Goal: Task Accomplishment & Management: Manage account settings

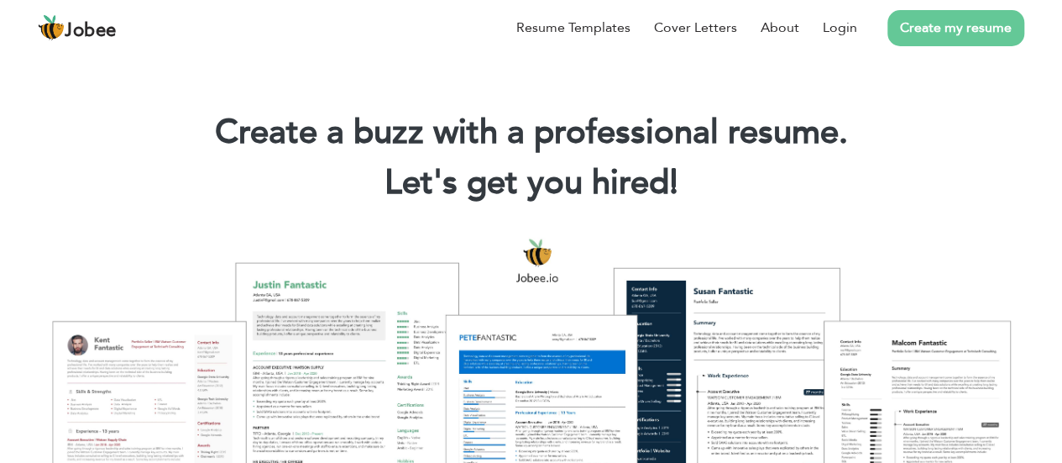
click at [242, 59] on section "Create a buzz with a professional resume. Let's get you hired! |" at bounding box center [531, 134] width 1062 height 168
click at [838, 20] on link "Login" at bounding box center [840, 28] width 34 height 20
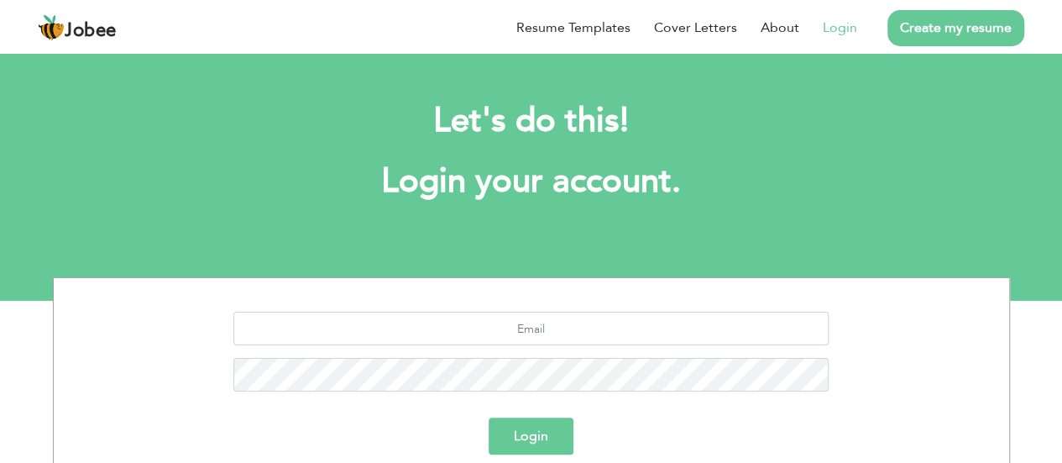
scroll to position [175, 0]
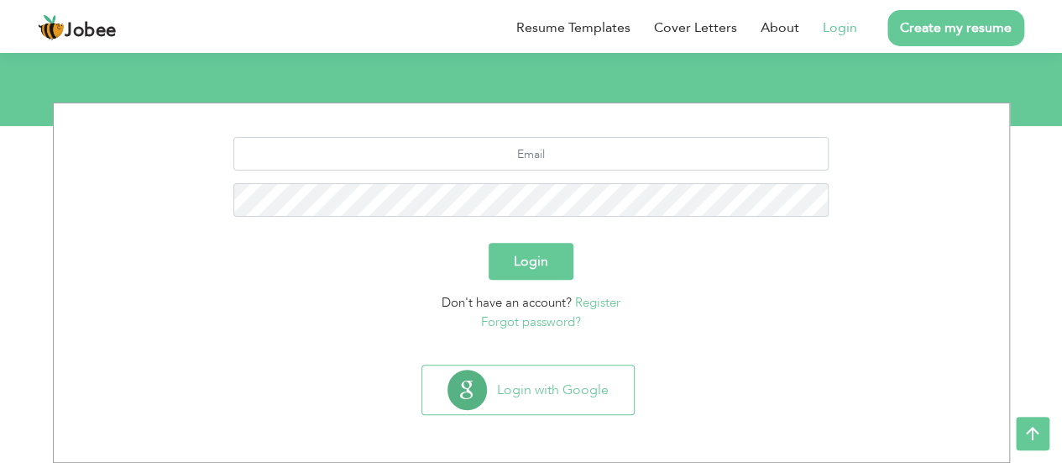
click at [596, 306] on link "Register" at bounding box center [597, 302] width 45 height 17
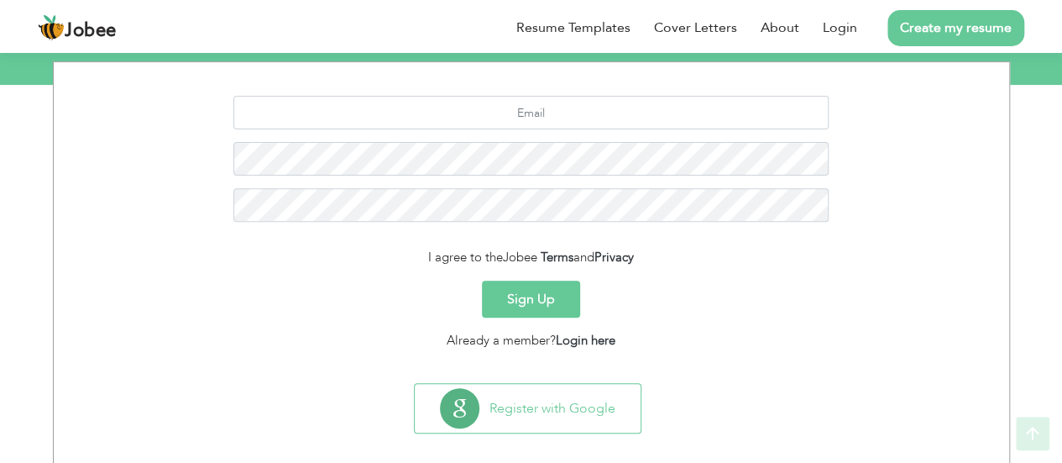
scroll to position [233, 0]
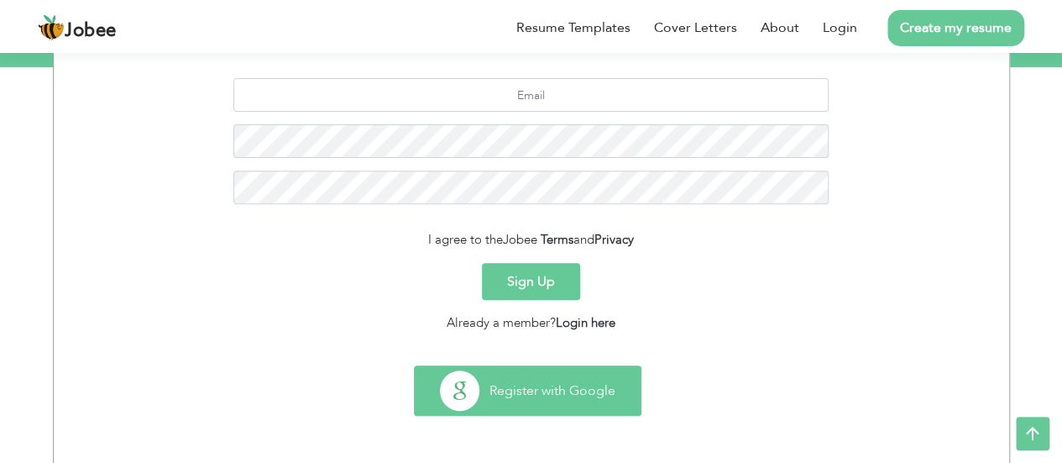
click at [552, 382] on button "Register with Google" at bounding box center [528, 390] width 226 height 49
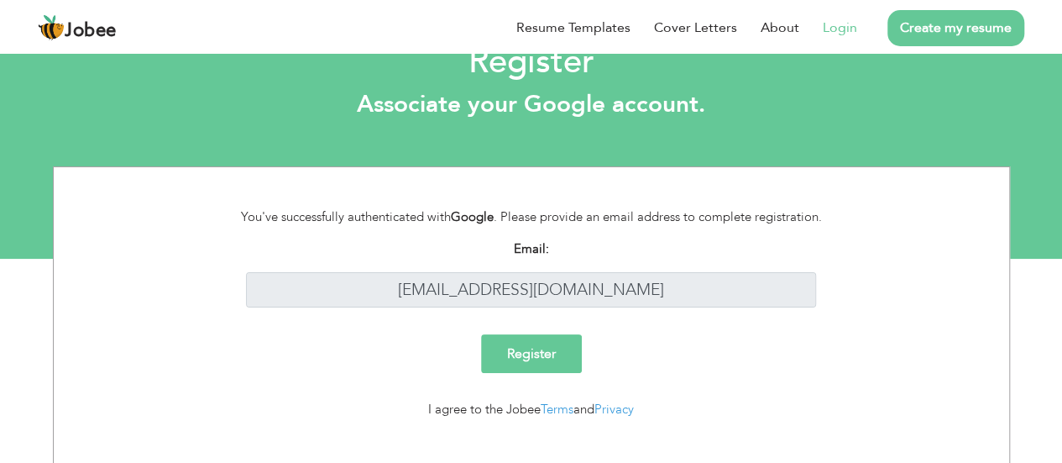
scroll to position [65, 0]
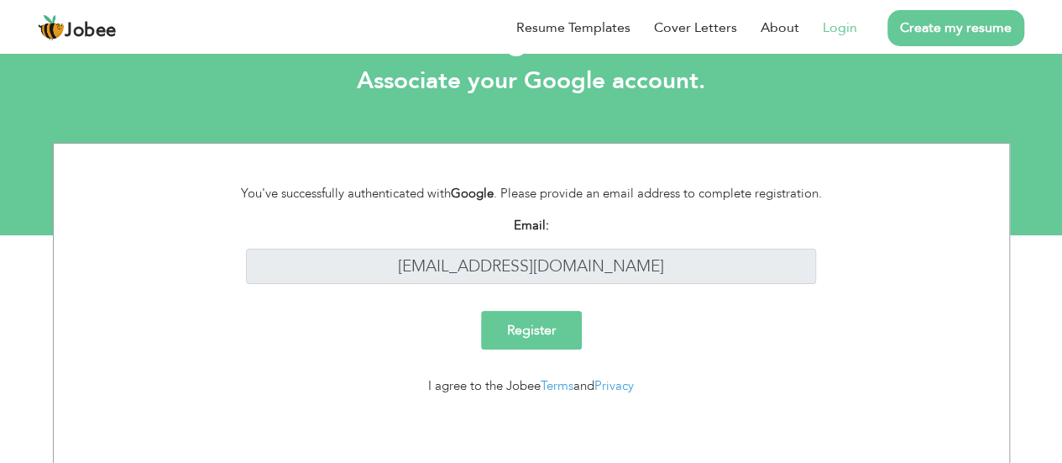
click at [524, 327] on input "Register" at bounding box center [531, 330] width 101 height 39
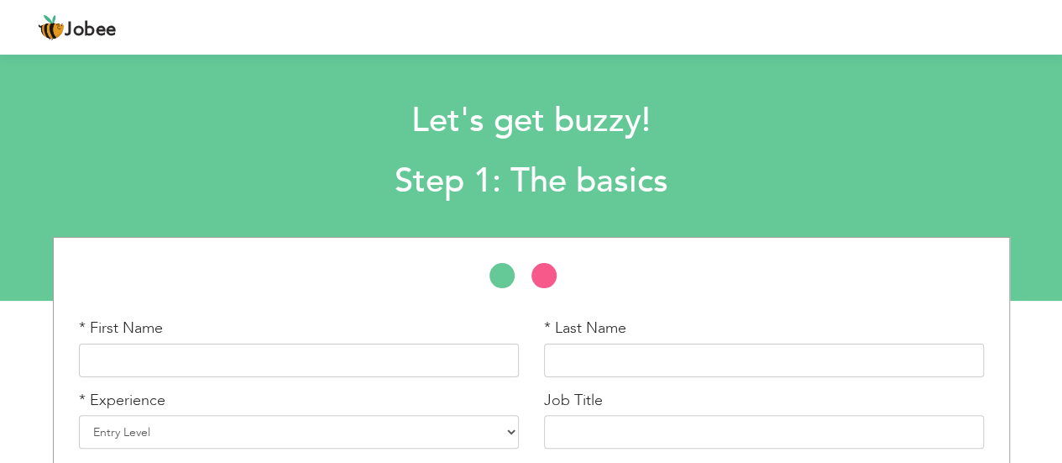
scroll to position [145, 0]
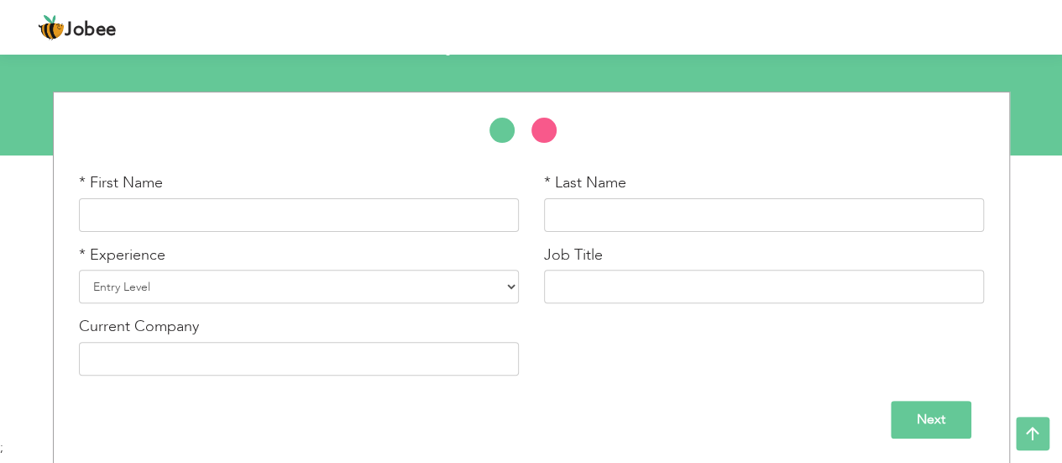
click at [262, 192] on div "* First Name" at bounding box center [299, 202] width 440 height 60
click at [299, 220] on input "text" at bounding box center [299, 215] width 440 height 34
type input "Raja Talha"
type input "Ali"
click at [876, 413] on div "Next" at bounding box center [531, 419] width 905 height 38
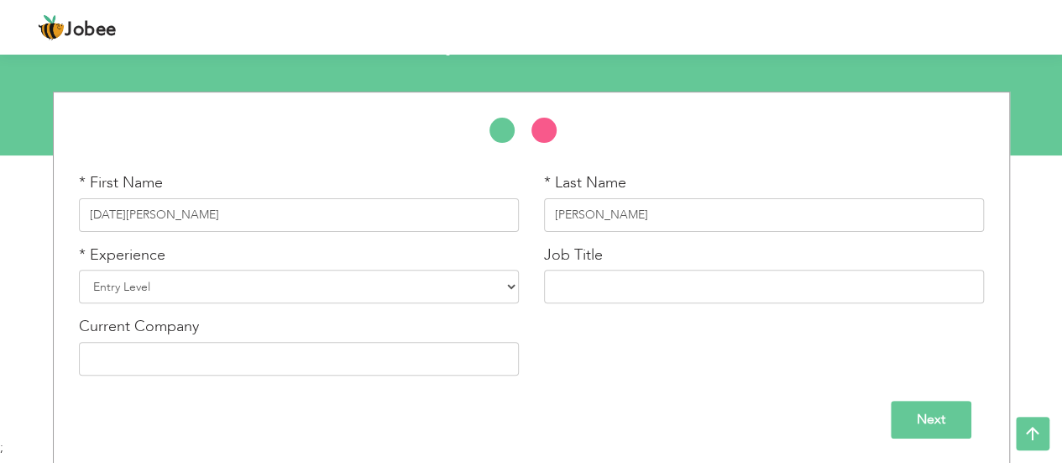
click at [920, 411] on input "Next" at bounding box center [931, 419] width 81 height 38
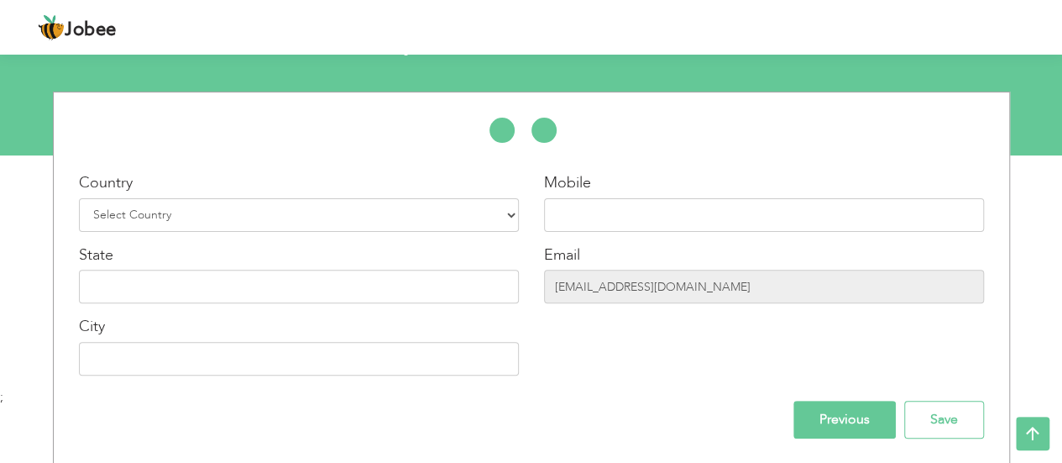
click at [836, 412] on input "Previous" at bounding box center [844, 419] width 102 height 38
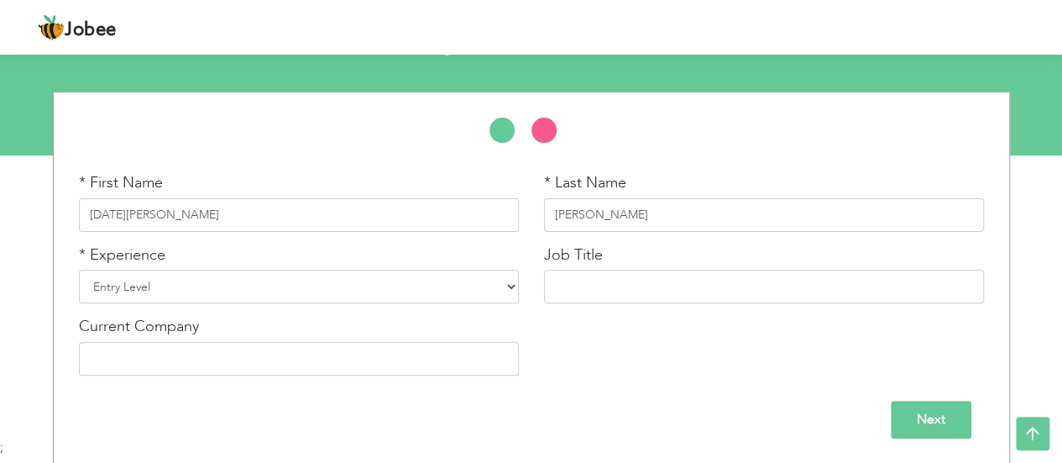
click at [925, 413] on input "Next" at bounding box center [931, 419] width 81 height 38
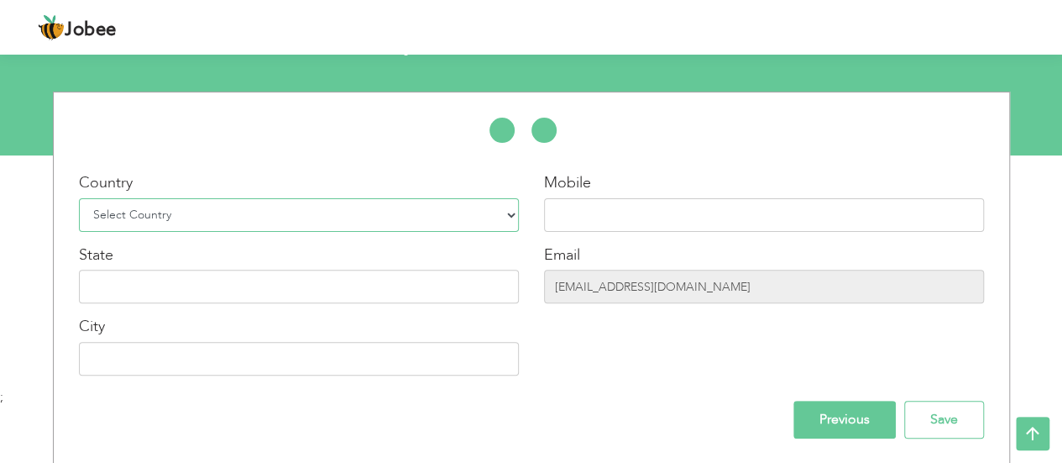
click at [460, 206] on select "Select Country Afghanistan Albania Algeria American Samoa Andorra Angola Anguil…" at bounding box center [299, 215] width 440 height 34
select select "166"
click at [79, 198] on select "Select Country Afghanistan Albania Algeria American Samoa Andorra Angola Anguil…" at bounding box center [299, 215] width 440 height 34
type input "03208824482"
type input "Punjab"
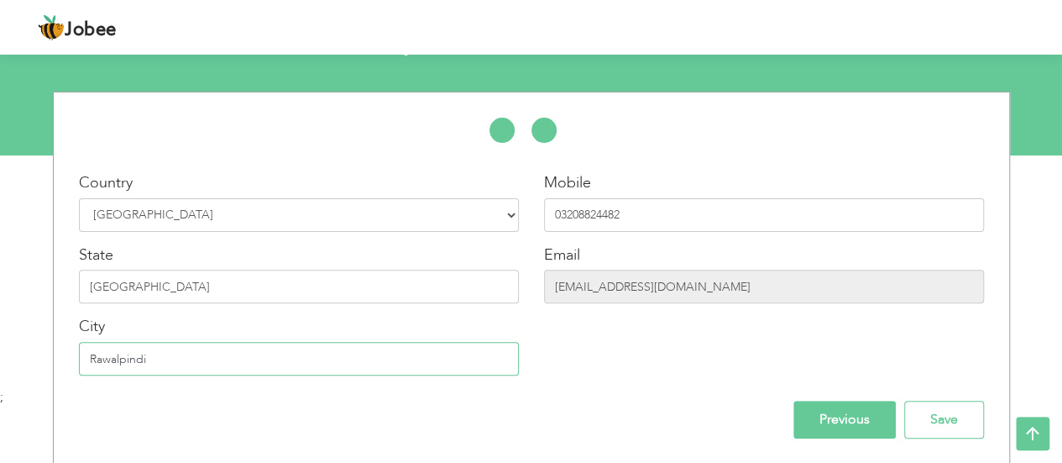
type input "Rawalpindi"
click at [984, 414] on div "Previous Save" at bounding box center [531, 419] width 930 height 38
click at [942, 411] on input "Save" at bounding box center [944, 419] width 80 height 38
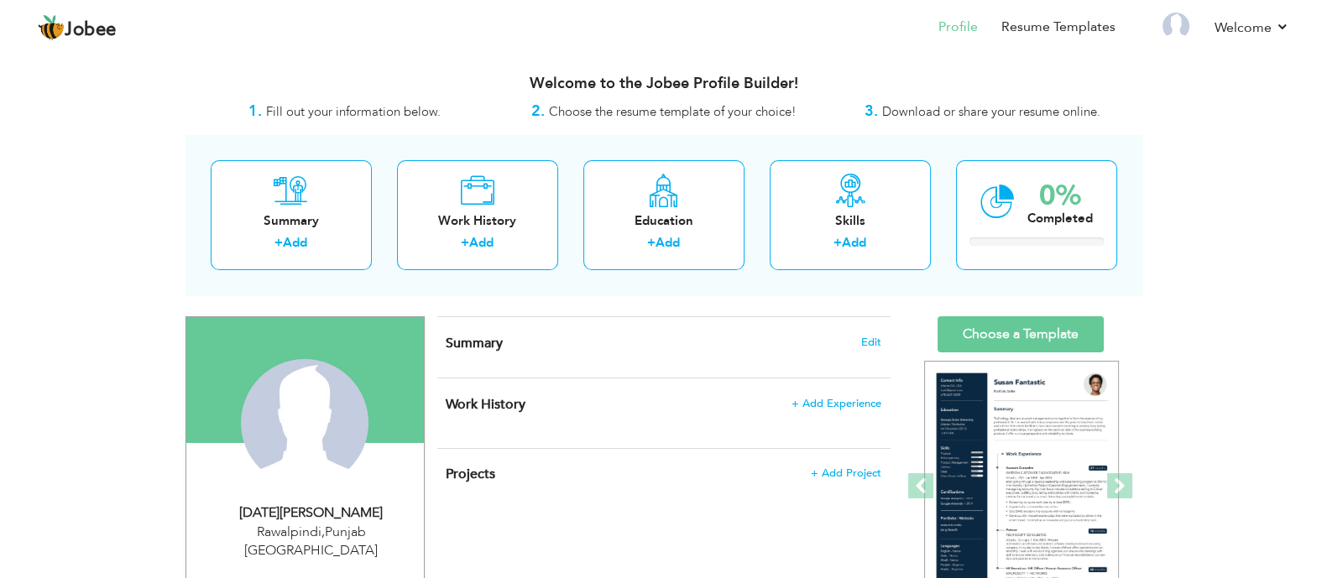
click at [369, 113] on span "Fill out your information below." at bounding box center [353, 111] width 175 height 17
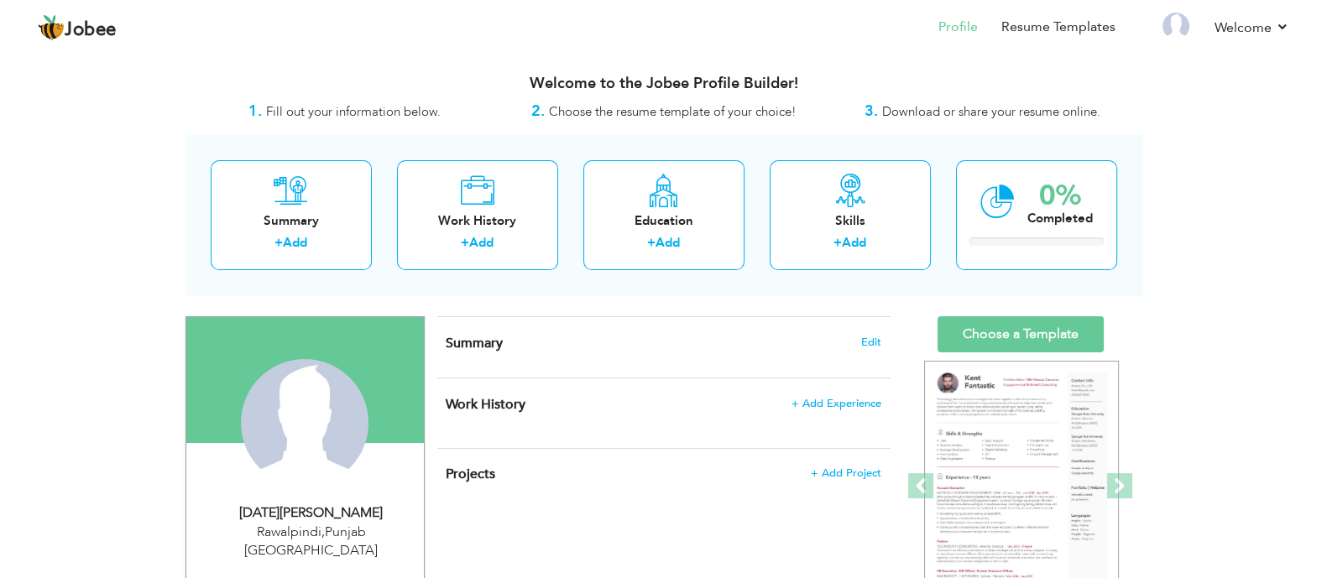
click at [669, 122] on div "2. Choose the resume template of your choice!" at bounding box center [664, 112] width 319 height 22
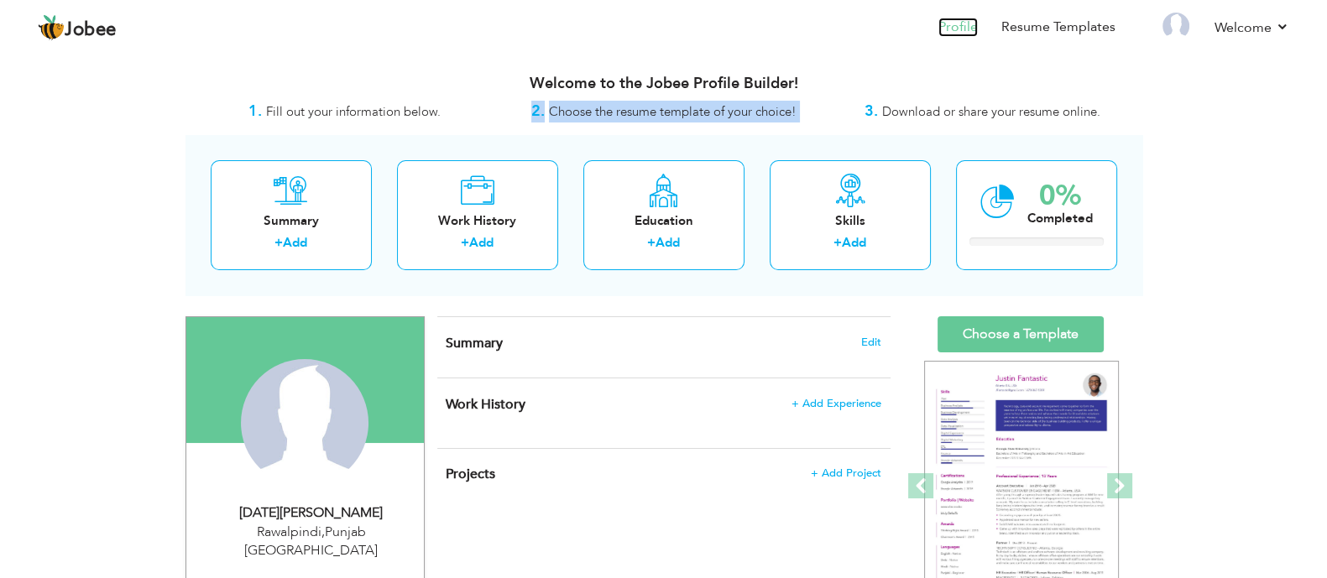
click at [958, 33] on link "Profile" at bounding box center [958, 27] width 39 height 19
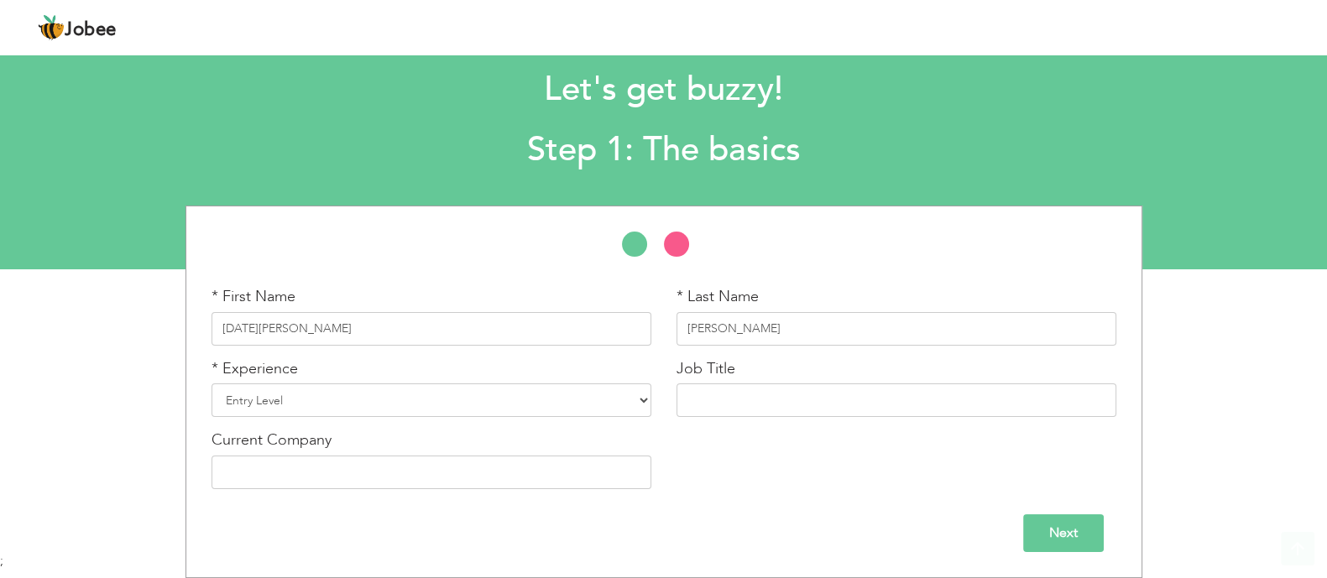
scroll to position [29, 0]
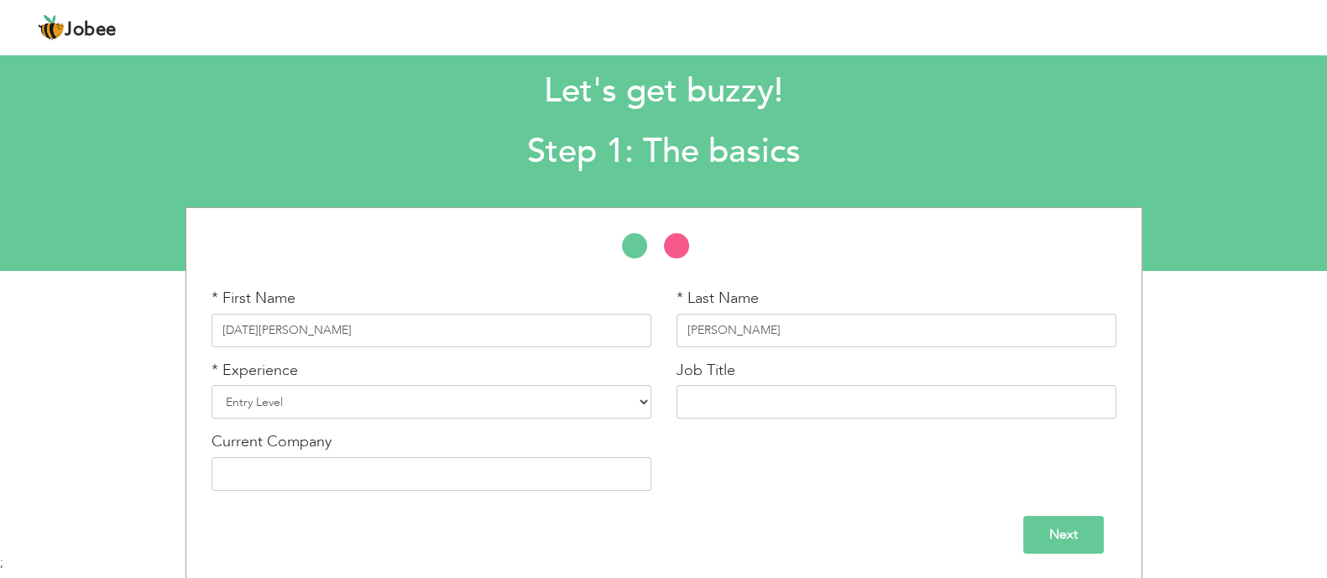
click at [1070, 516] on input "Next" at bounding box center [1063, 535] width 81 height 38
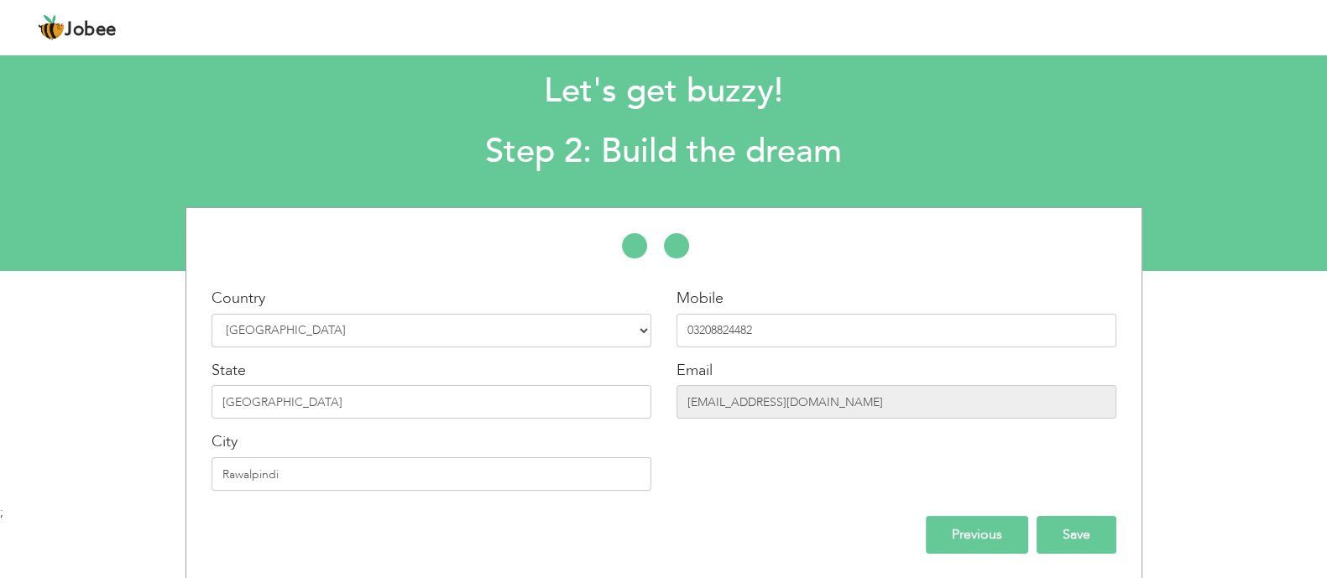
click at [1075, 531] on input "Save" at bounding box center [1077, 535] width 80 height 38
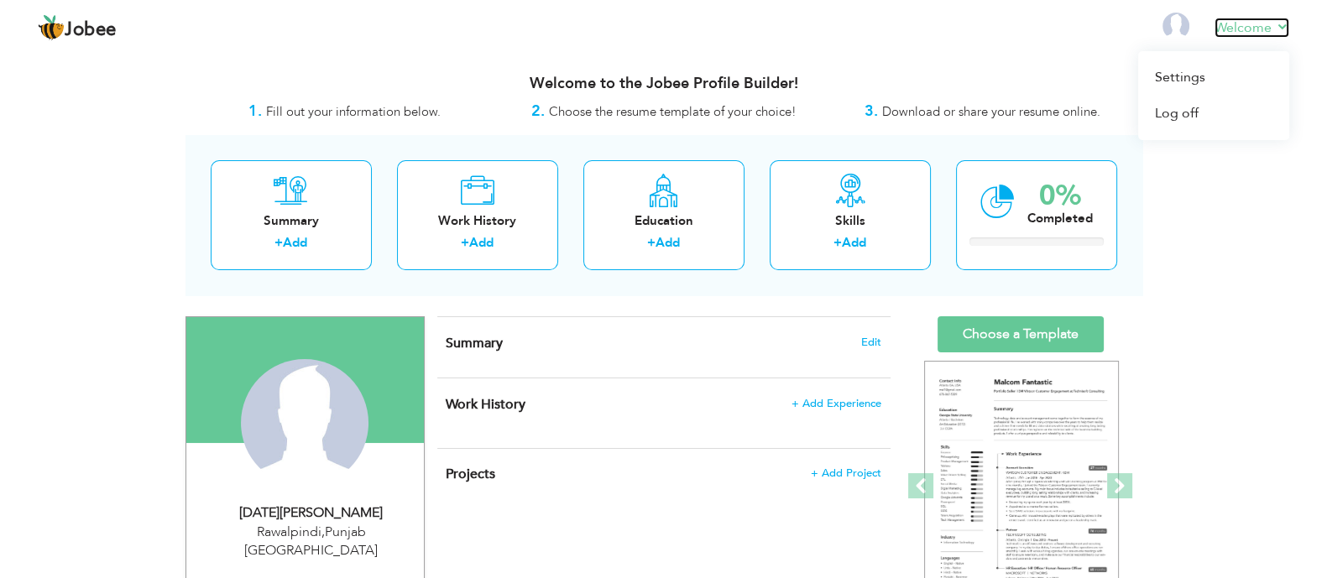
click at [1278, 26] on link "Welcome" at bounding box center [1252, 28] width 75 height 20
click at [1201, 71] on link "Settings" at bounding box center [1213, 78] width 151 height 36
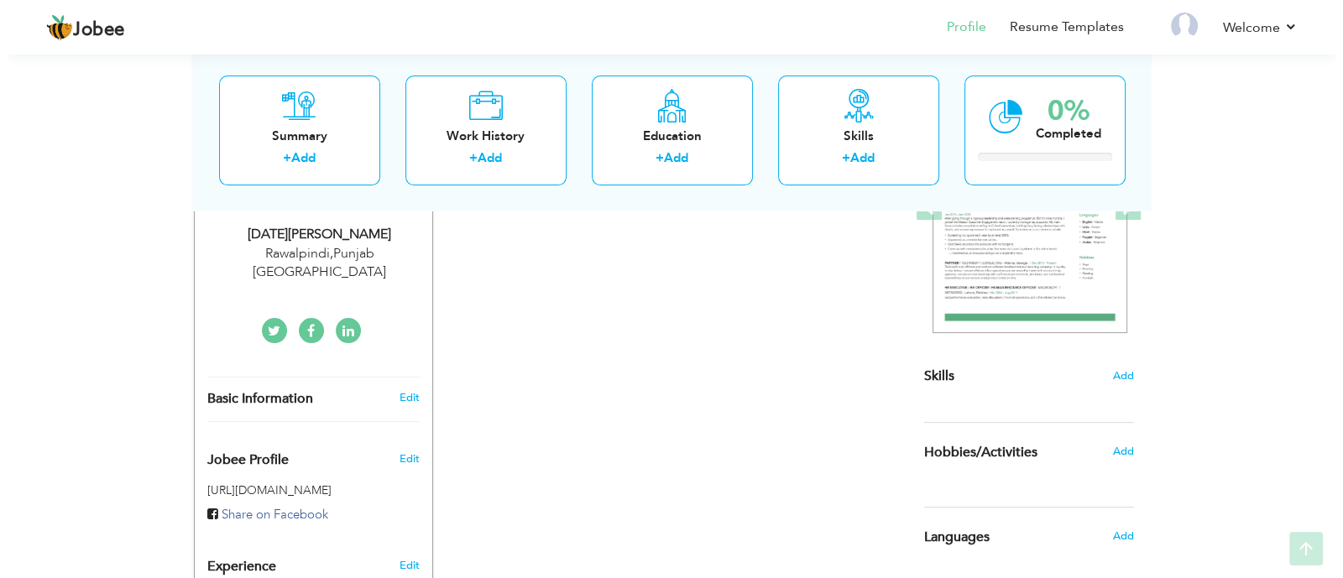
scroll to position [280, 0]
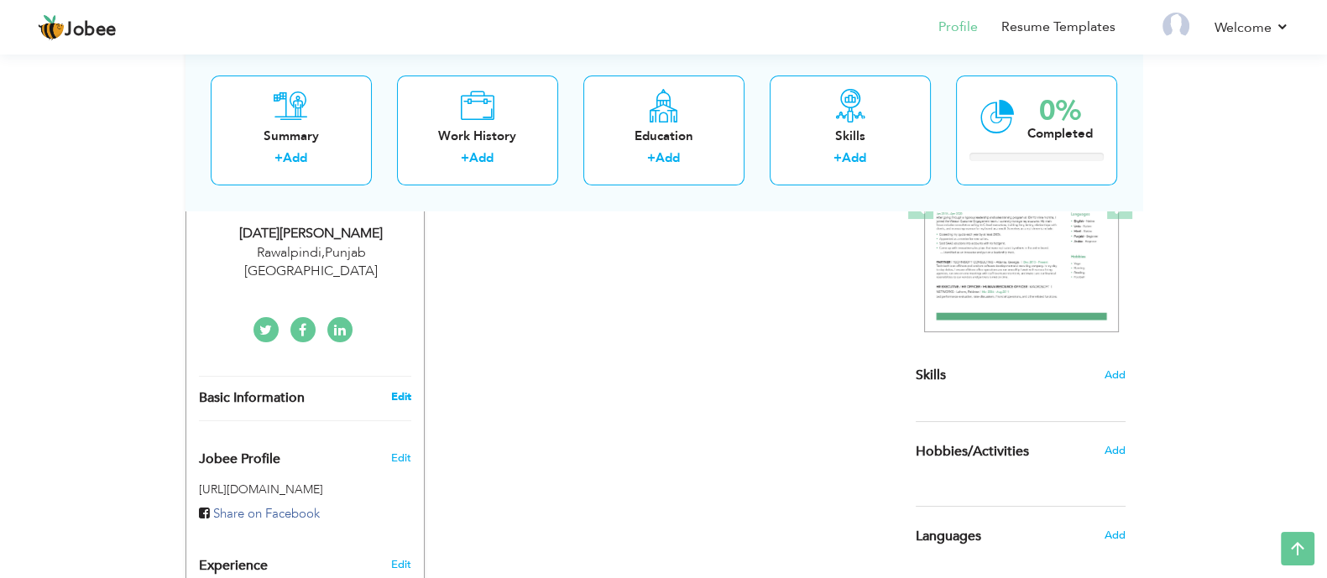
click at [407, 390] on link "Edit" at bounding box center [400, 397] width 20 height 15
type input "Raja Talha"
type input "Ali"
type input "03208824482"
select select "number:166"
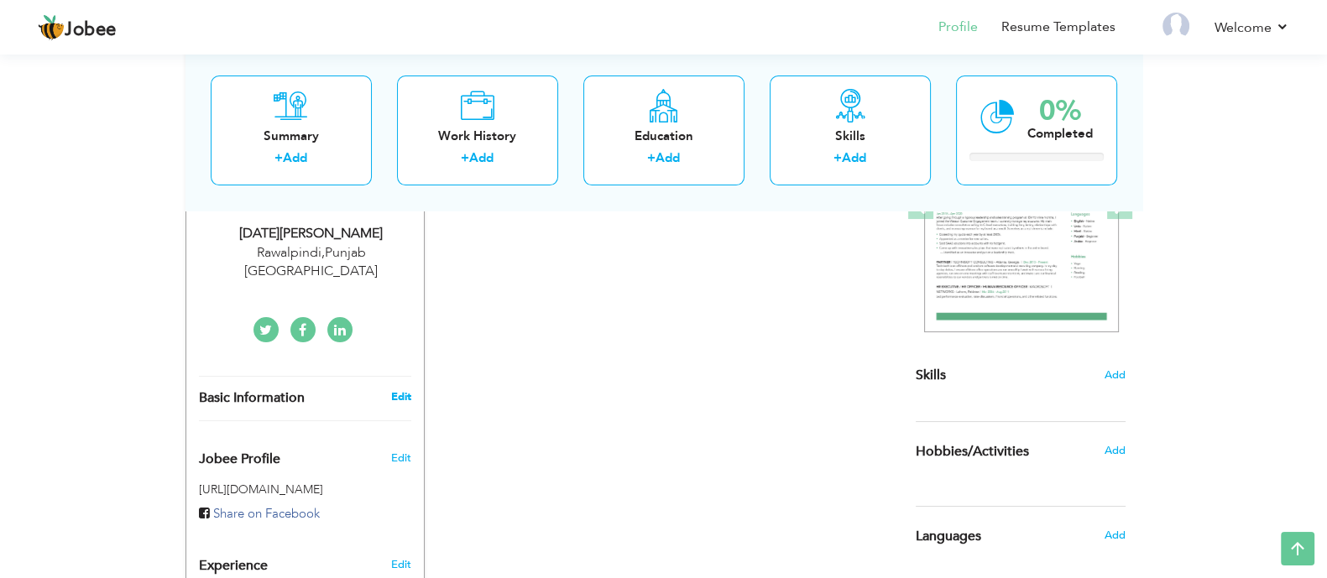
type input "Punjab"
type input "Rawalpindi"
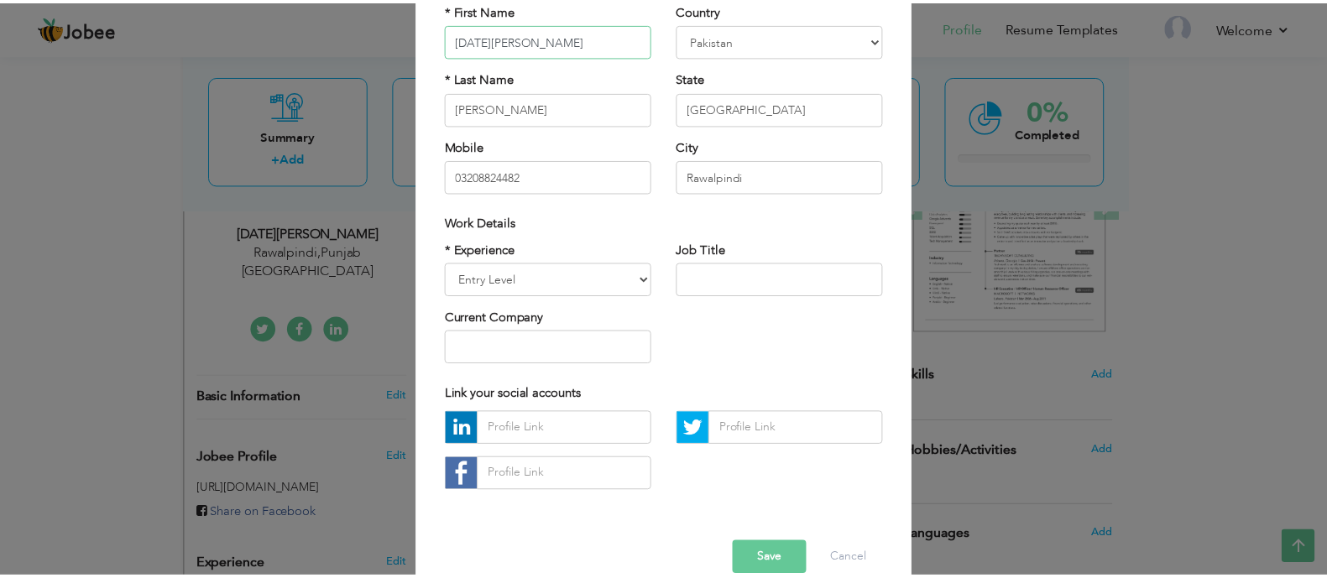
scroll to position [183, 0]
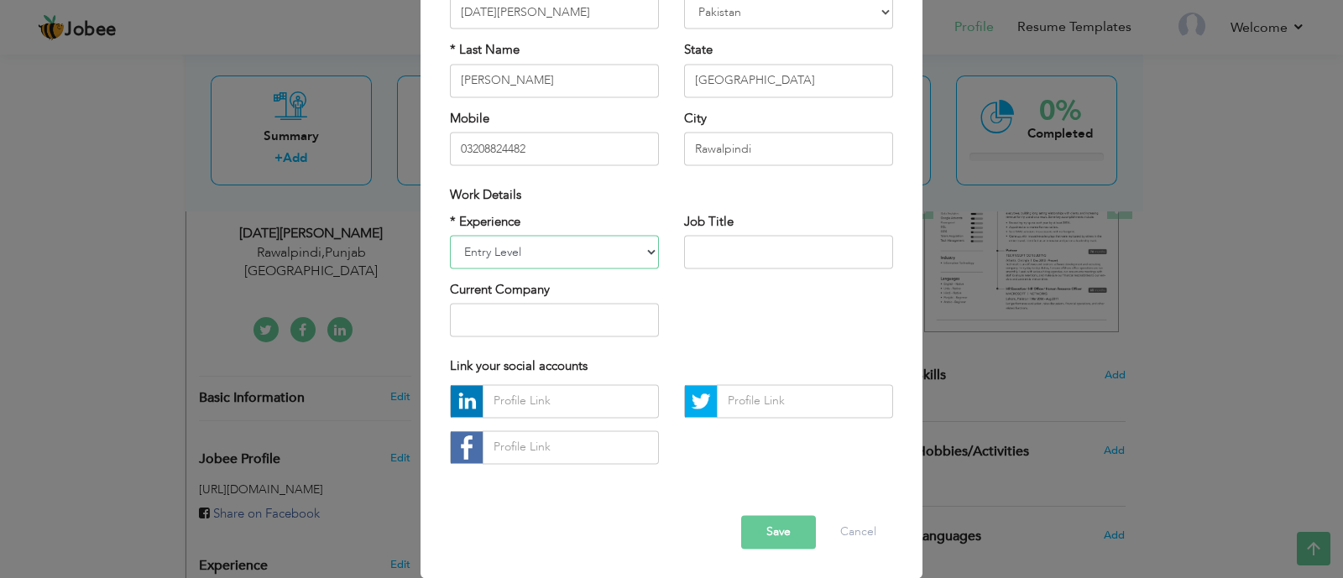
click at [610, 265] on select "Entry Level Less than 1 Year 1 Year 2 Years 3 Years 4 Years 5 Years 6 Years 7 Y…" at bounding box center [554, 252] width 209 height 34
select select "number:5"
click at [450, 235] on select "Entry Level Less than 1 Year 1 Year 2 Years 3 Years 4 Years 5 Years 6 Years 7 Y…" at bounding box center [554, 252] width 209 height 34
click at [782, 526] on button "Save" at bounding box center [778, 532] width 75 height 34
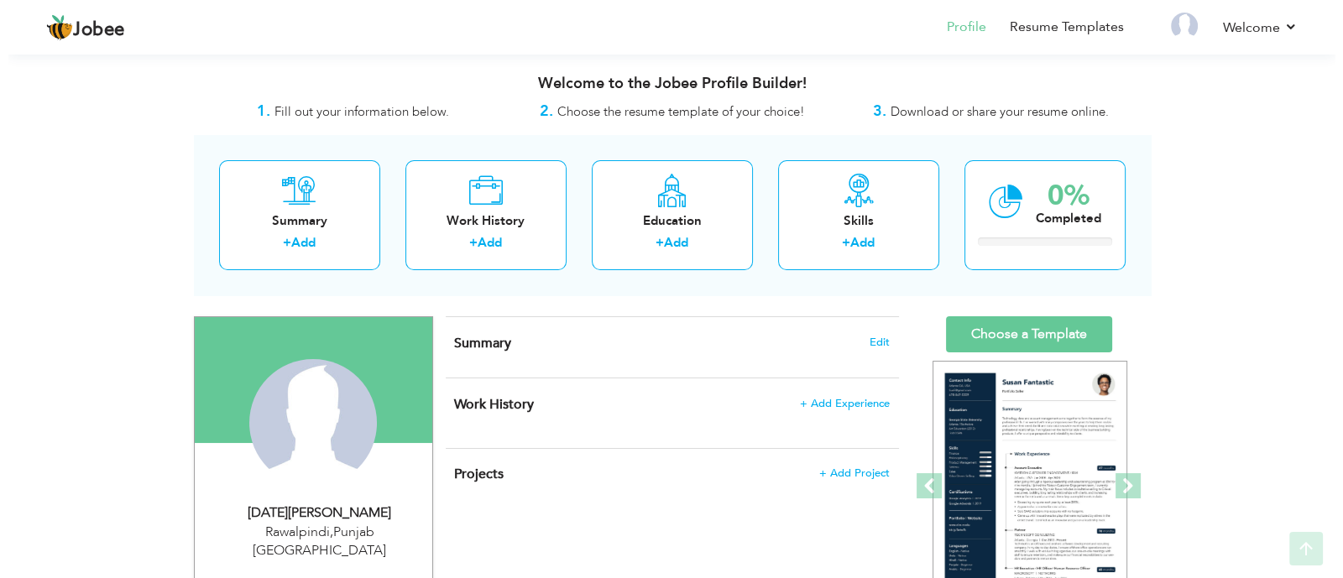
scroll to position [280, 0]
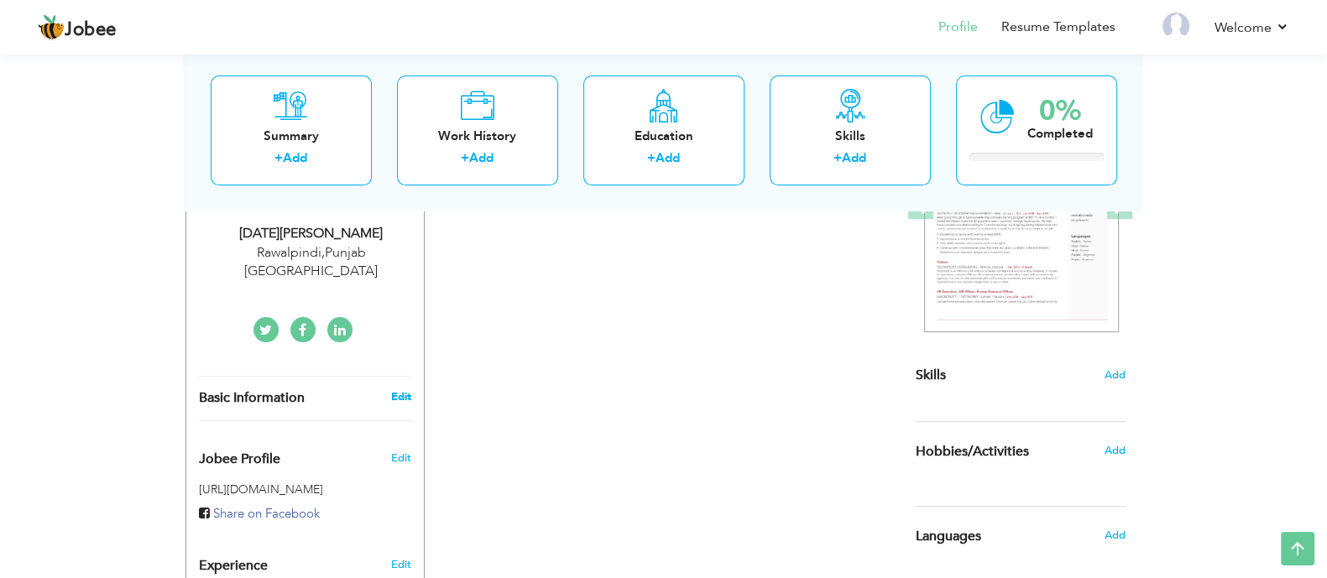
click at [399, 390] on link "Edit" at bounding box center [400, 397] width 20 height 15
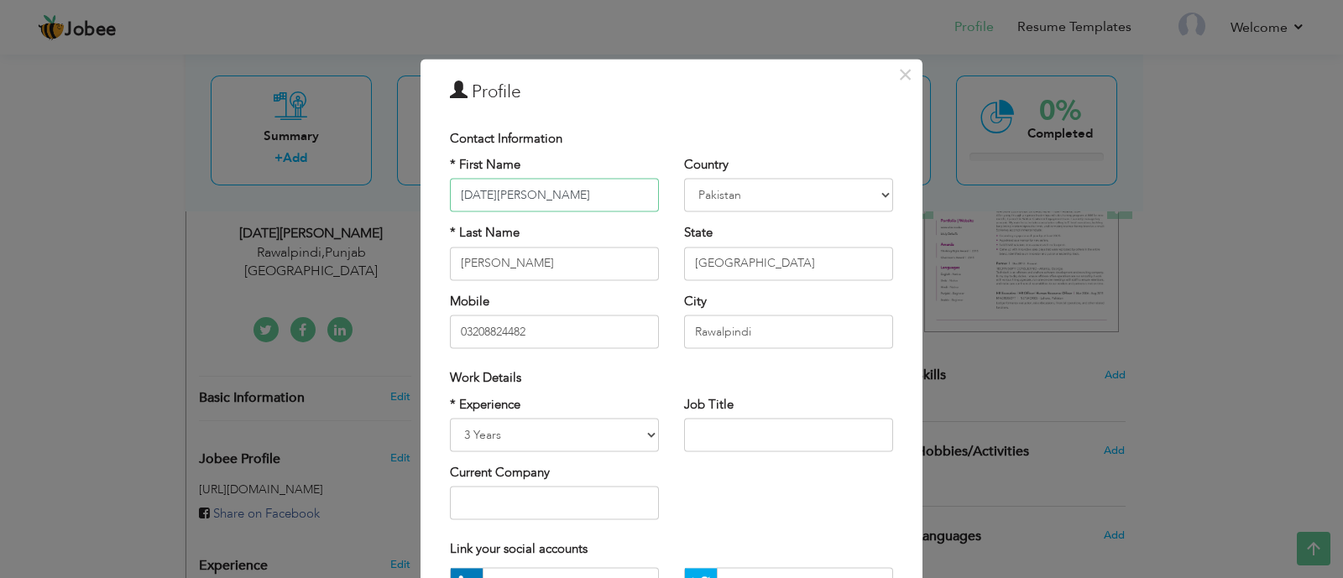
scroll to position [183, 0]
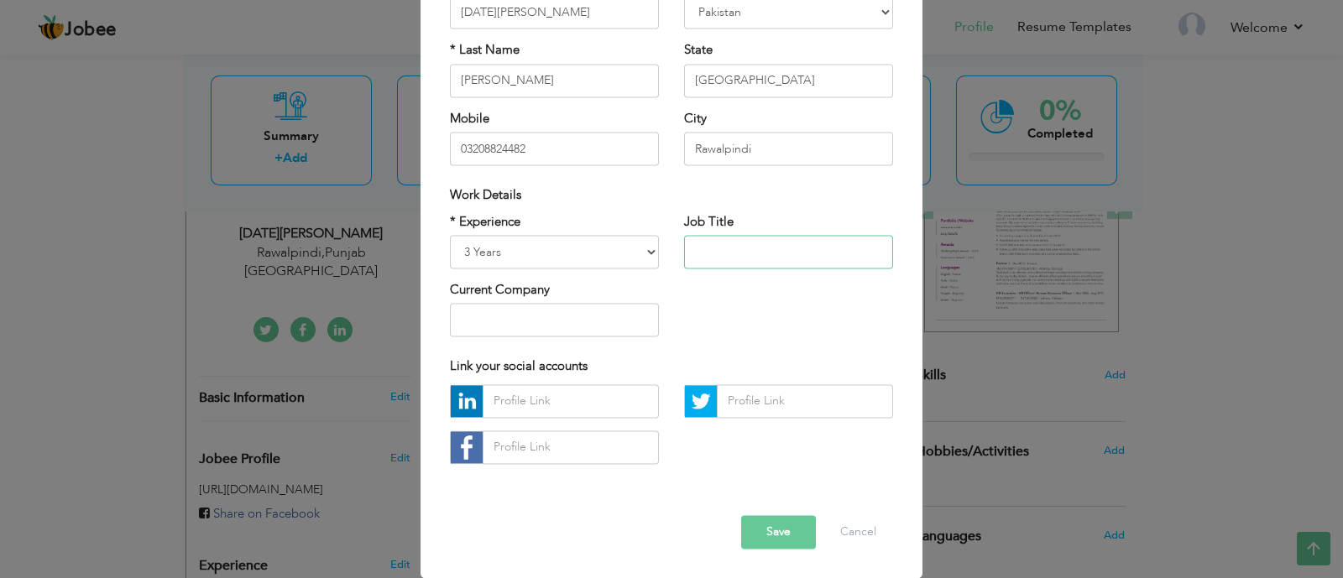
click at [717, 261] on input "text" at bounding box center [788, 252] width 209 height 34
type input "IT Technician"
click at [792, 521] on button "Save" at bounding box center [778, 532] width 75 height 34
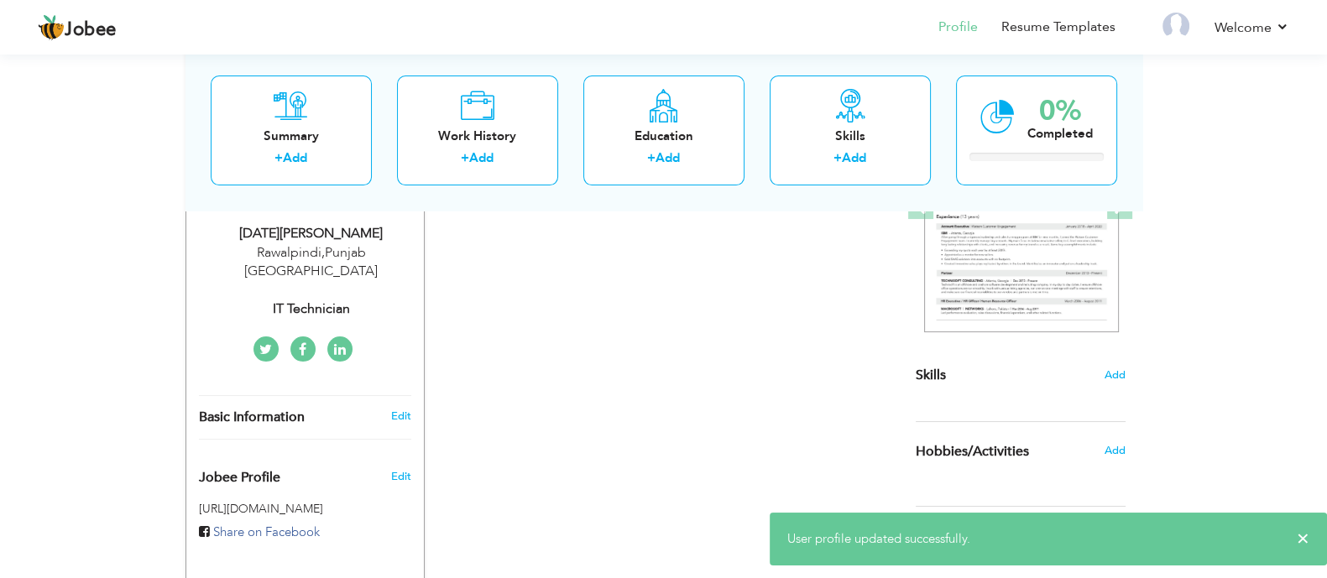
click at [272, 337] on link at bounding box center [266, 349] width 25 height 25
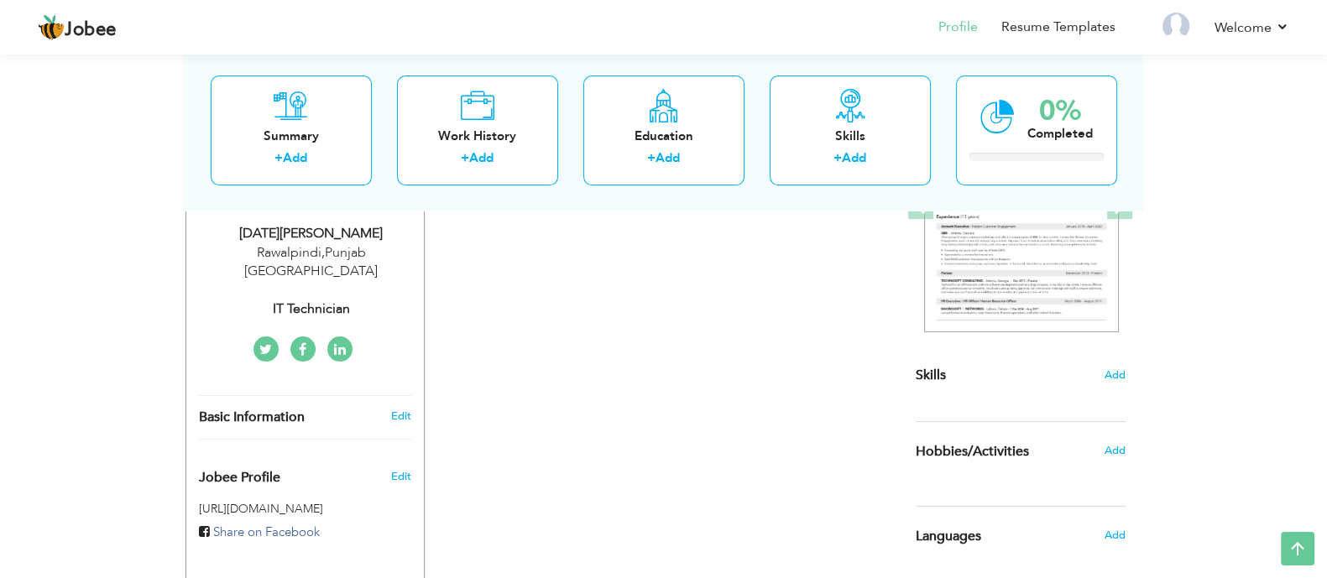
click at [341, 300] on div "IT Technician" at bounding box center [311, 309] width 225 height 19
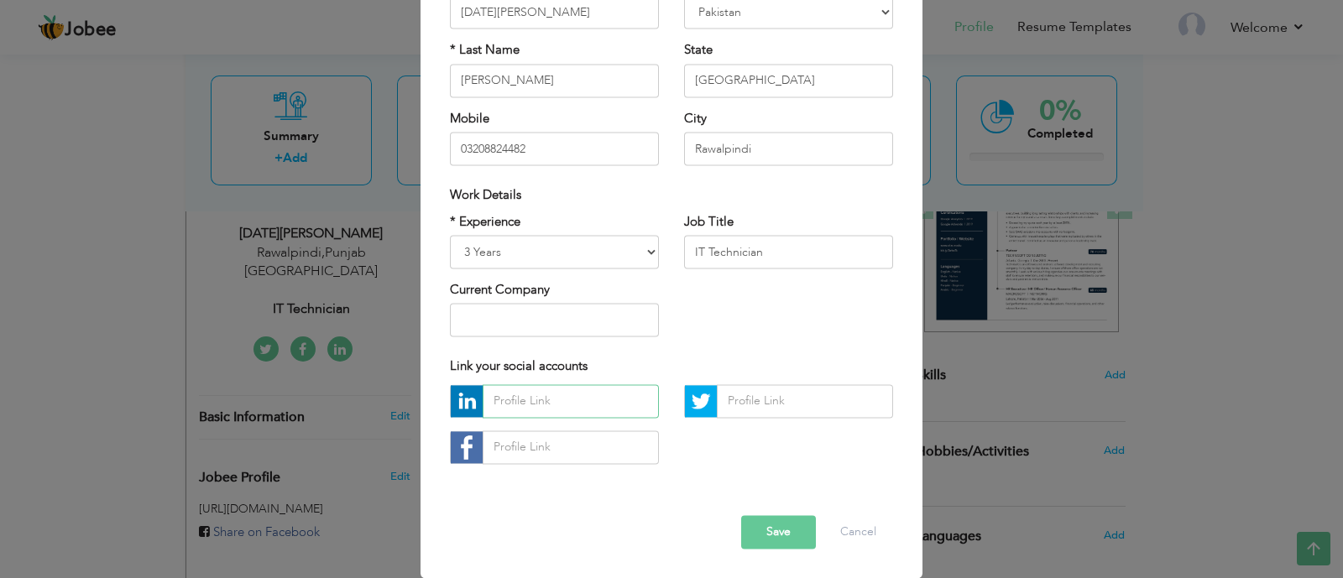
click at [554, 400] on input "text" at bounding box center [571, 402] width 176 height 34
click at [749, 407] on input "text" at bounding box center [805, 402] width 176 height 34
click at [581, 441] on input "text" at bounding box center [571, 448] width 176 height 34
click at [848, 528] on button "Cancel" at bounding box center [859, 532] width 70 height 34
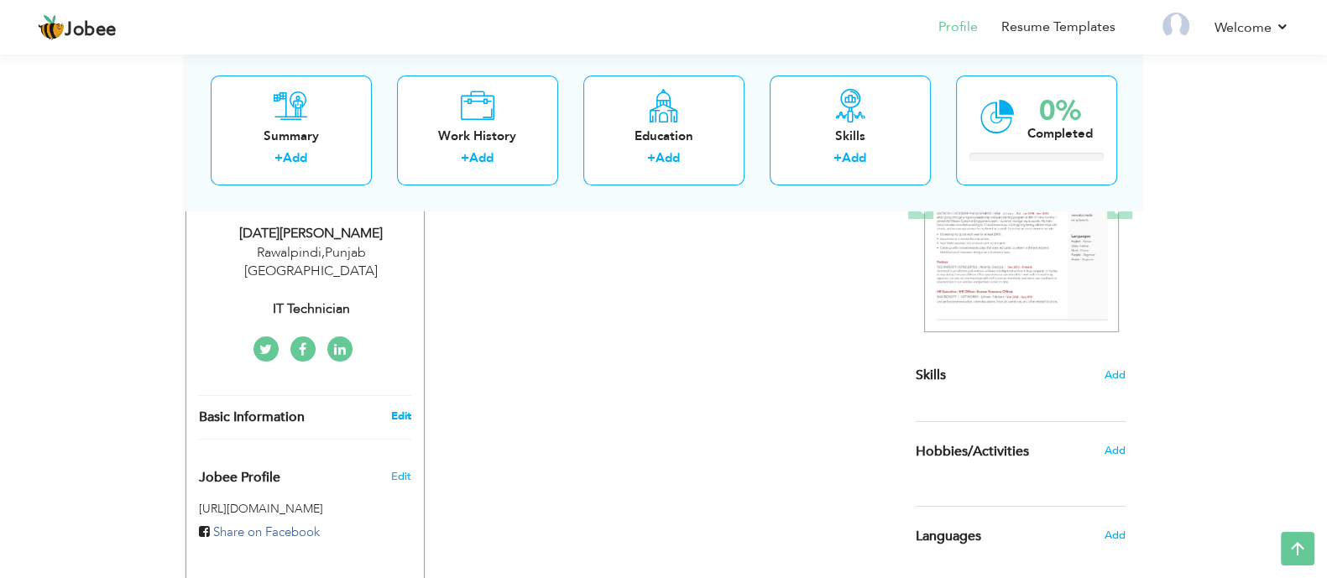
click at [397, 409] on link "Edit" at bounding box center [400, 416] width 20 height 15
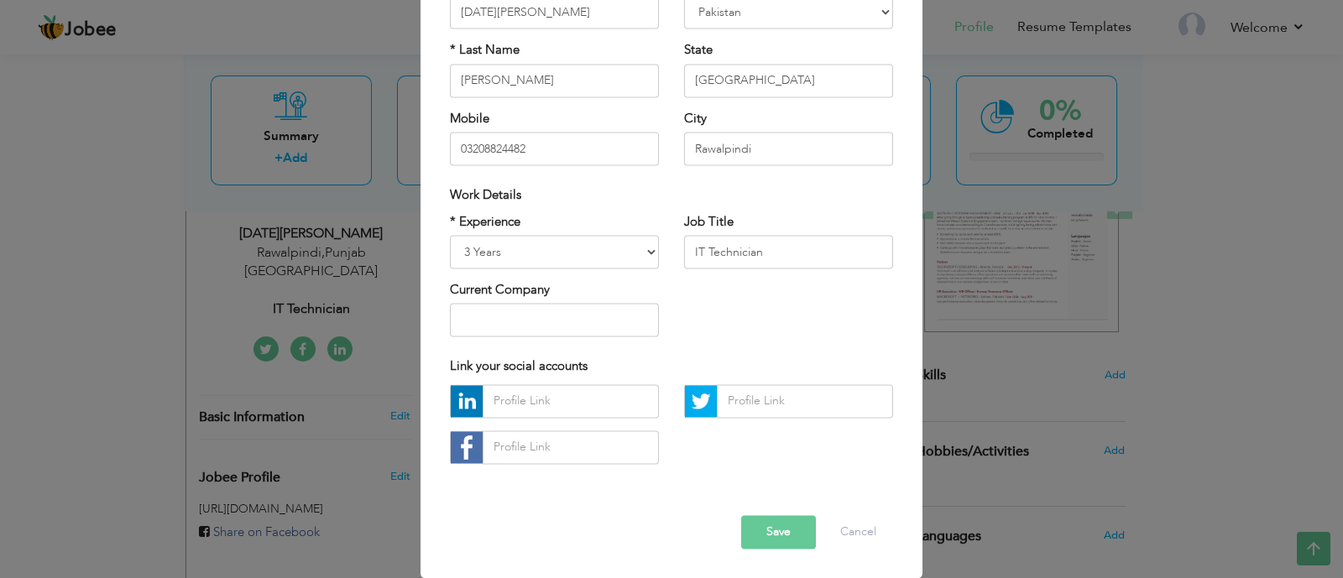
click at [768, 518] on button "Save" at bounding box center [778, 532] width 75 height 34
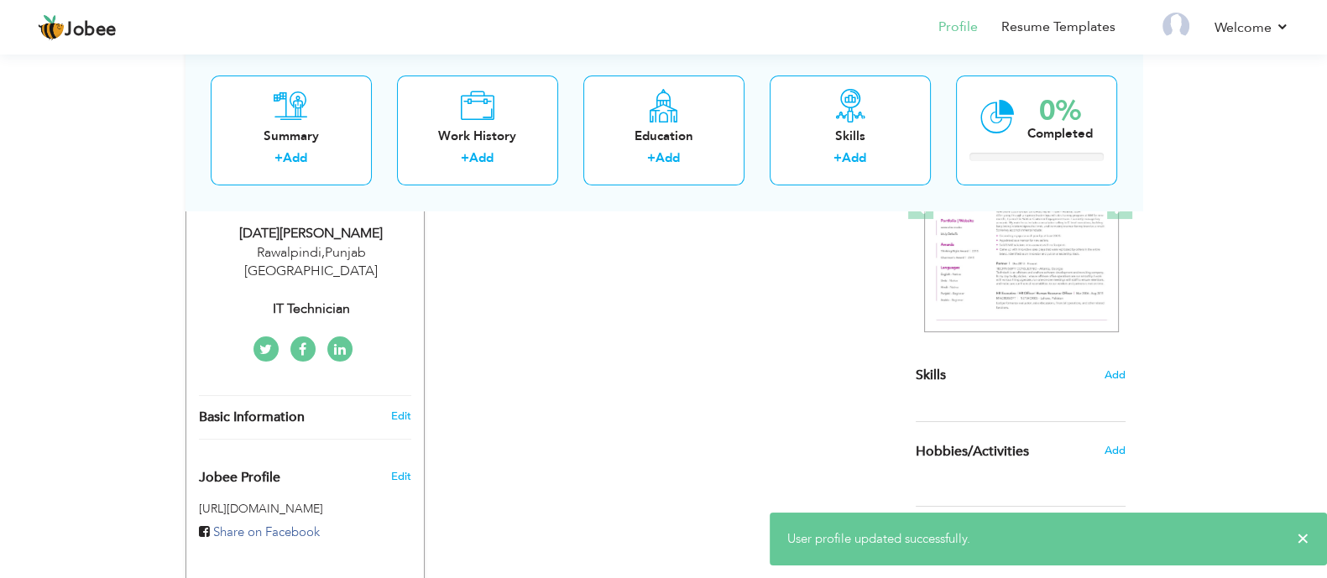
scroll to position [559, 0]
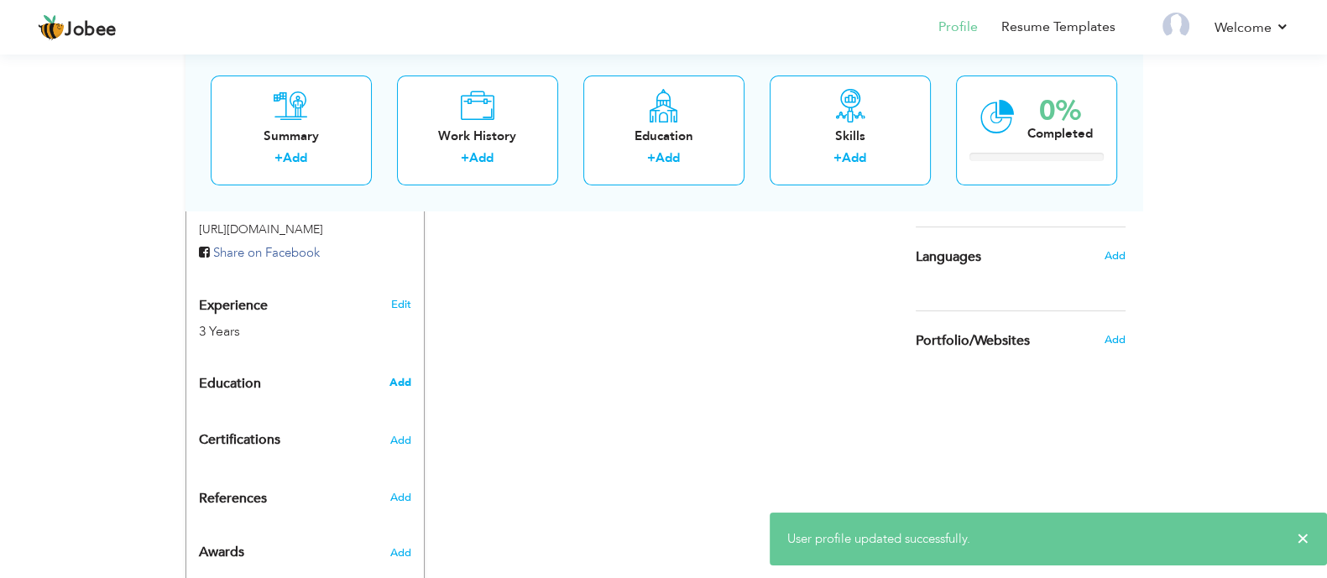
click at [399, 375] on span "Add" at bounding box center [400, 382] width 22 height 15
radio input "true"
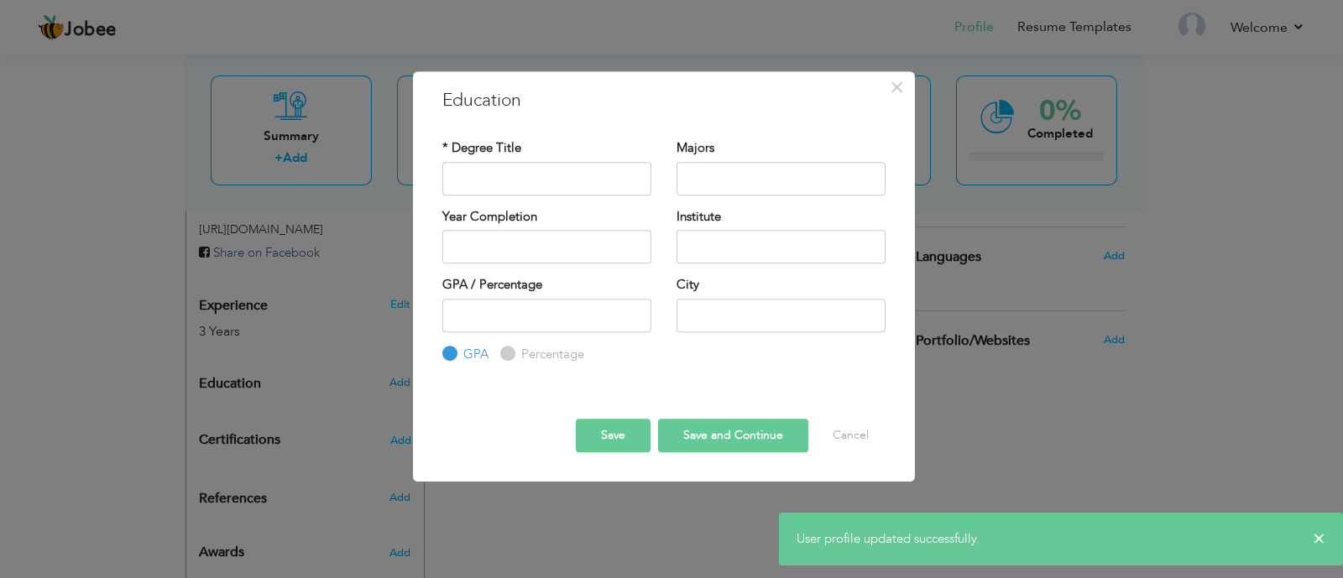
click at [522, 161] on div "* Degree Title" at bounding box center [546, 166] width 209 height 55
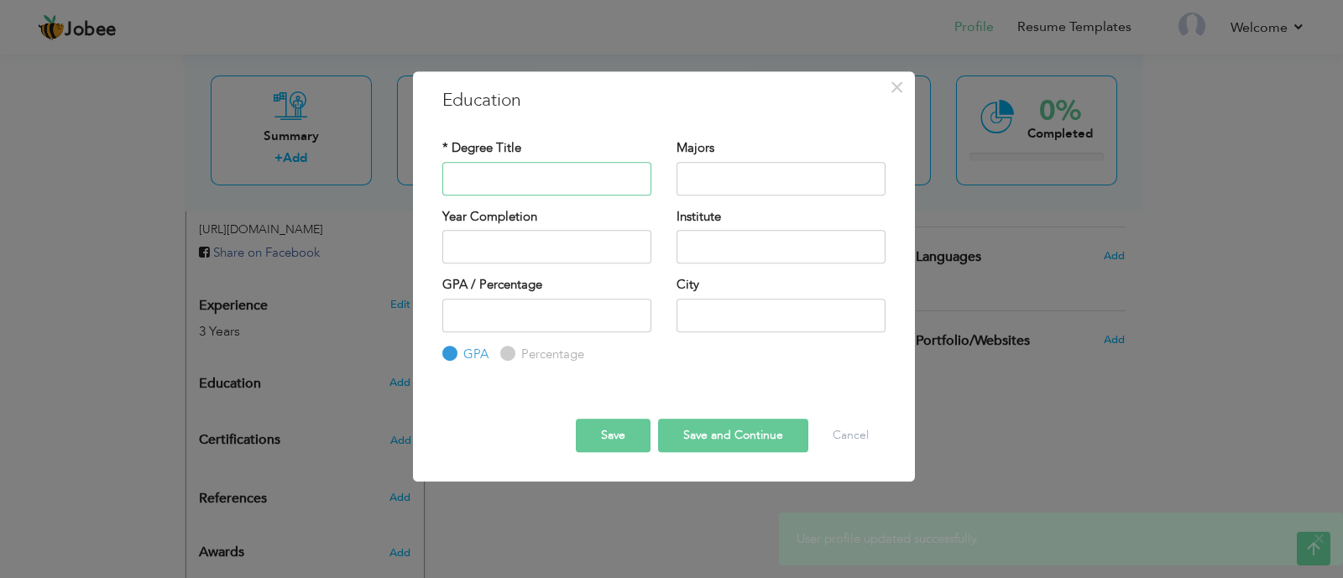
click at [516, 178] on input "text" at bounding box center [546, 179] width 209 height 34
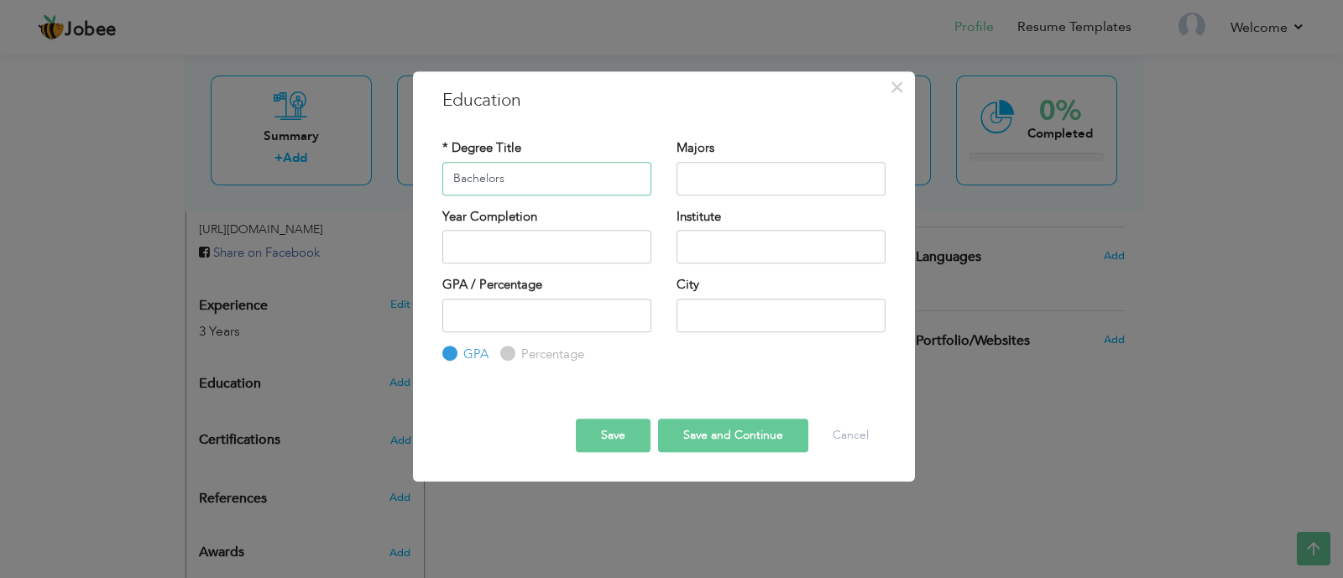
type input "Bachelors"
type input "Information Technology"
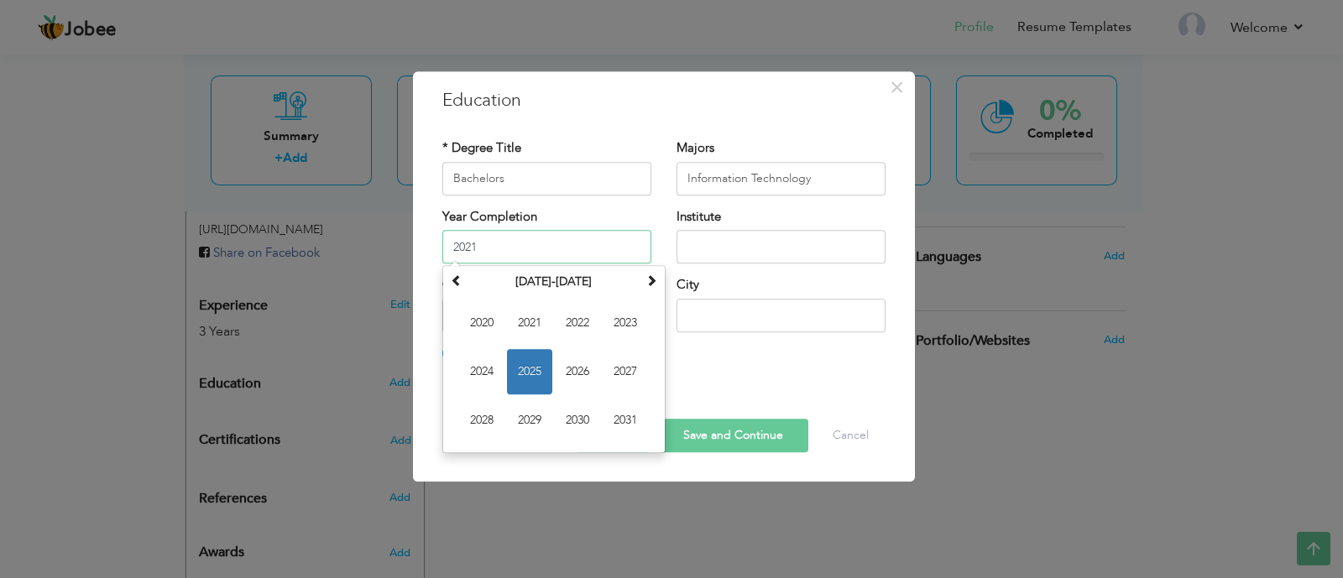
type input "2021"
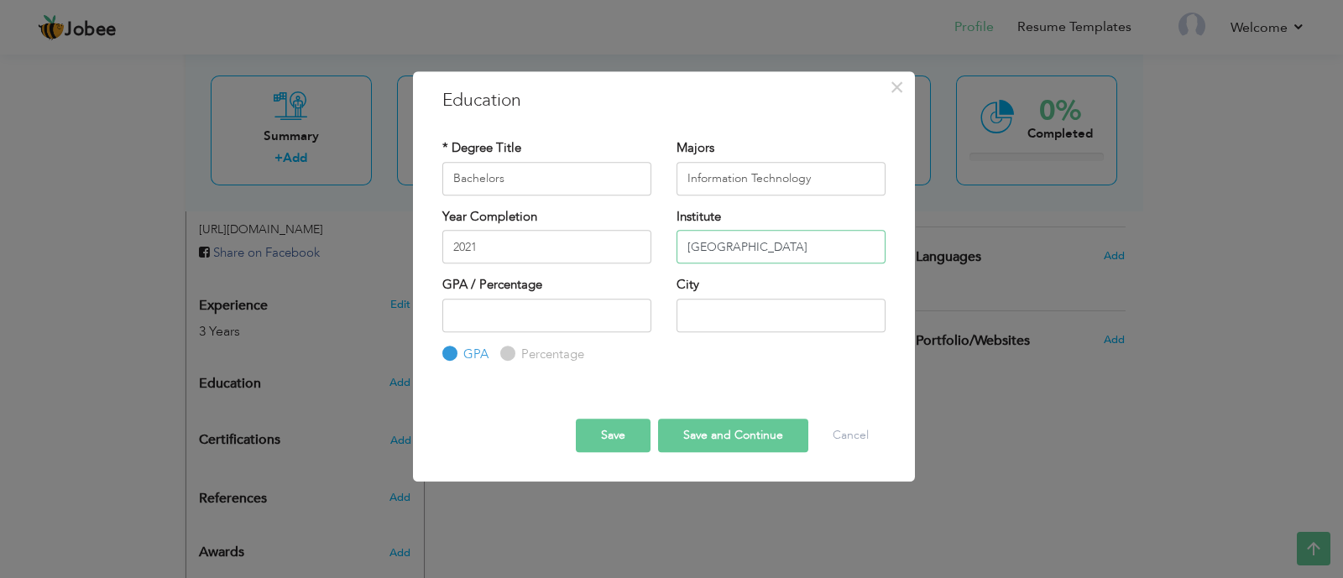
type input "Bahria University"
type input "3.04"
type input "Islamabad"
click at [632, 413] on div at bounding box center [664, 404] width 468 height 29
click at [625, 426] on button "Save" at bounding box center [613, 436] width 75 height 34
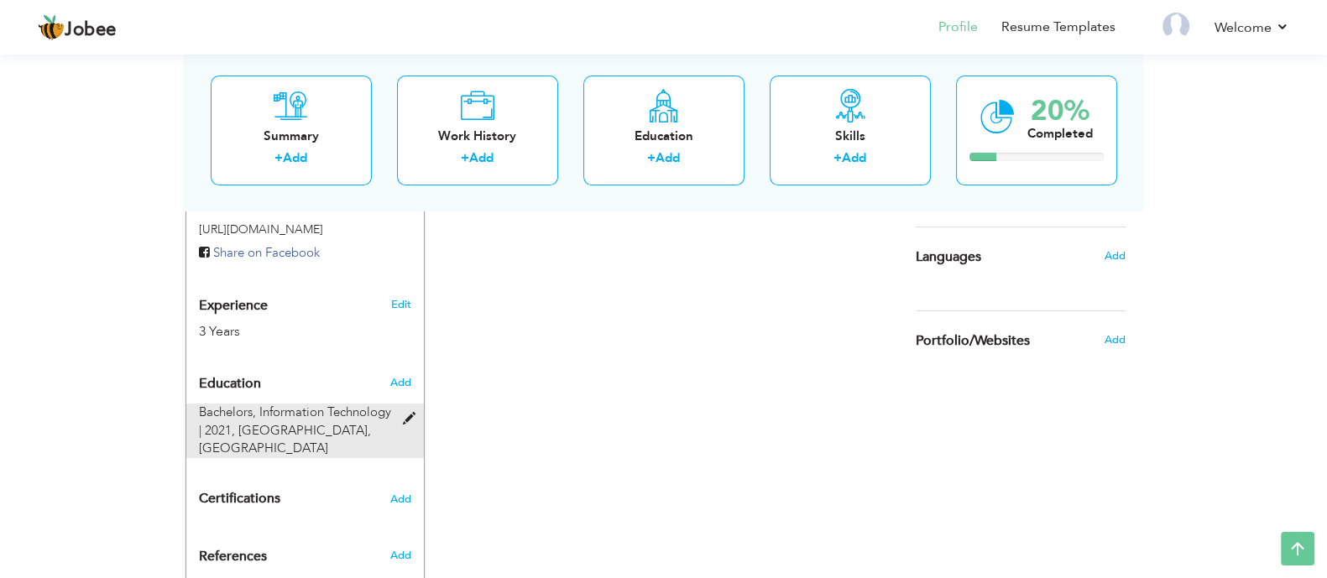
scroll to position [646, 0]
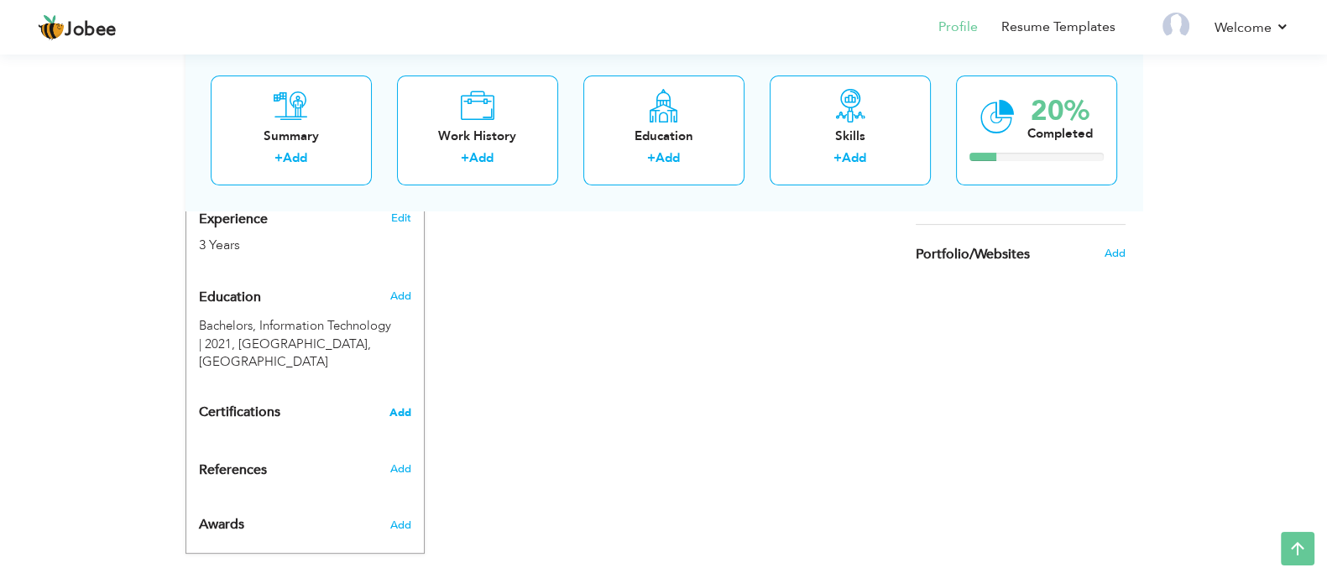
click at [400, 407] on span "Add" at bounding box center [401, 413] width 22 height 12
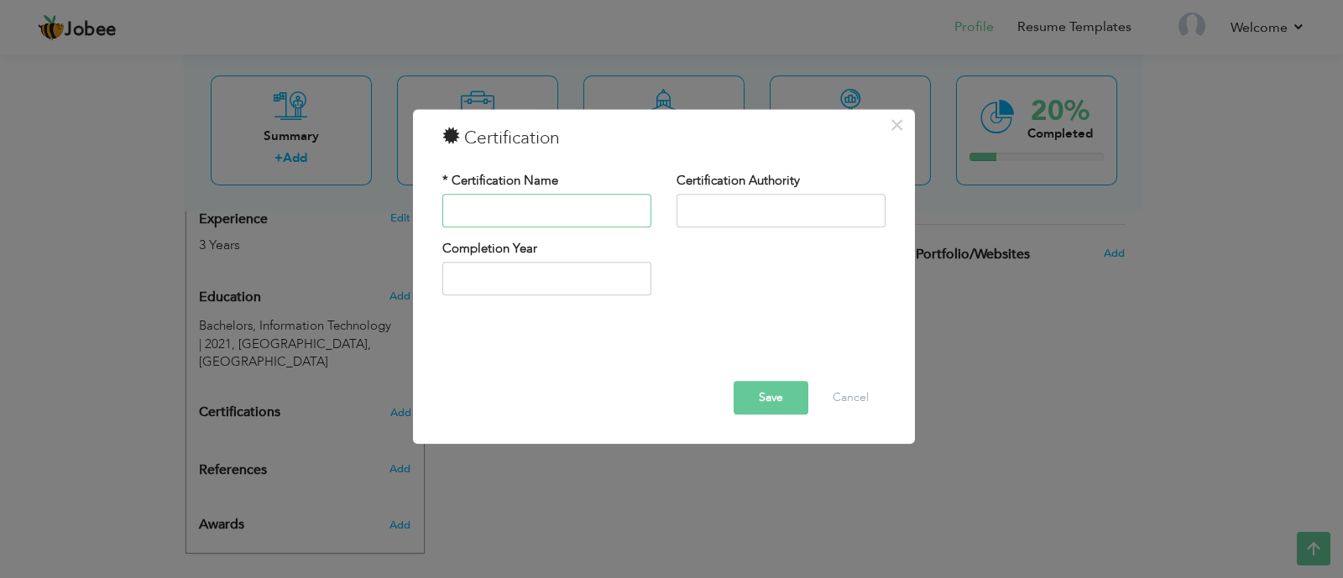
click at [560, 212] on input "text" at bounding box center [546, 211] width 209 height 34
type input "Ielts"
type input "2025"
click at [783, 196] on input "text" at bounding box center [781, 211] width 209 height 34
type input "British Council"
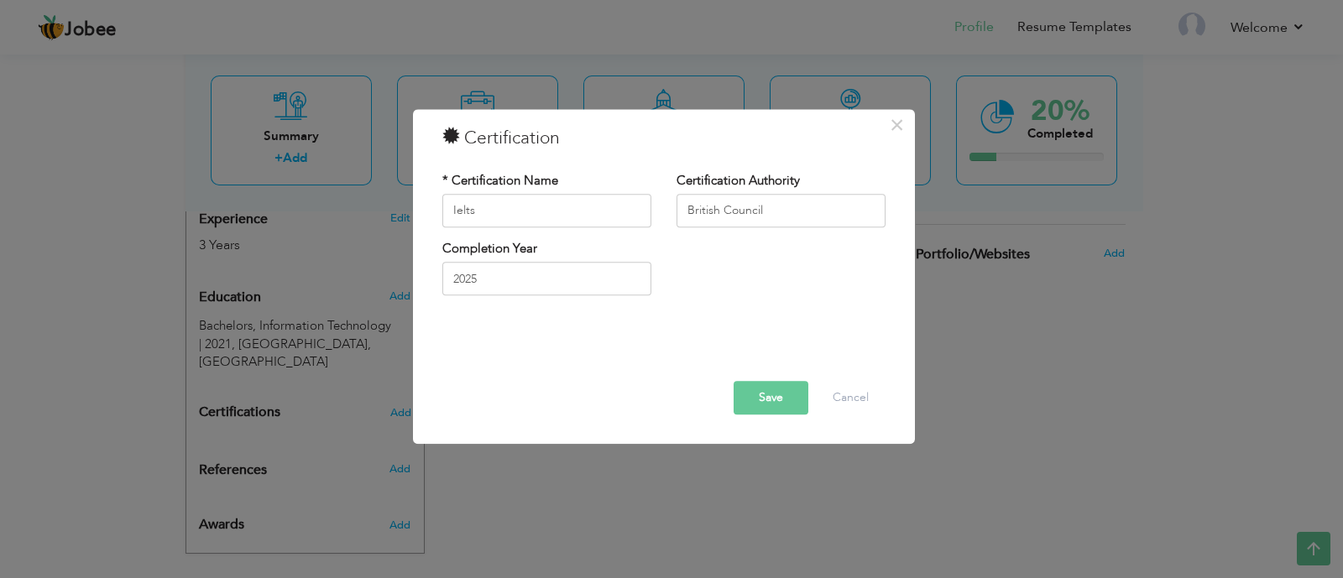
drag, startPoint x: 503, startPoint y: 298, endPoint x: 458, endPoint y: 282, distance: 48.1
click at [458, 282] on div "Completion Year 2025" at bounding box center [547, 274] width 234 height 68
drag, startPoint x: 483, startPoint y: 293, endPoint x: 423, endPoint y: 275, distance: 62.2
click at [424, 275] on div "× Certification * Certification Name Ielts Certification Authority British Coun…" at bounding box center [664, 276] width 502 height 335
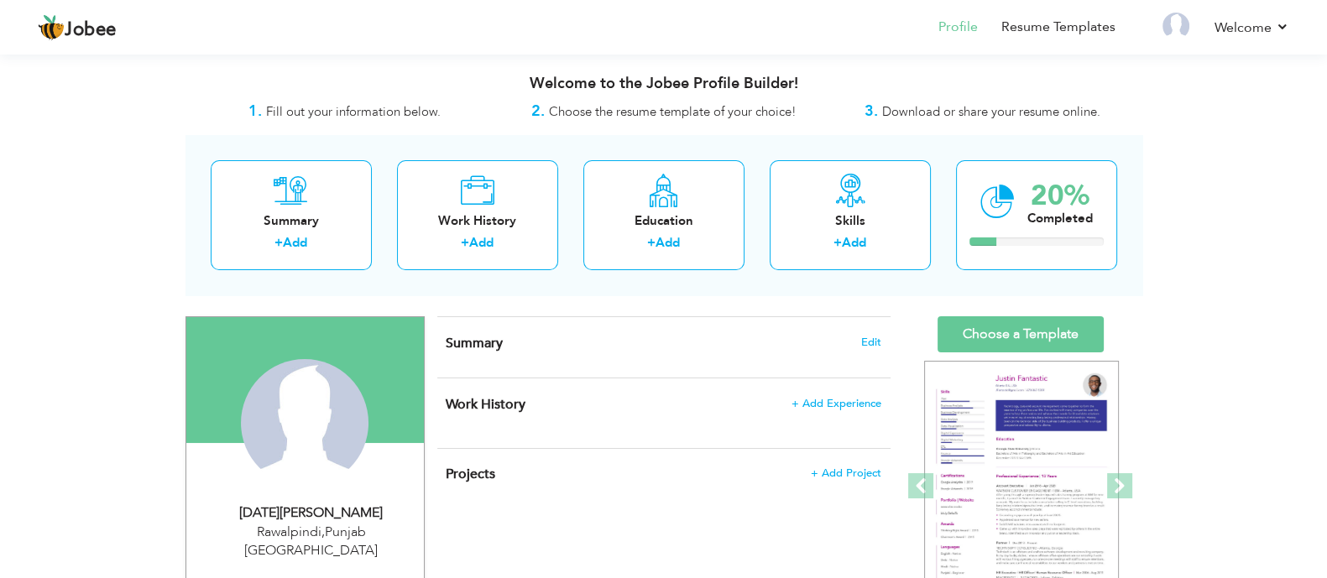
scroll to position [280, 0]
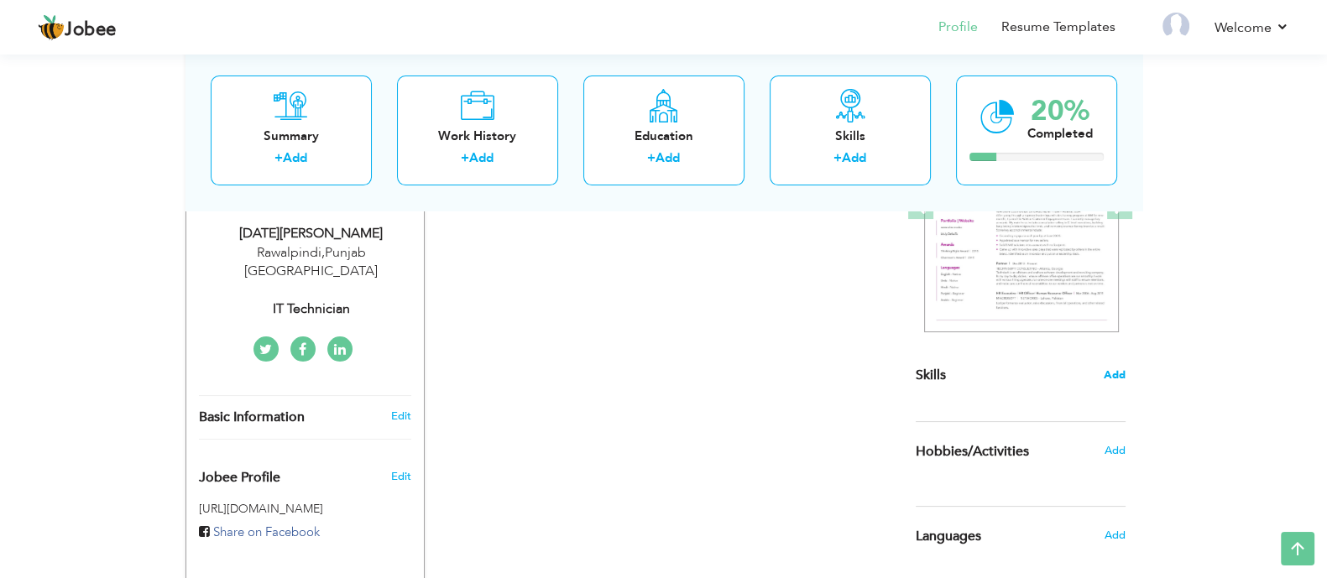
click at [1116, 375] on span "Add" at bounding box center [1115, 376] width 22 height 16
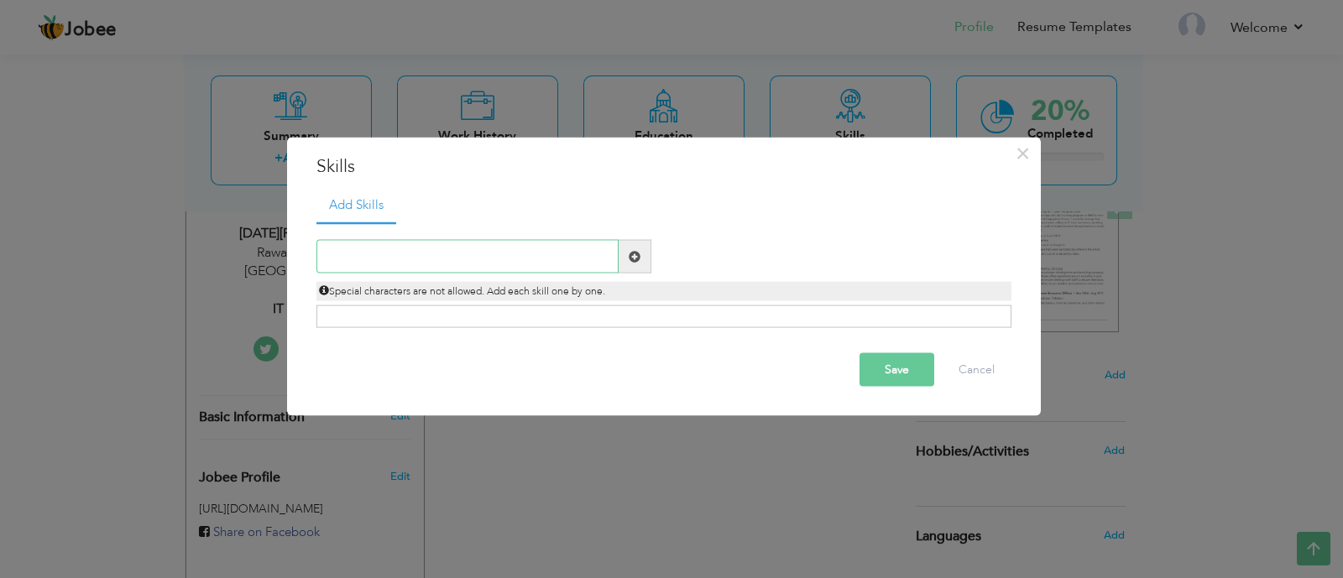
click at [370, 255] on input "text" at bounding box center [468, 257] width 302 height 34
type input "Communication Skills"
click at [524, 248] on input "Communication Skills" at bounding box center [468, 257] width 302 height 34
type input "Communication"
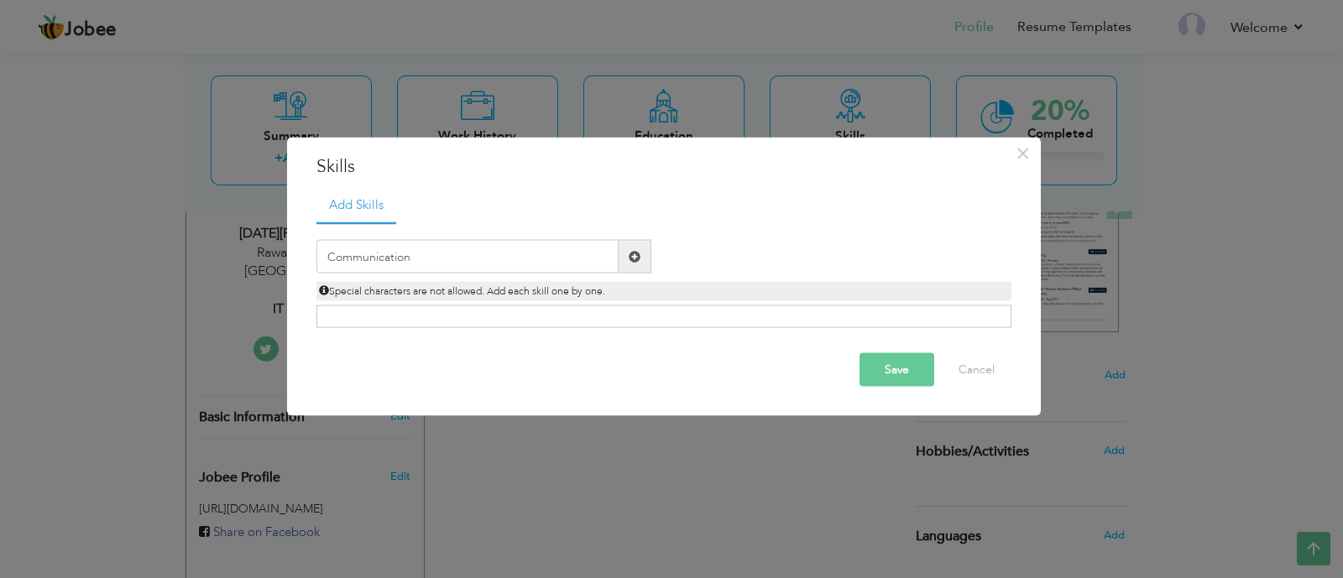
click at [629, 262] on span at bounding box center [635, 256] width 12 height 12
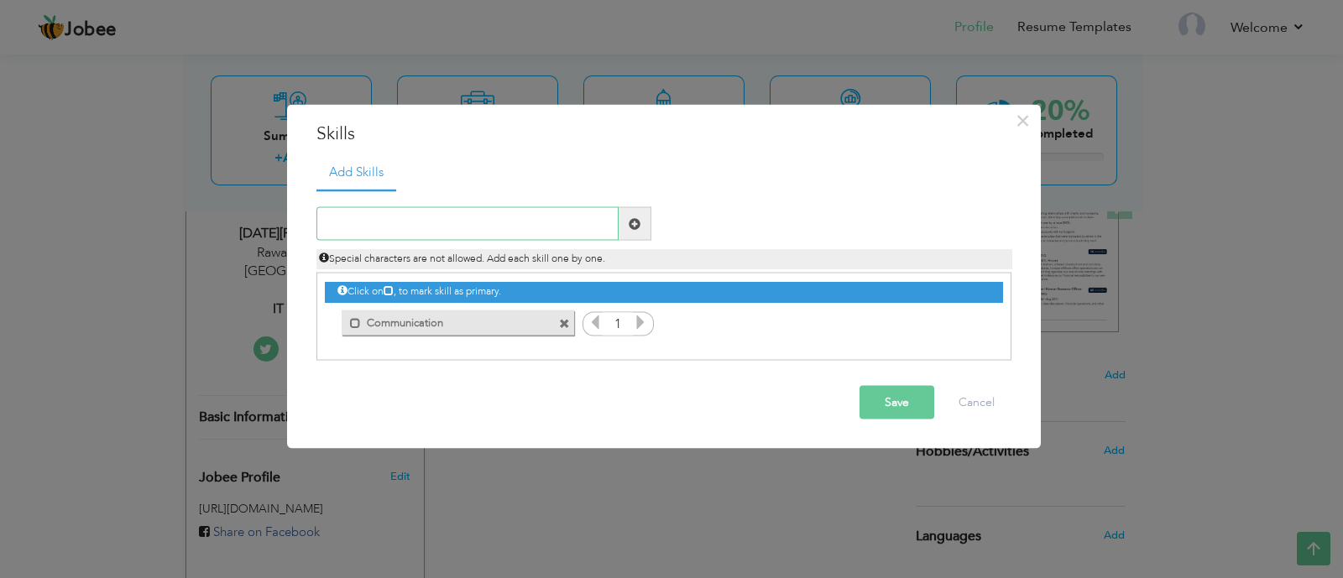
click at [502, 230] on input "text" at bounding box center [468, 224] width 302 height 34
type input "Team Work"
click at [637, 228] on span at bounding box center [635, 223] width 12 height 12
click at [546, 228] on input "text" at bounding box center [468, 224] width 302 height 34
type input "Cutomer Dealing"
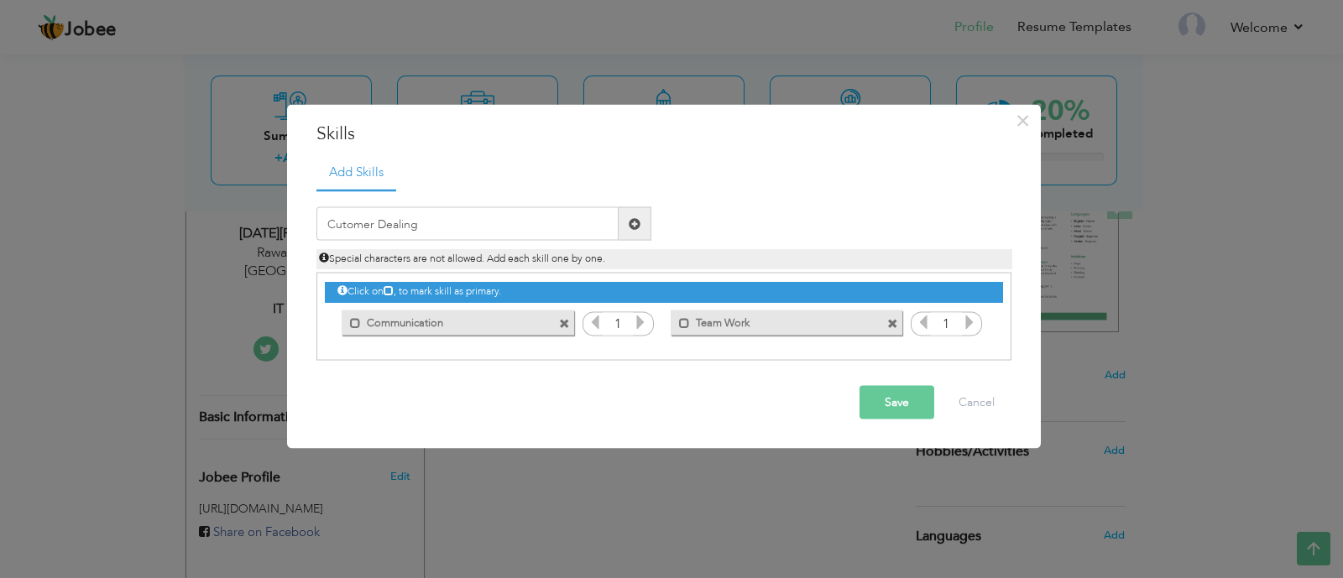
click at [629, 223] on span at bounding box center [635, 223] width 12 height 12
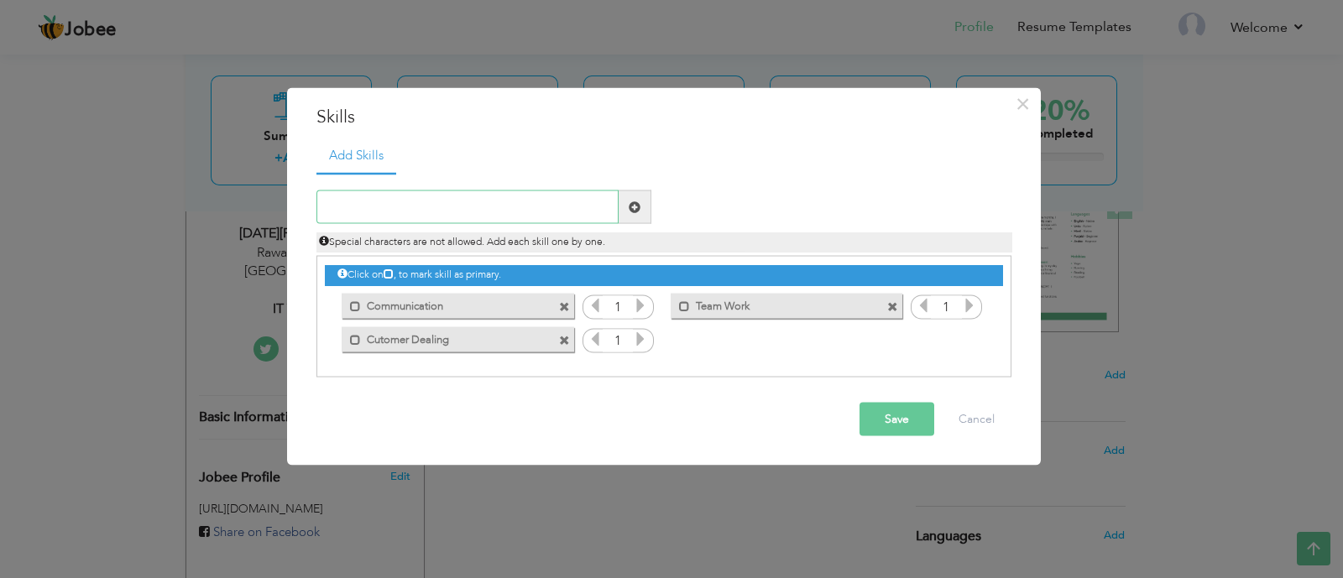
click at [370, 207] on input "text" at bounding box center [468, 208] width 302 height 34
type input "Trouble"
click at [567, 343] on span at bounding box center [564, 340] width 11 height 11
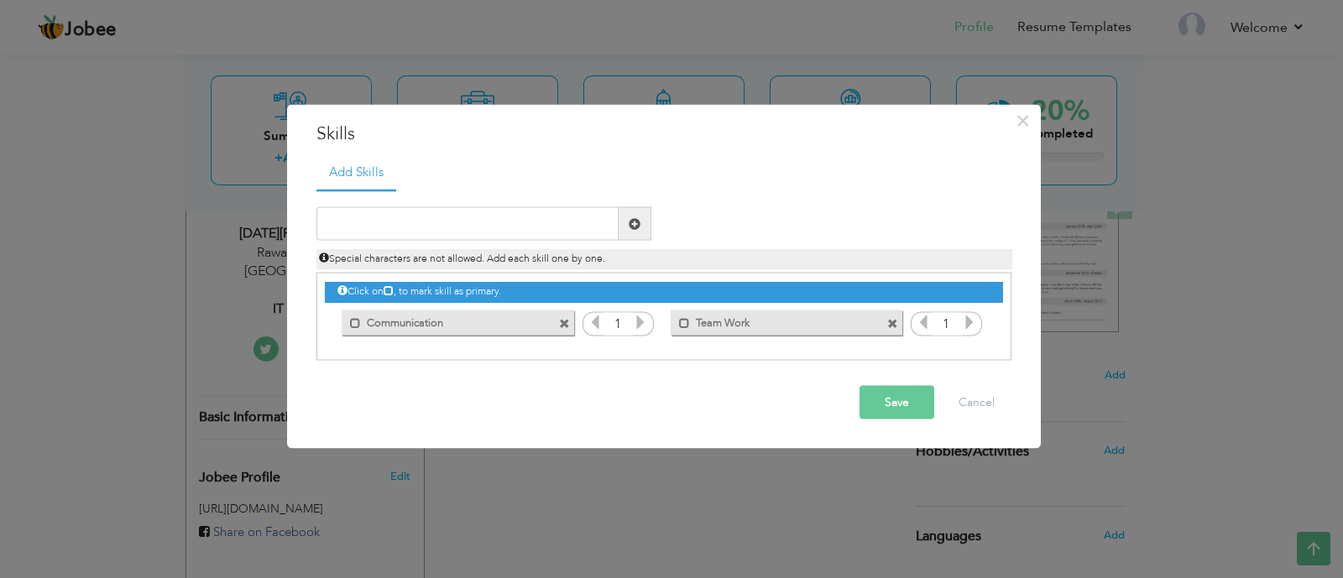
click at [565, 326] on span at bounding box center [564, 323] width 11 height 11
click at [566, 325] on span at bounding box center [564, 323] width 11 height 11
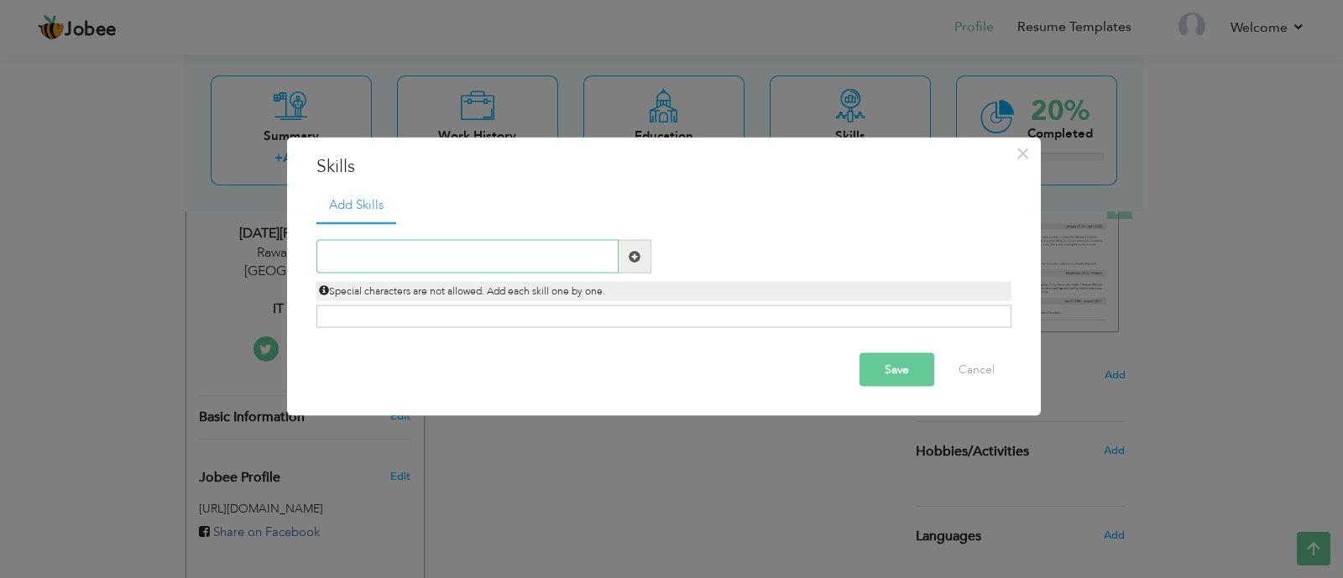
click at [473, 256] on input "text" at bounding box center [468, 257] width 302 height 34
paste input "Troubleshooting"
paste input "text"
type input "Troubleshooting"
click at [633, 255] on span at bounding box center [635, 256] width 12 height 12
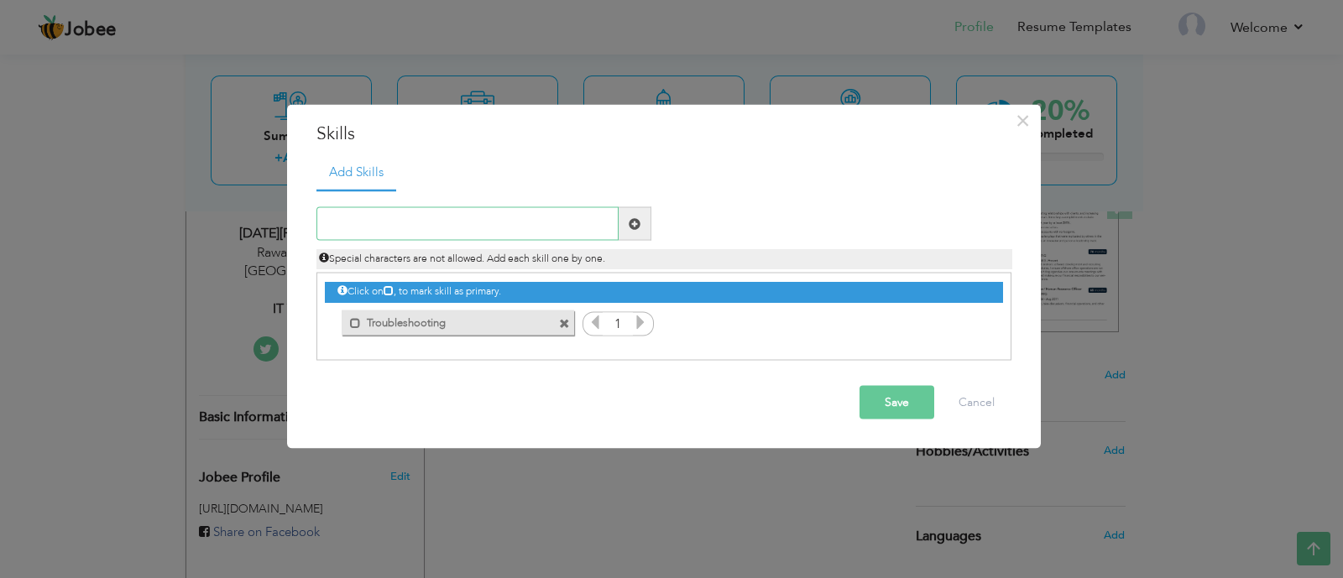
click at [562, 214] on input "text" at bounding box center [468, 224] width 302 height 34
type input "Communication"
click at [642, 237] on span at bounding box center [635, 224] width 33 height 34
click at [574, 229] on input "text" at bounding box center [468, 224] width 302 height 34
type input "Problem Solving"
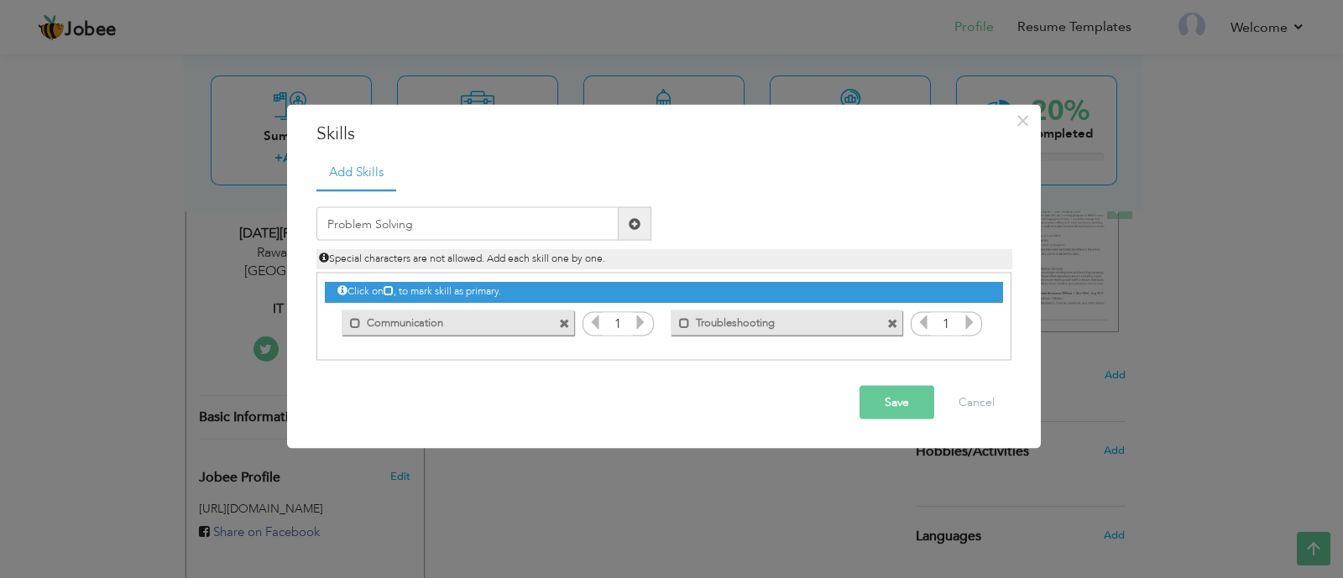
click at [630, 229] on span at bounding box center [635, 223] width 12 height 12
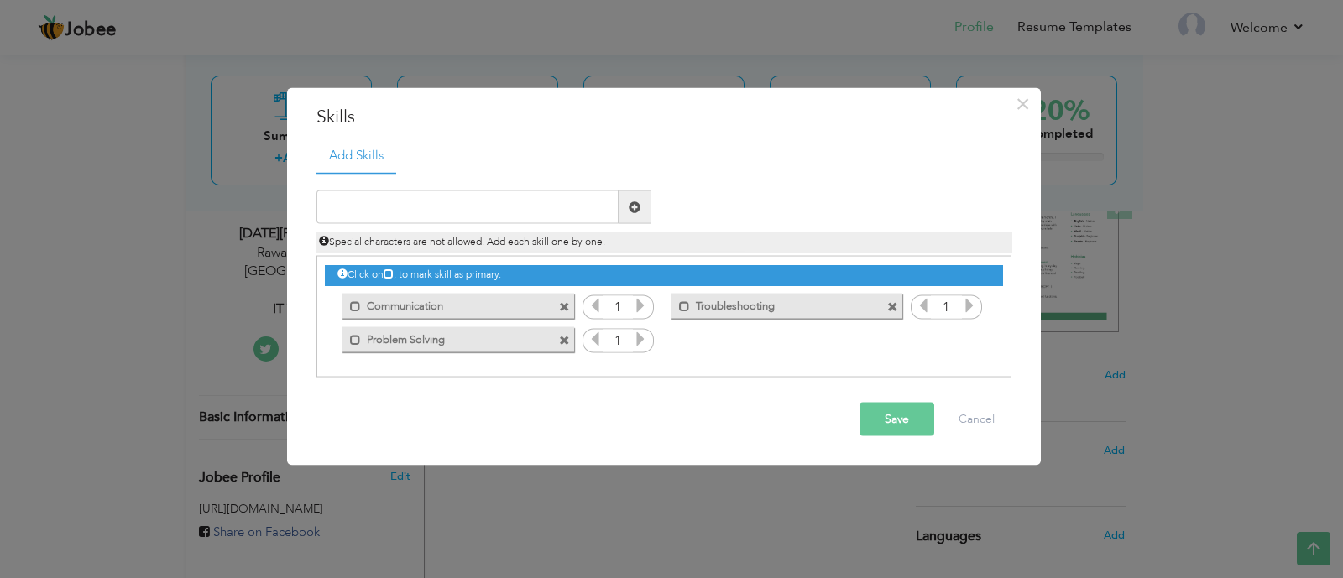
click at [475, 235] on span "Special characters are not allowed. Add each skill one by one." at bounding box center [462, 241] width 286 height 13
click at [410, 193] on input "text" at bounding box center [468, 208] width 302 height 34
type input "Analytical"
click at [625, 212] on span at bounding box center [635, 208] width 33 height 34
click at [447, 205] on input "text" at bounding box center [468, 208] width 302 height 34
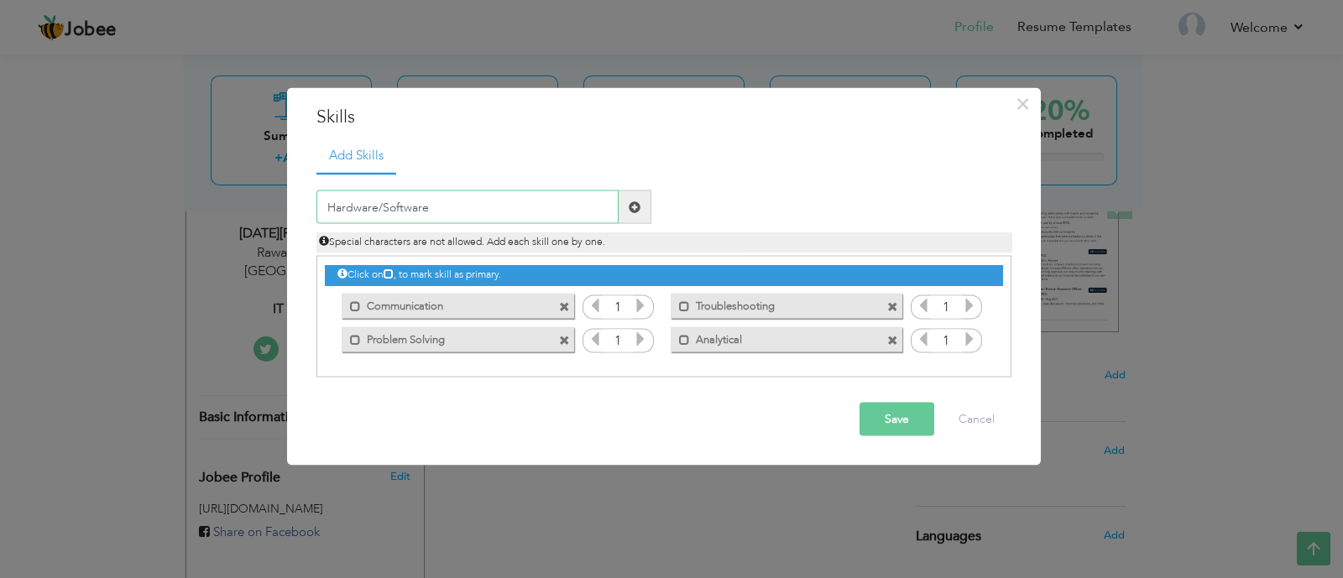
type input "Hardware/Software"
click at [625, 207] on span at bounding box center [635, 208] width 33 height 34
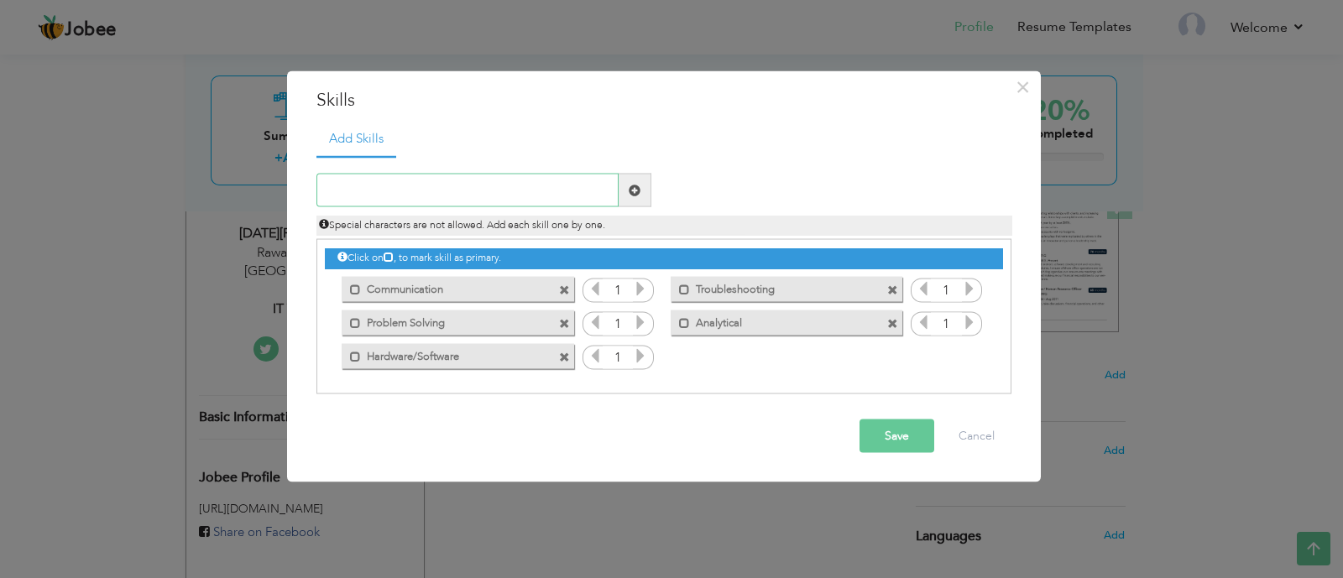
click at [474, 187] on input "text" at bounding box center [468, 191] width 302 height 34
type input "Diagnostic & Fix Issues"
click at [640, 195] on span at bounding box center [635, 190] width 12 height 12
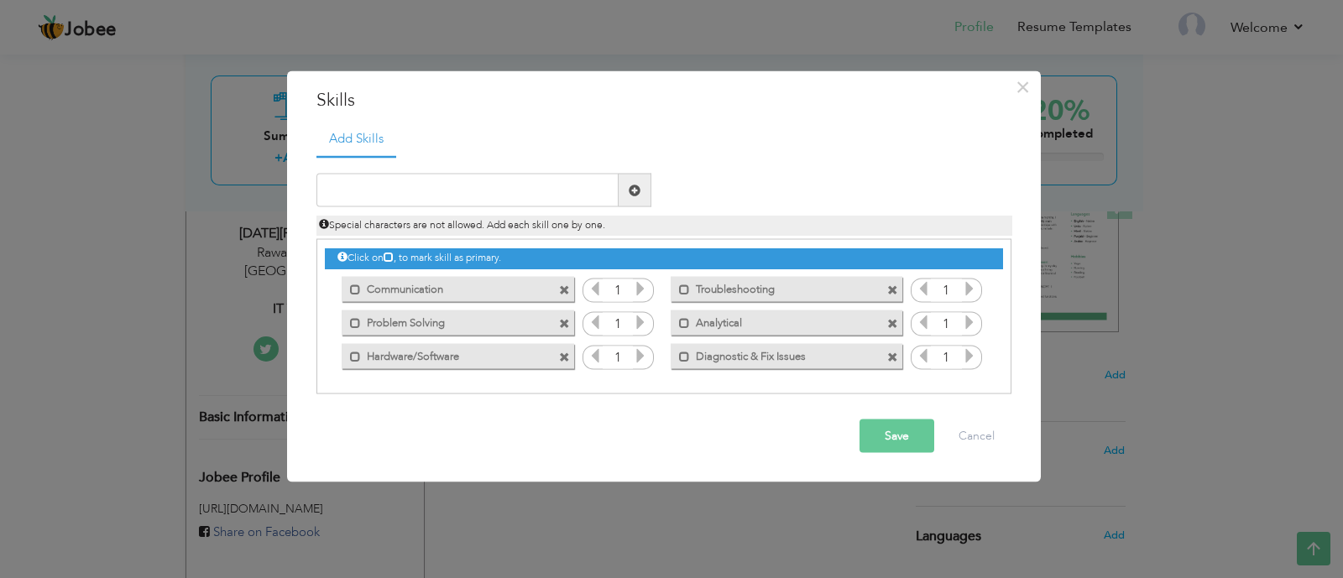
click at [899, 434] on button "Save" at bounding box center [897, 437] width 75 height 34
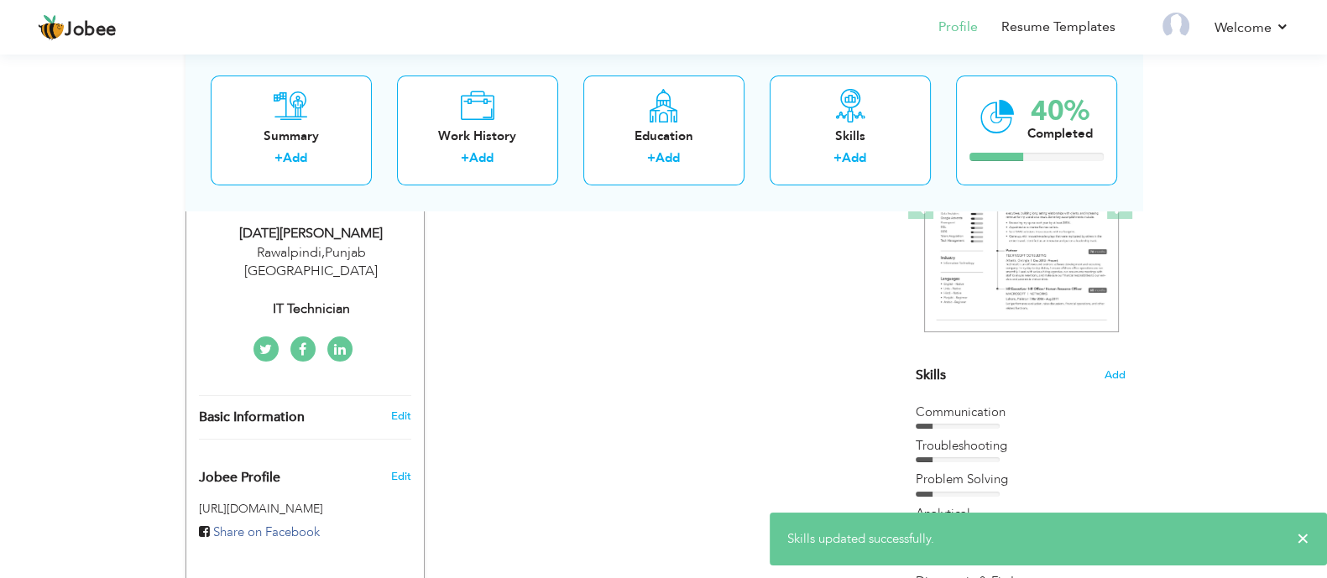
click at [1017, 416] on div "Communication" at bounding box center [1021, 413] width 210 height 18
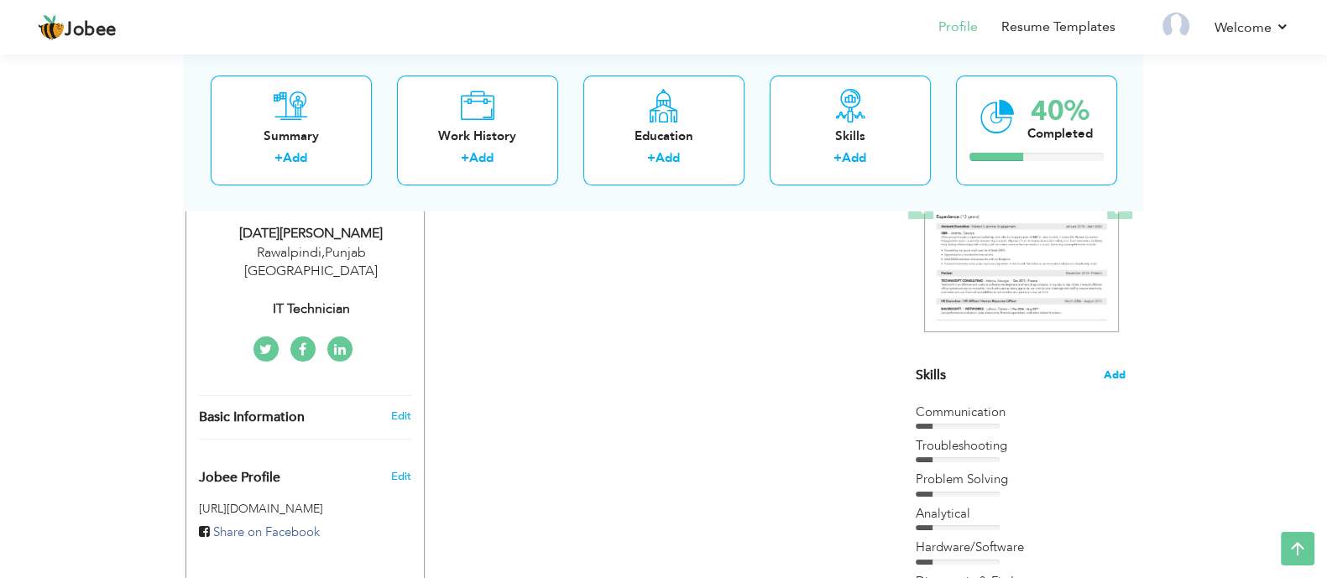
click at [1106, 375] on span "Add" at bounding box center [1115, 376] width 22 height 16
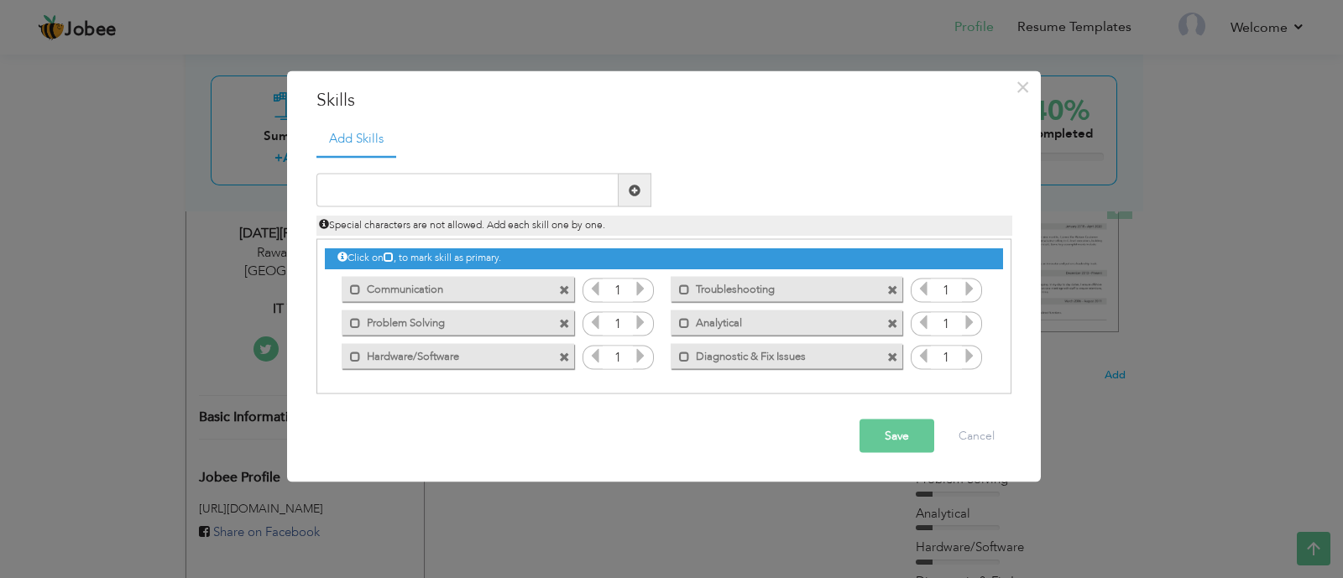
click at [645, 291] on icon at bounding box center [640, 288] width 15 height 15
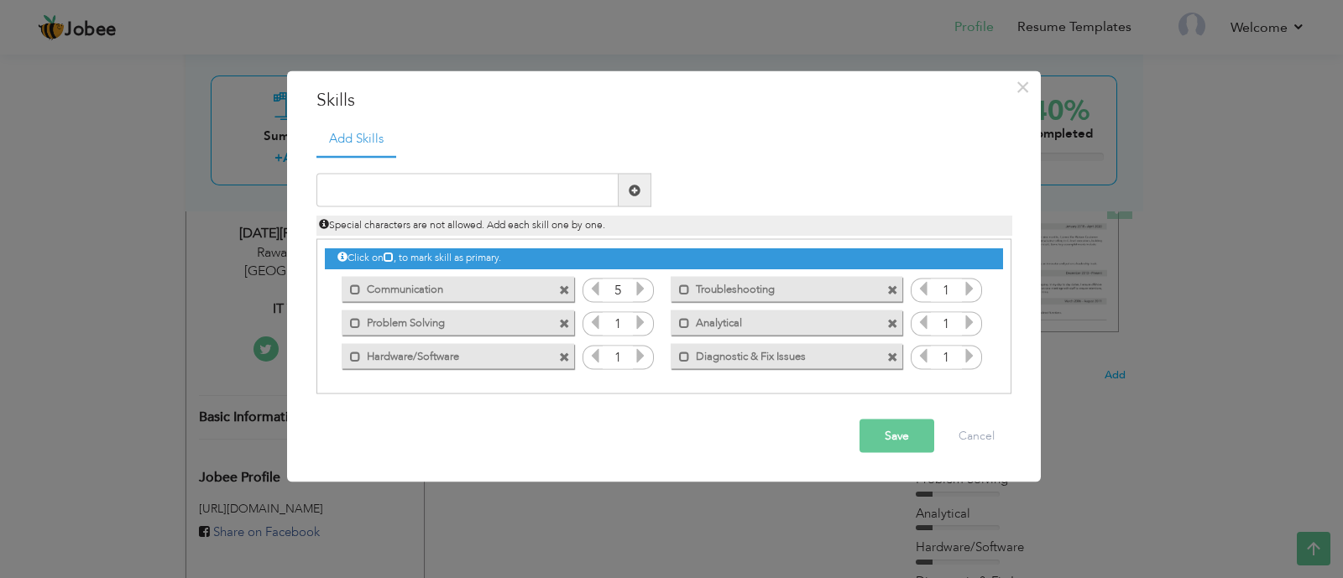
click at [645, 291] on icon at bounding box center [640, 288] width 15 height 15
click at [599, 296] on icon at bounding box center [595, 288] width 15 height 15
click at [638, 321] on icon at bounding box center [640, 322] width 15 height 15
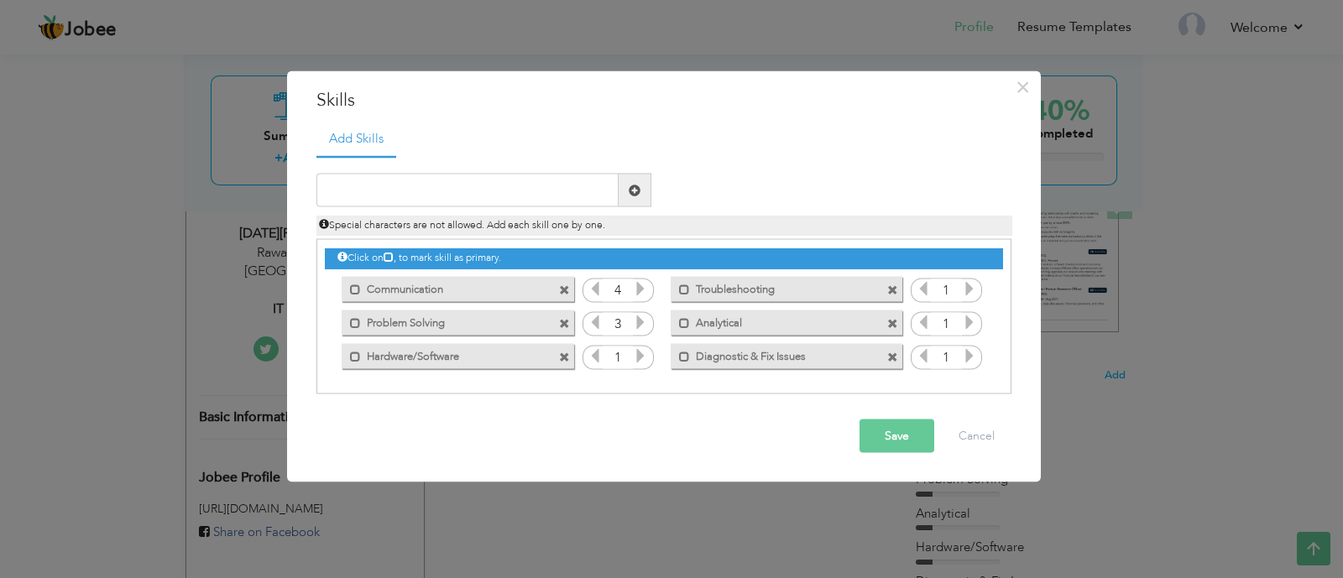
click at [644, 355] on icon at bounding box center [640, 355] width 15 height 15
click at [966, 293] on icon at bounding box center [969, 288] width 15 height 15
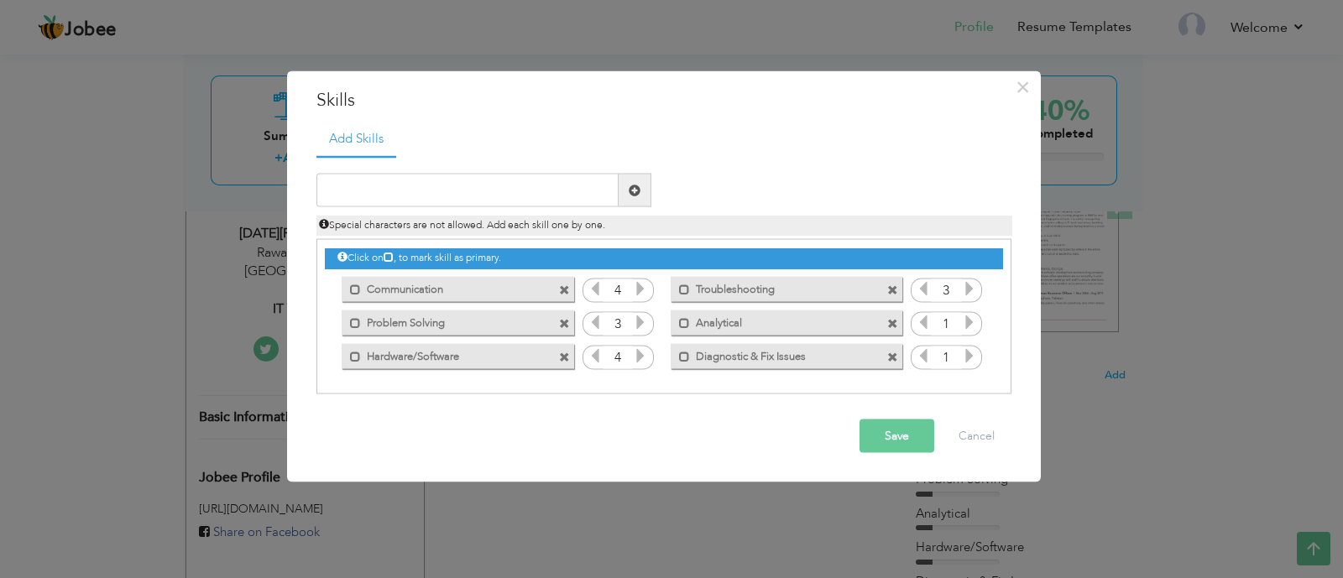
click at [970, 353] on icon at bounding box center [969, 355] width 15 height 15
click at [969, 323] on icon at bounding box center [969, 322] width 15 height 15
click at [923, 325] on icon at bounding box center [923, 322] width 15 height 15
click at [890, 425] on button "Save" at bounding box center [897, 437] width 75 height 34
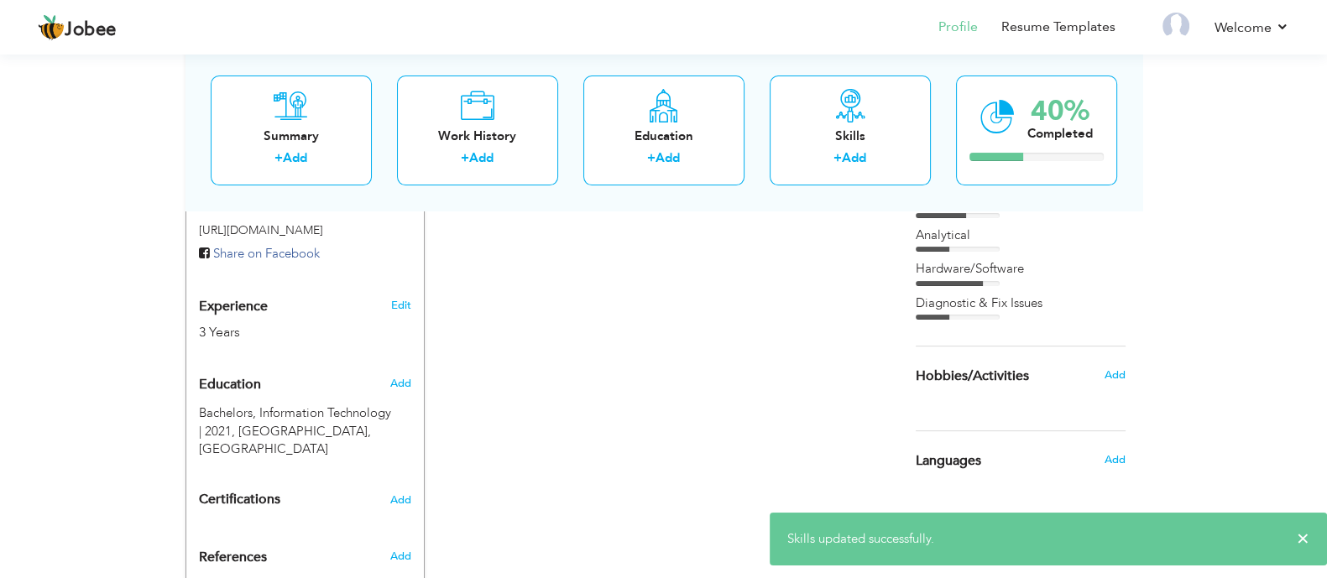
scroll to position [559, 0]
click at [1108, 456] on span "Add" at bounding box center [1114, 459] width 22 height 15
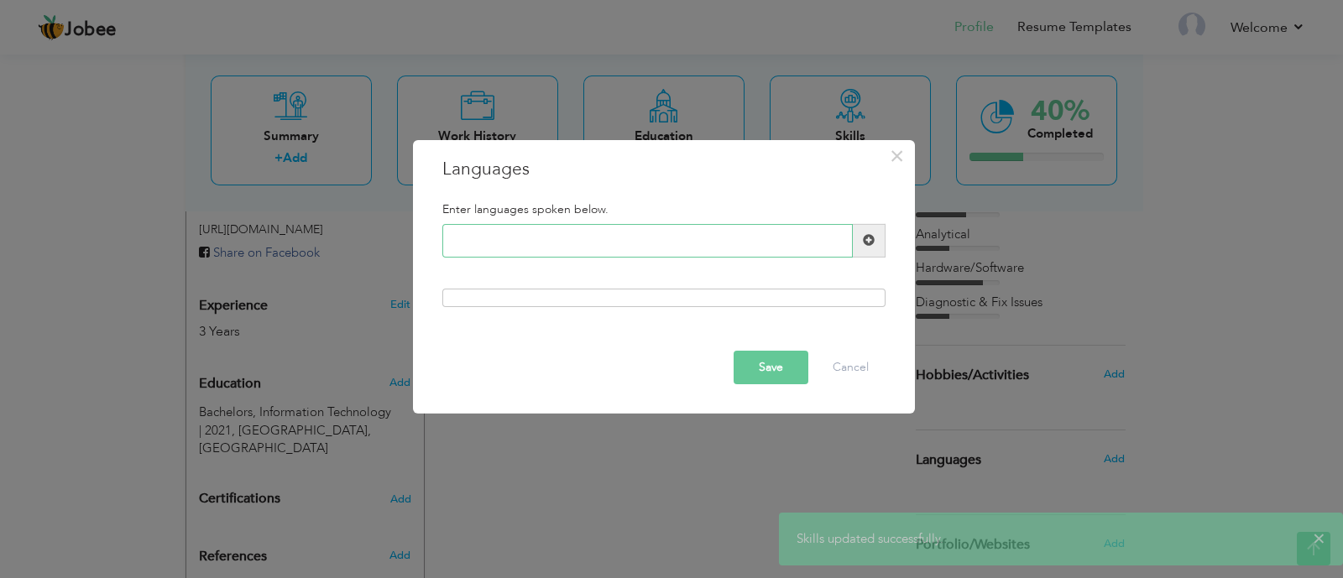
click at [552, 243] on input "text" at bounding box center [647, 241] width 411 height 34
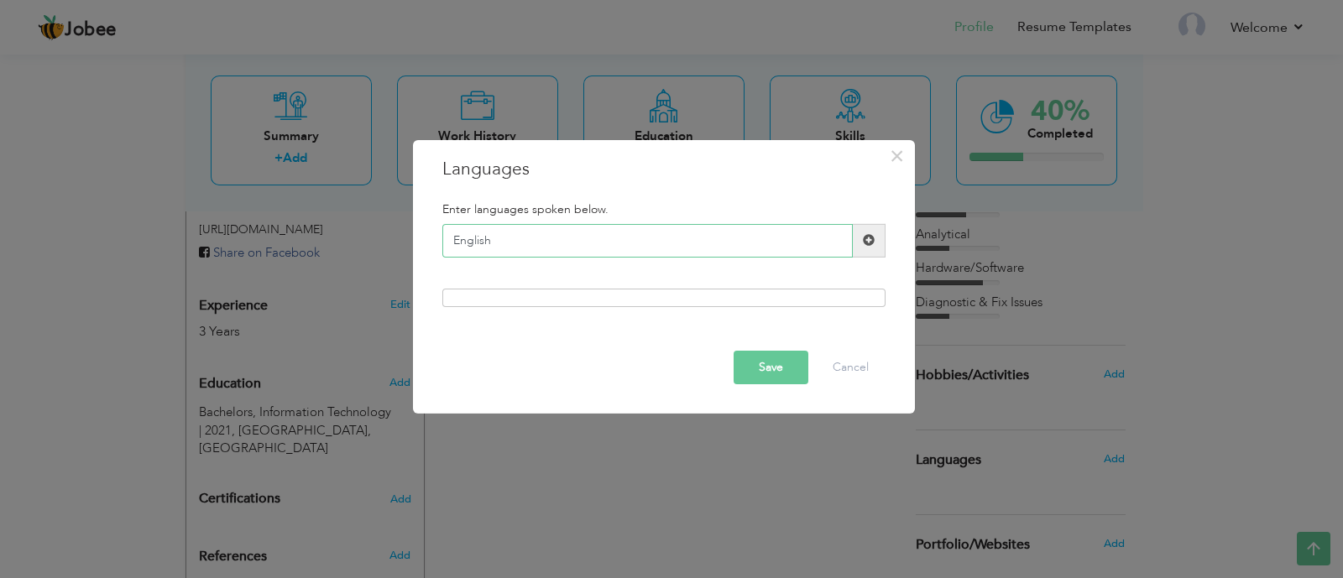
type input "English"
click at [869, 244] on span at bounding box center [869, 240] width 12 height 12
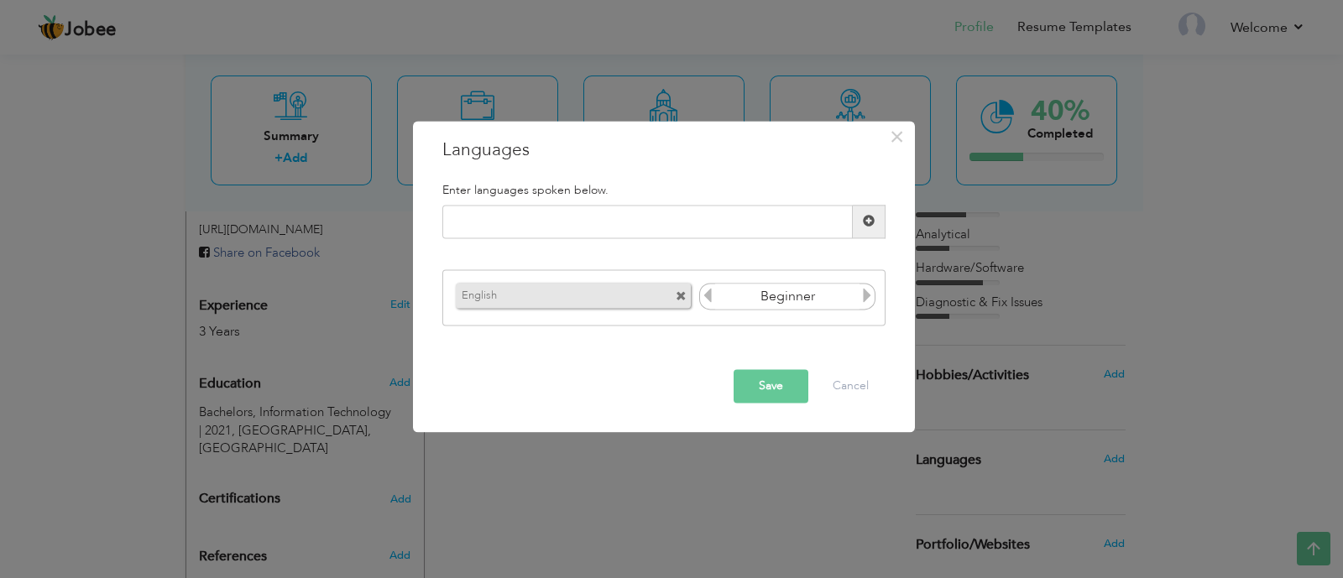
click at [861, 296] on icon at bounding box center [867, 296] width 15 height 15
click at [709, 296] on icon at bounding box center [707, 296] width 15 height 15
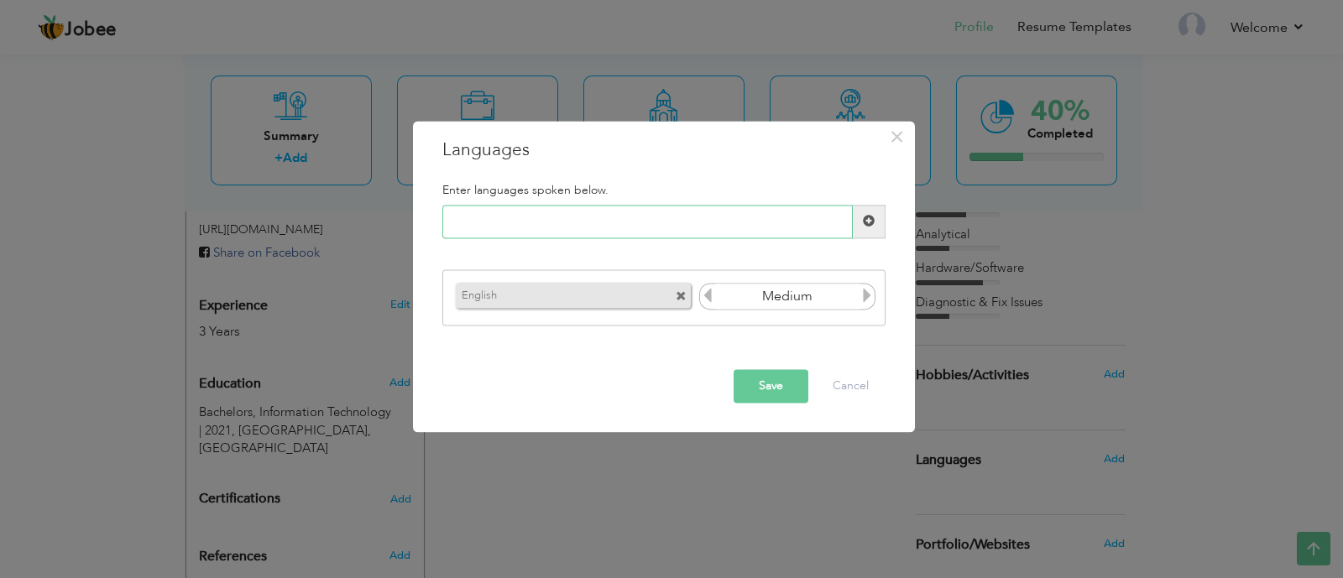
click at [751, 212] on input "text" at bounding box center [647, 222] width 411 height 34
type input "Urdu"
click at [865, 218] on span at bounding box center [869, 222] width 12 height 12
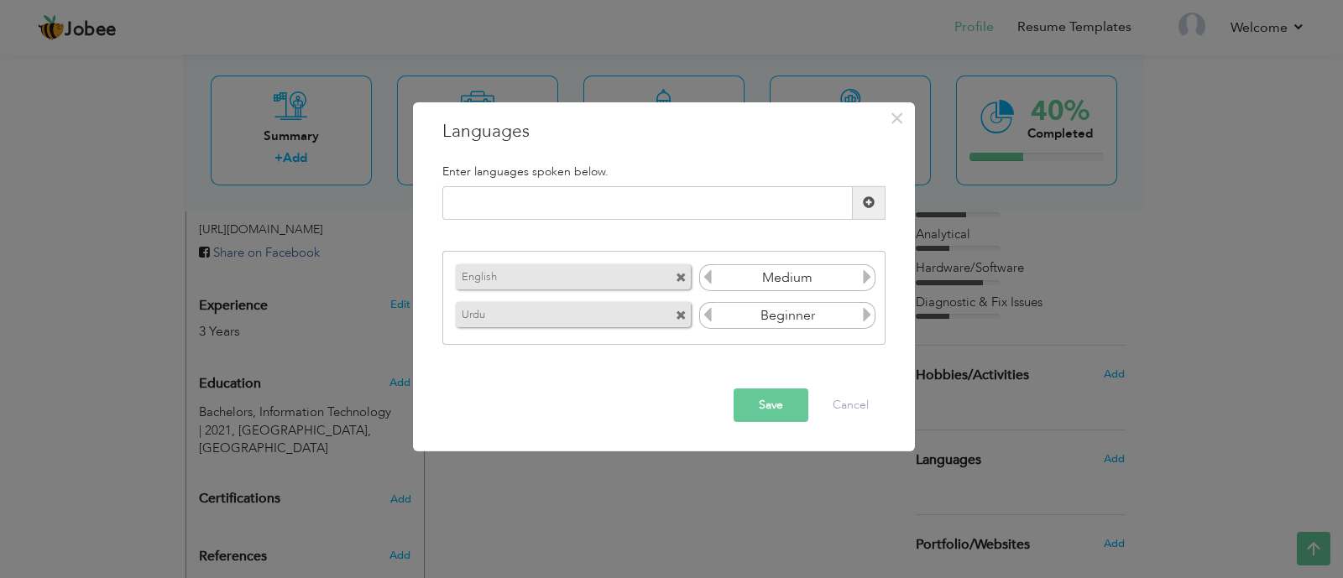
click at [865, 322] on icon at bounding box center [867, 314] width 15 height 15
click at [798, 401] on button "Save" at bounding box center [771, 406] width 75 height 34
click at [655, 177] on h5 "Enter languages spoken below." at bounding box center [663, 171] width 443 height 13
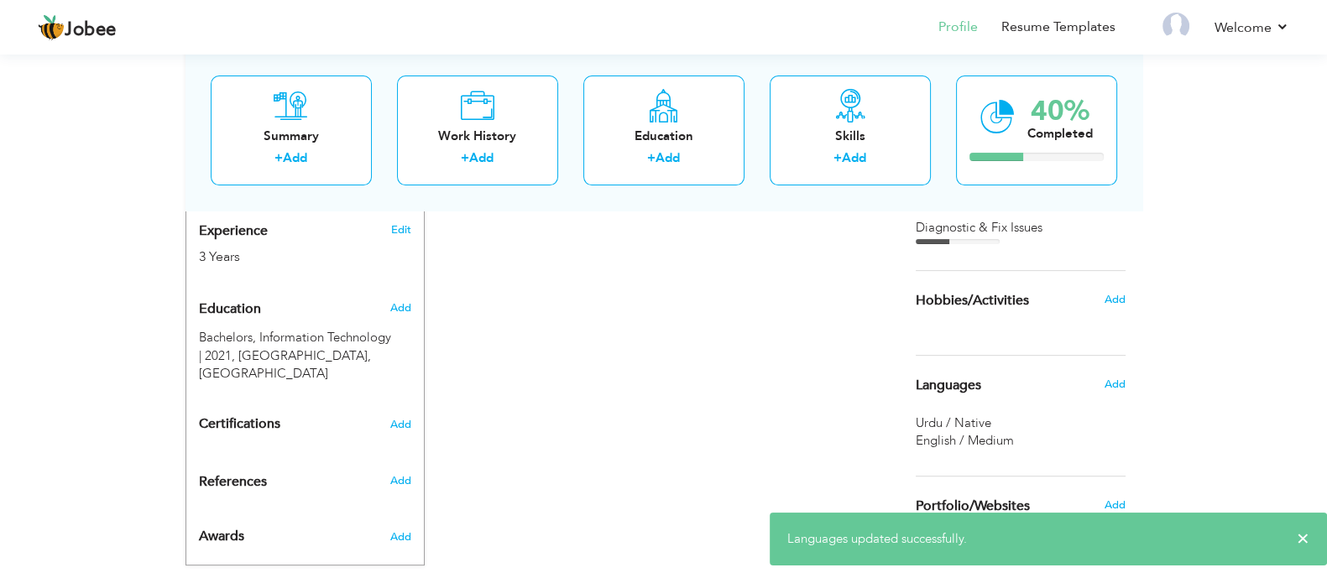
scroll to position [661, 0]
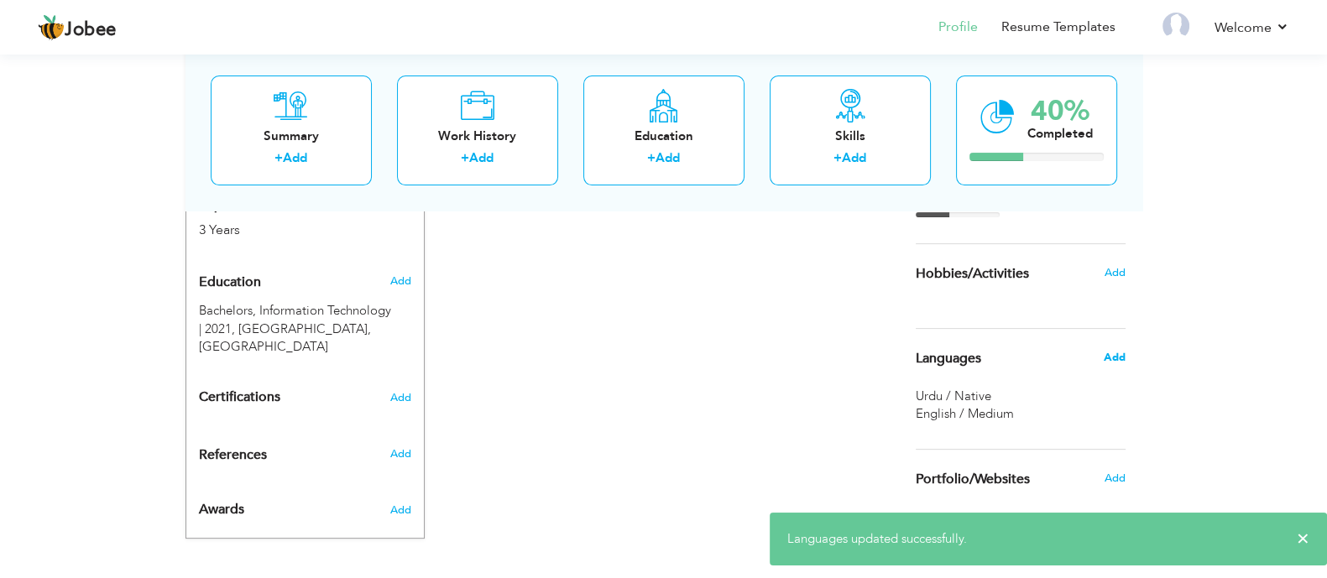
click at [1117, 362] on span "Add" at bounding box center [1114, 357] width 22 height 15
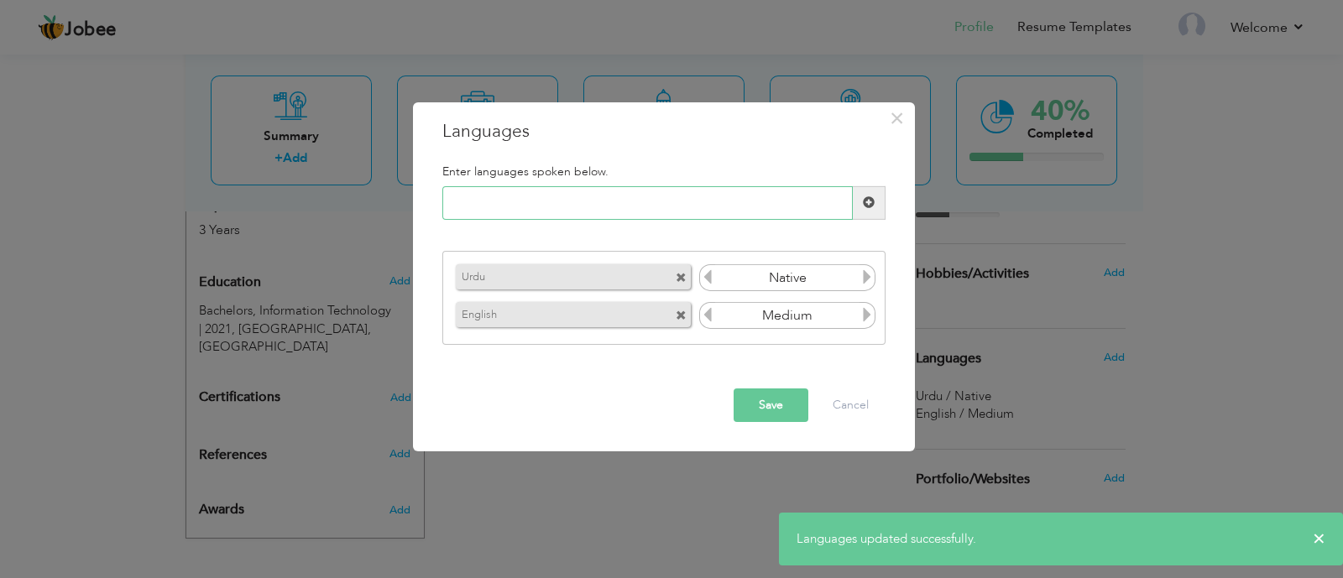
click at [651, 207] on input "text" at bounding box center [647, 203] width 411 height 34
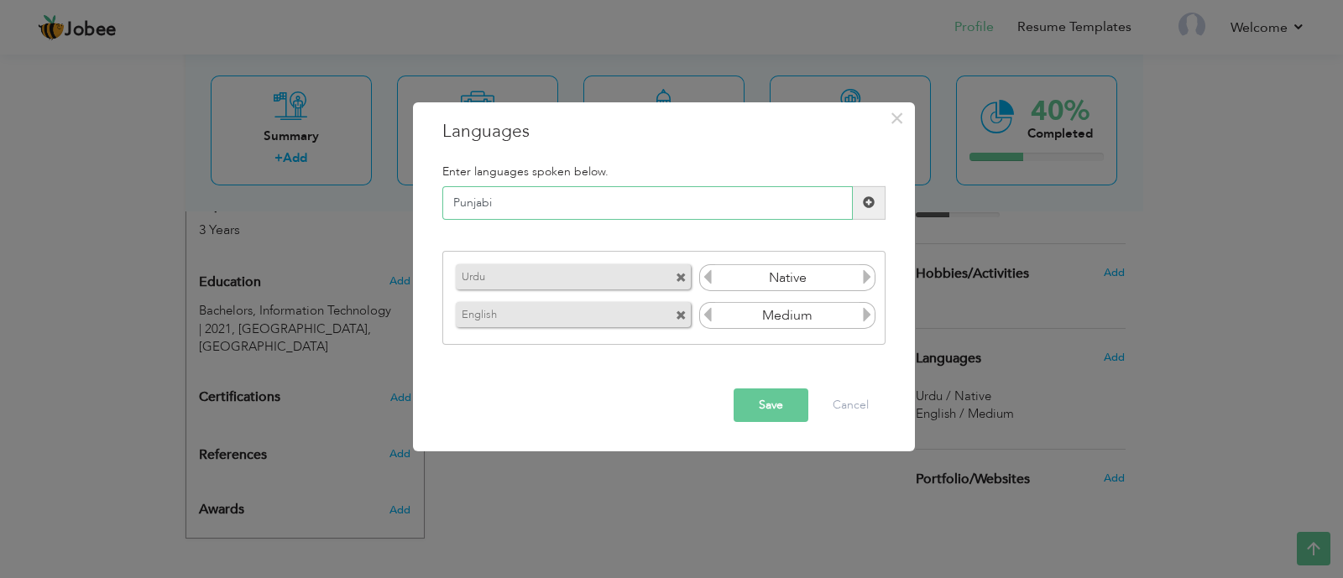
type input "Punjabi"
click at [869, 202] on span at bounding box center [869, 202] width 12 height 12
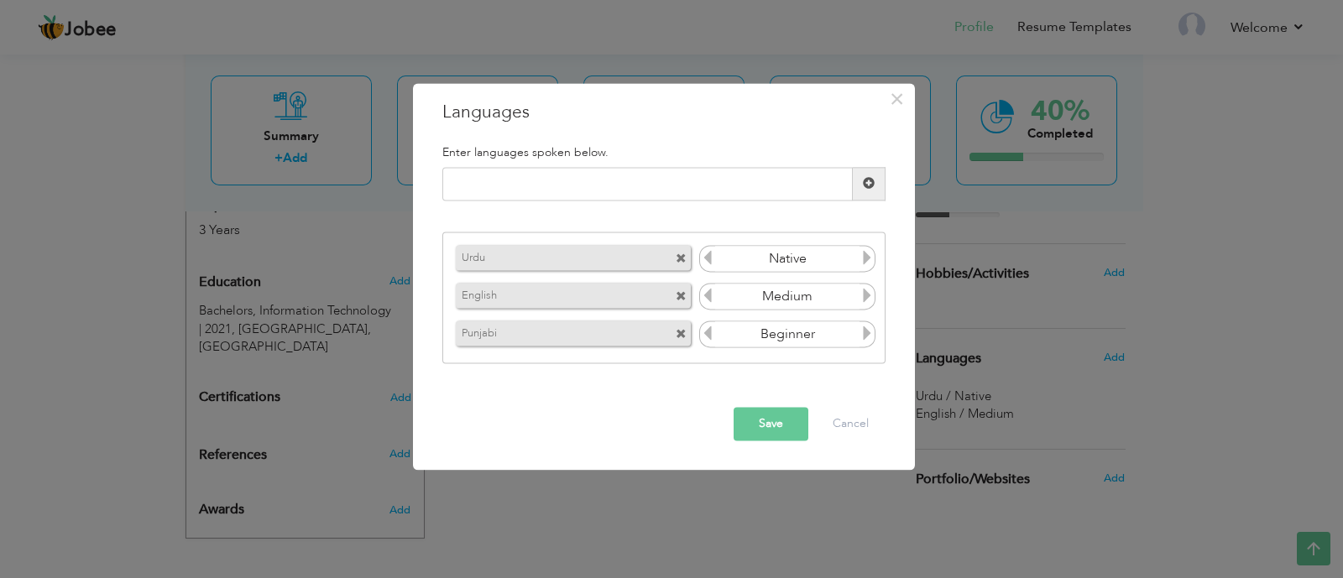
click at [855, 337] on input "Beginner" at bounding box center [787, 334] width 145 height 25
click at [869, 327] on icon at bounding box center [867, 334] width 15 height 15
click at [789, 407] on button "Save" at bounding box center [771, 424] width 75 height 34
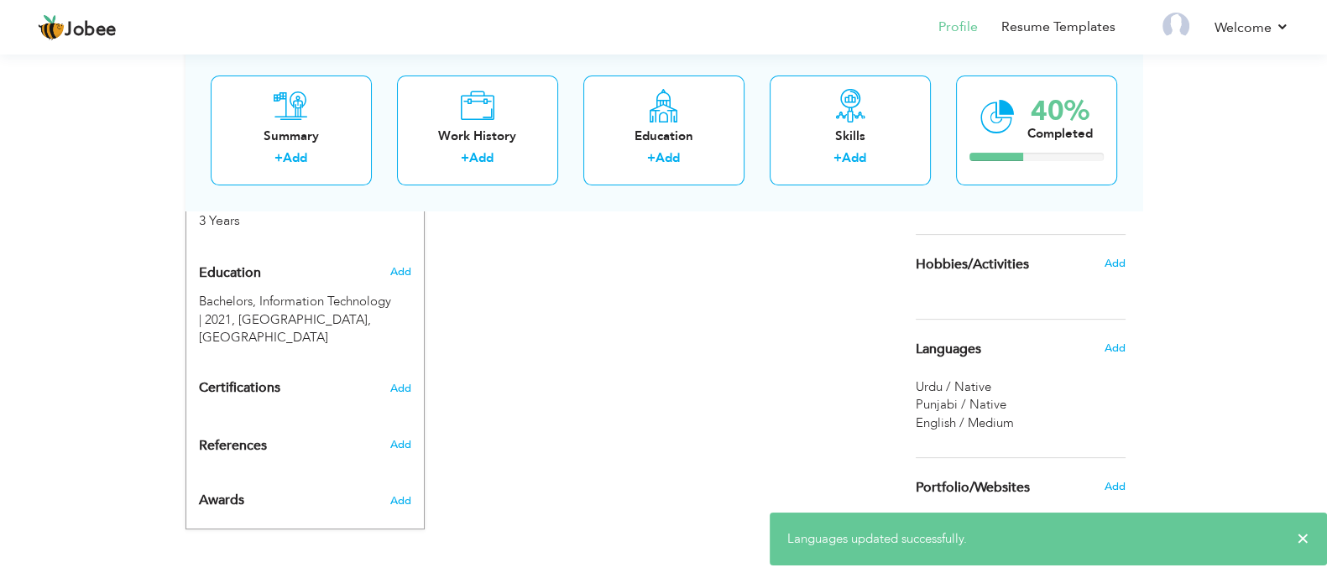
scroll to position [678, 0]
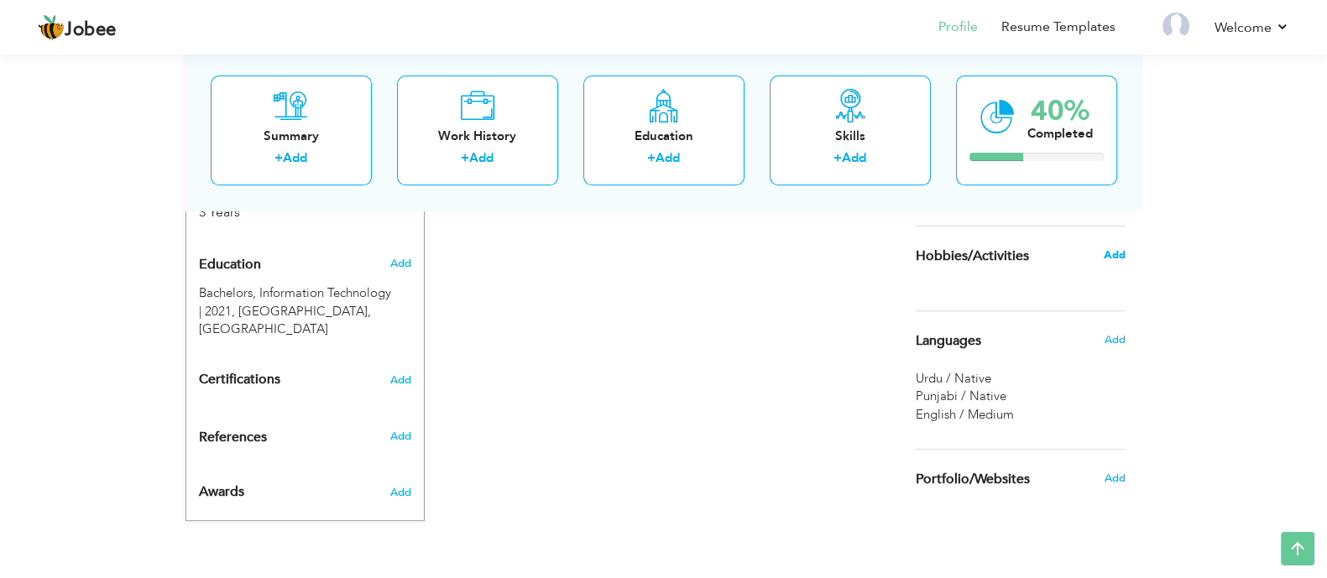
click at [1121, 255] on span "Add" at bounding box center [1114, 255] width 22 height 15
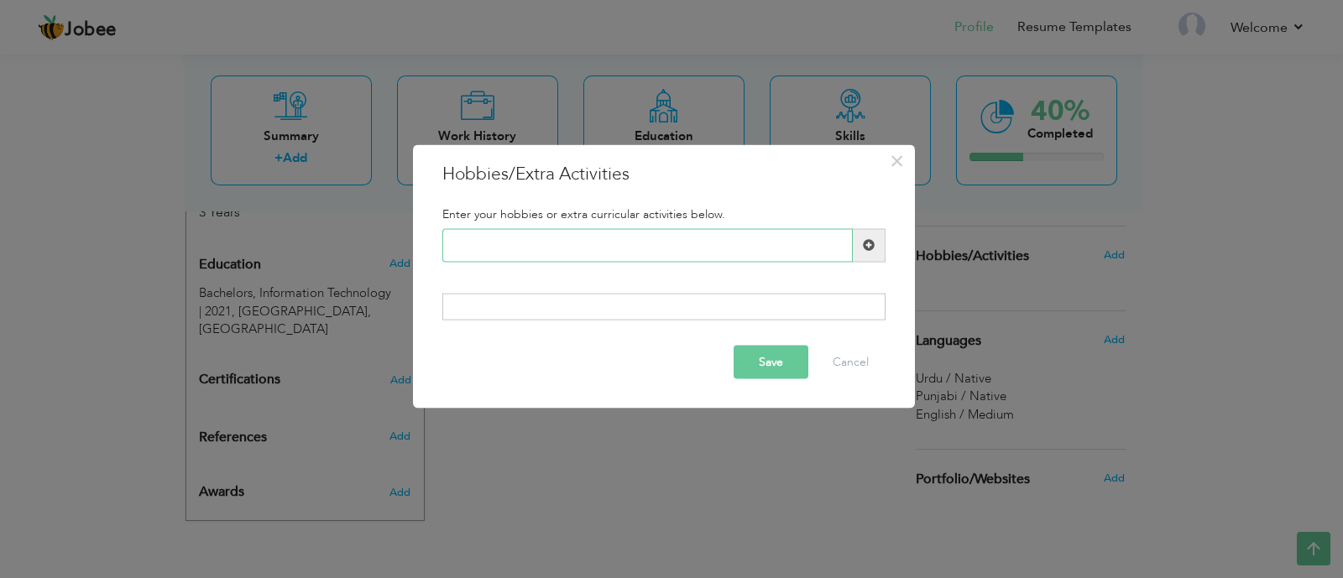
click at [684, 230] on input "text" at bounding box center [647, 245] width 411 height 34
type input "Cricket"
click at [853, 249] on span at bounding box center [869, 245] width 33 height 34
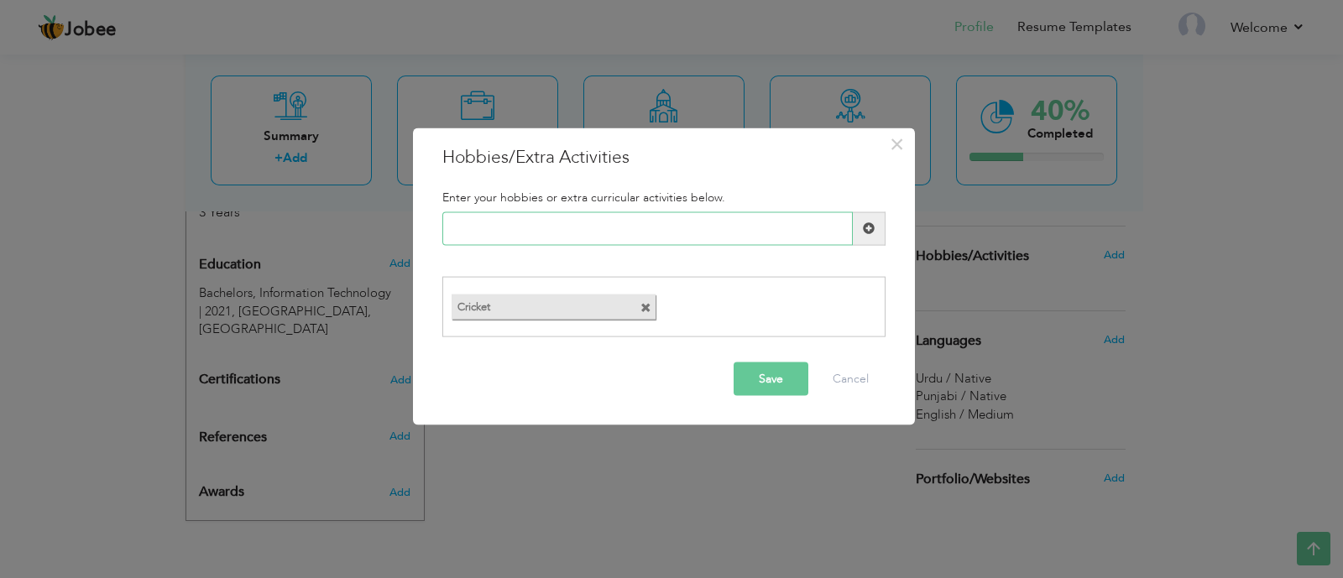
click at [609, 242] on input "text" at bounding box center [647, 229] width 411 height 34
paste input "autophile"
type input "autophile"
click at [876, 233] on span at bounding box center [869, 229] width 33 height 34
click at [869, 307] on span at bounding box center [866, 308] width 11 height 11
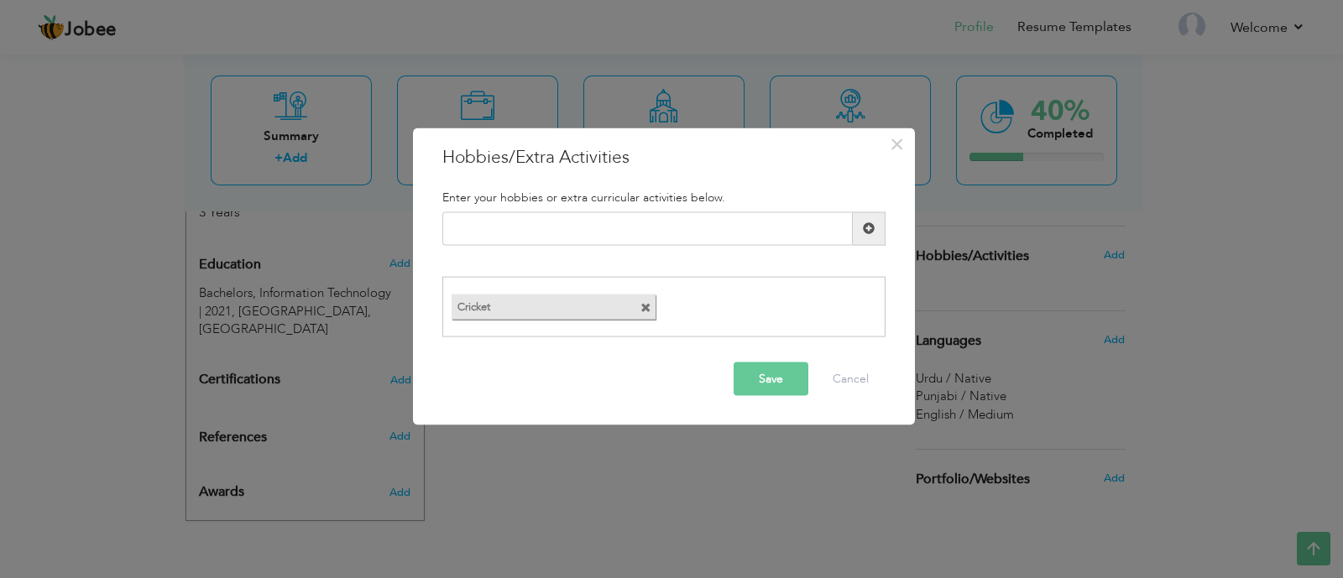
click at [598, 197] on h5 "Enter your hobbies or extra curricular activities below." at bounding box center [663, 197] width 443 height 13
click at [599, 224] on input "text" at bounding box center [647, 229] width 411 height 34
paste input "autophile"
type input "Autophile"
click at [864, 233] on span at bounding box center [869, 228] width 12 height 12
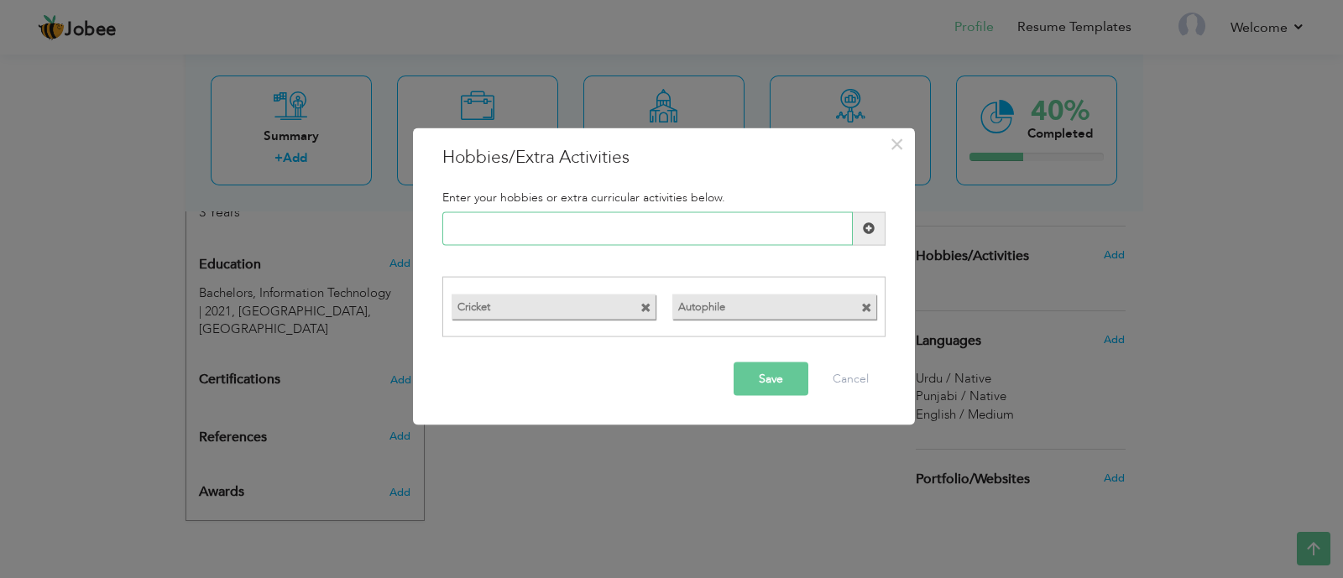
click at [693, 230] on input "text" at bounding box center [647, 229] width 411 height 34
click at [634, 218] on input "text" at bounding box center [647, 229] width 411 height 34
paste input "hodophile"
drag, startPoint x: 456, startPoint y: 227, endPoint x: 447, endPoint y: 227, distance: 9.2
click at [447, 227] on input "hodophile" at bounding box center [647, 229] width 411 height 34
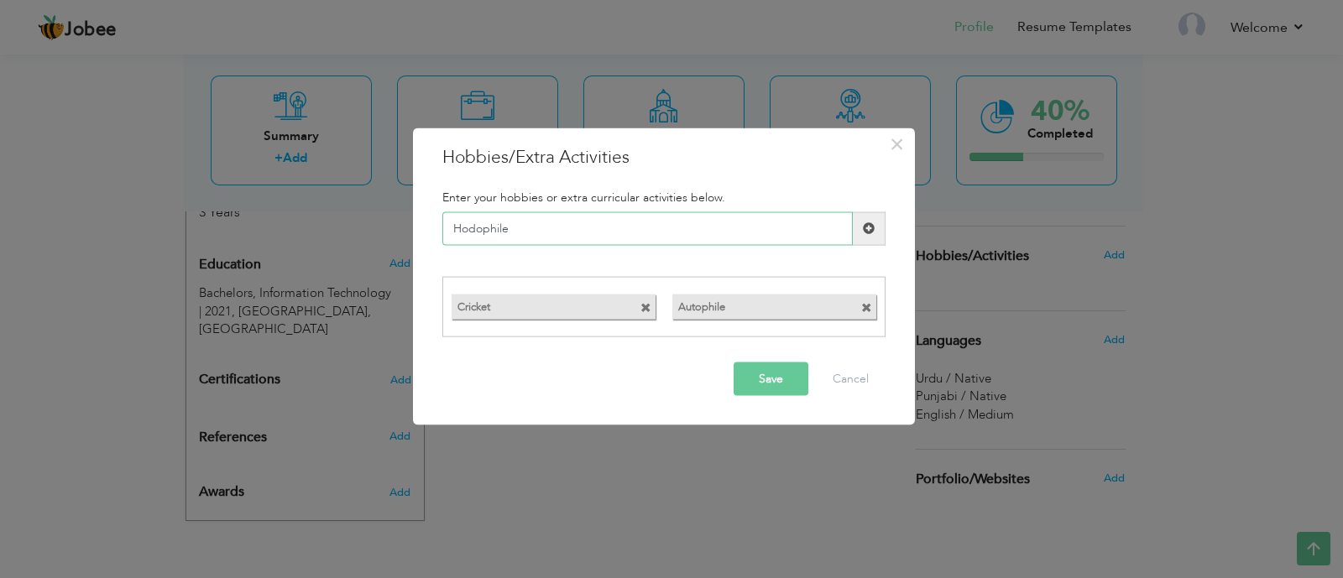
type input "Hodophile"
click at [880, 227] on span at bounding box center [869, 229] width 33 height 34
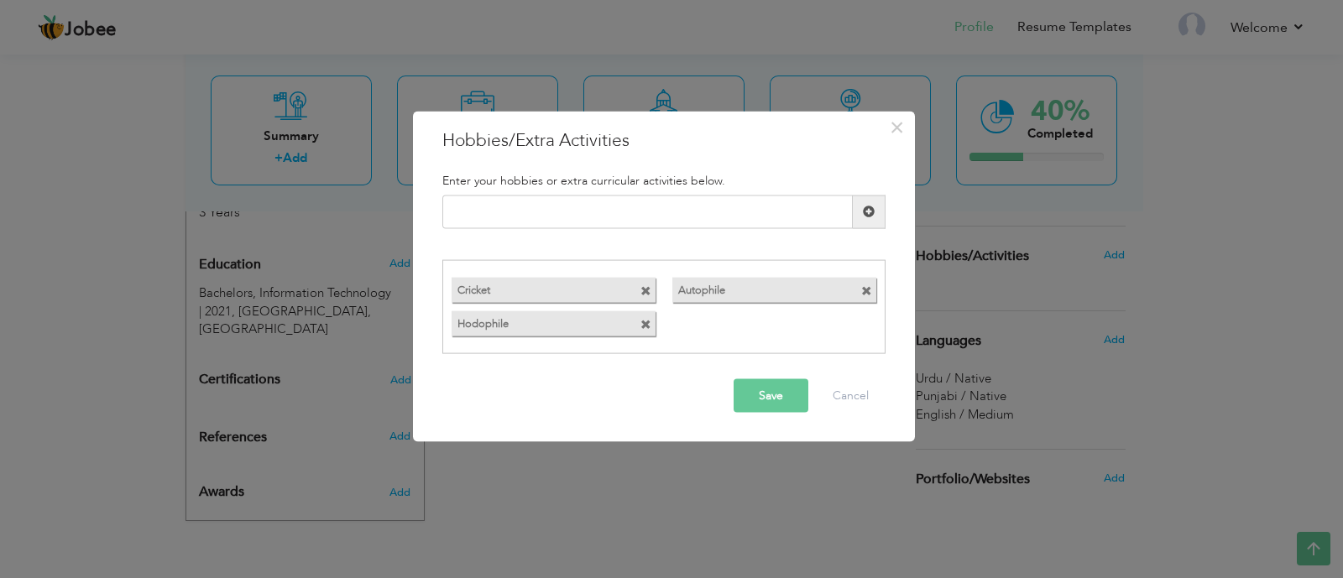
click at [772, 394] on button "Save" at bounding box center [771, 396] width 75 height 34
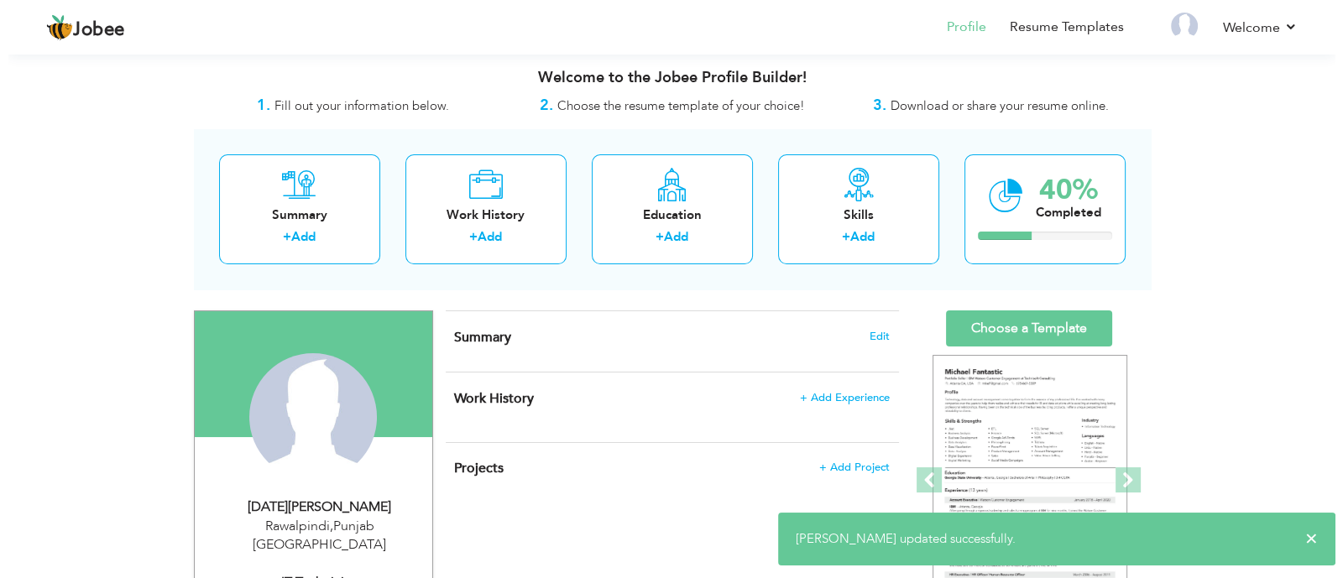
scroll to position [0, 0]
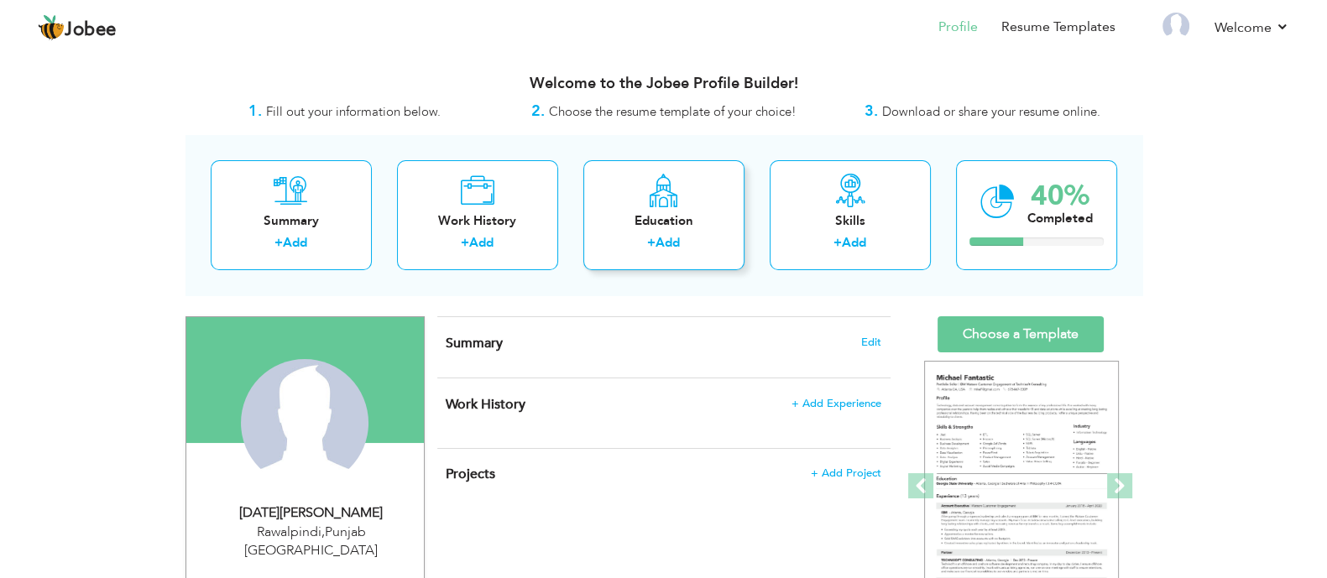
click at [663, 233] on div "Education + Add" at bounding box center [663, 215] width 161 height 110
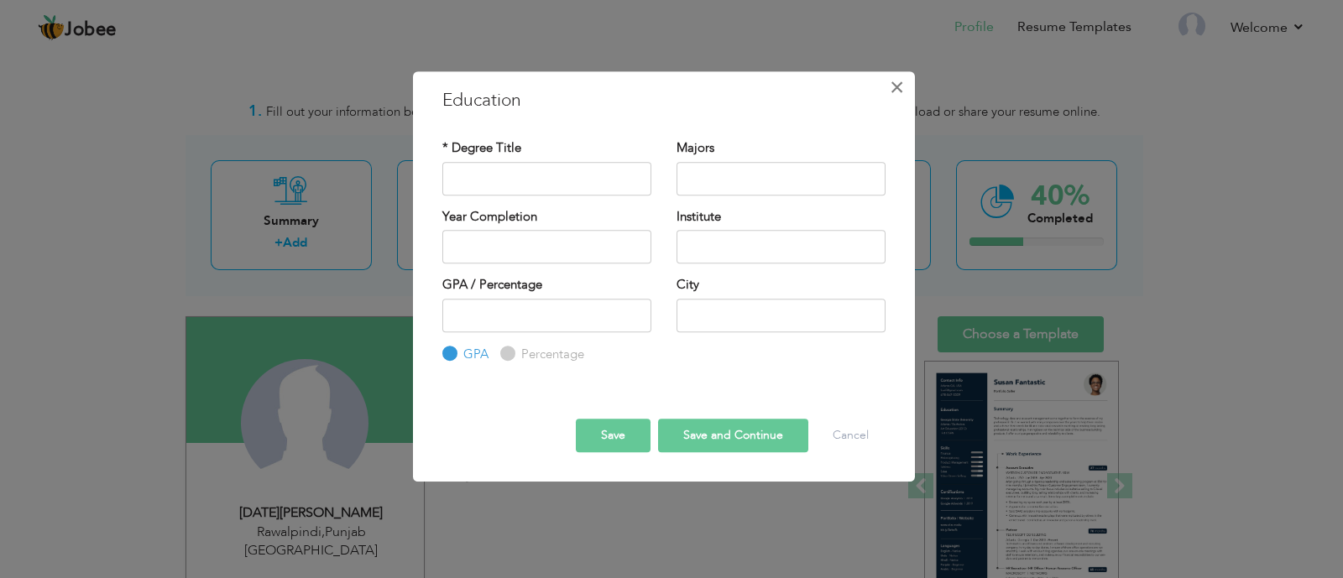
click at [901, 85] on span "×" at bounding box center [897, 87] width 14 height 30
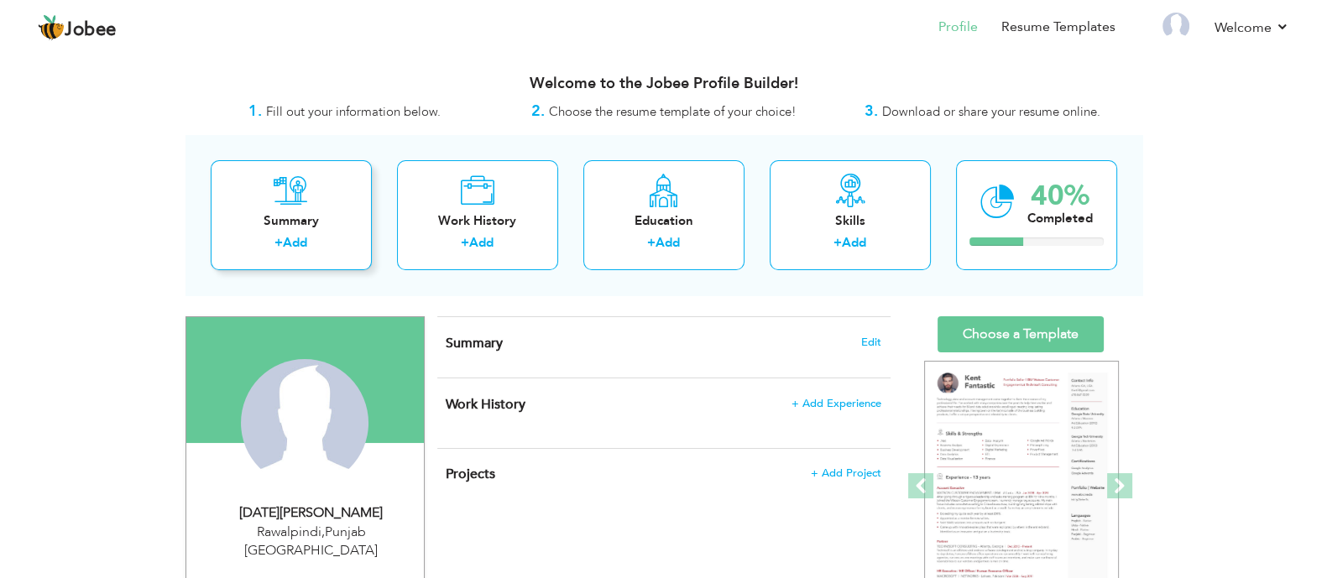
click at [347, 234] on div "+ Add" at bounding box center [291, 245] width 134 height 22
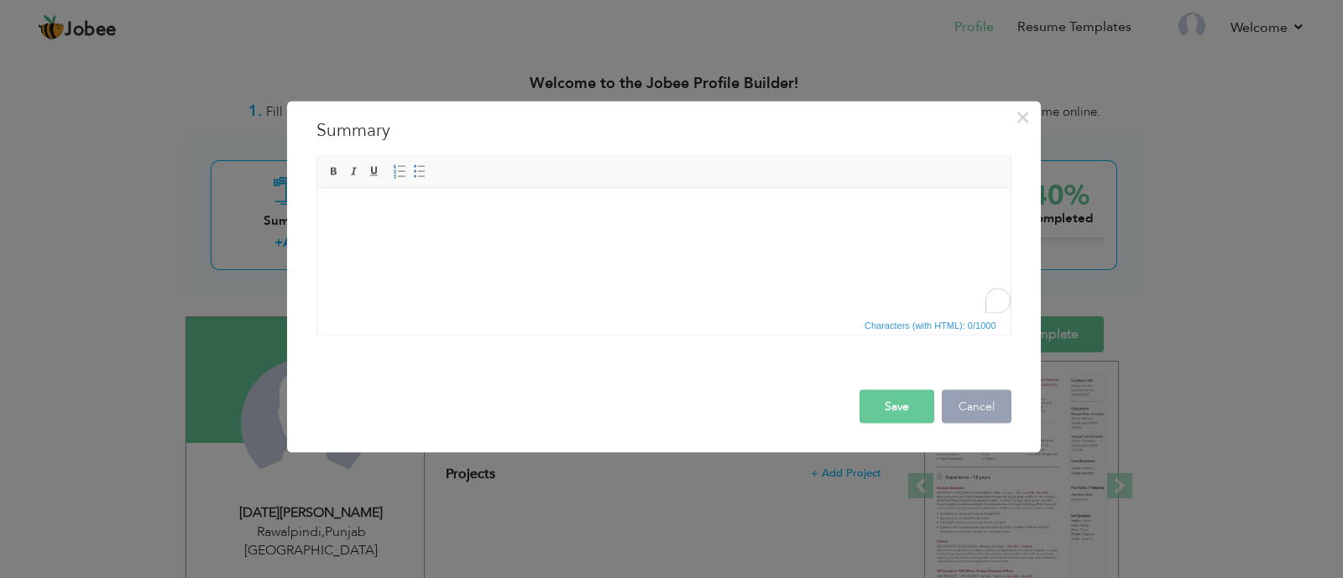
click at [965, 403] on button "Cancel" at bounding box center [977, 407] width 70 height 34
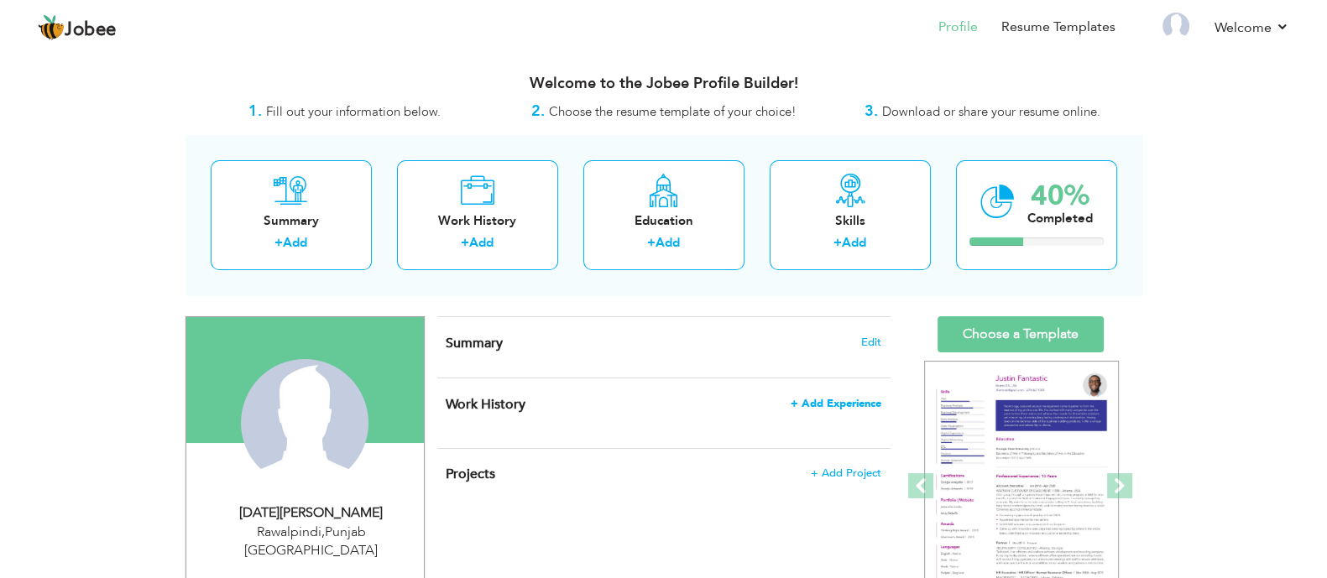
click at [850, 405] on span "+ Add Experience" at bounding box center [836, 404] width 91 height 12
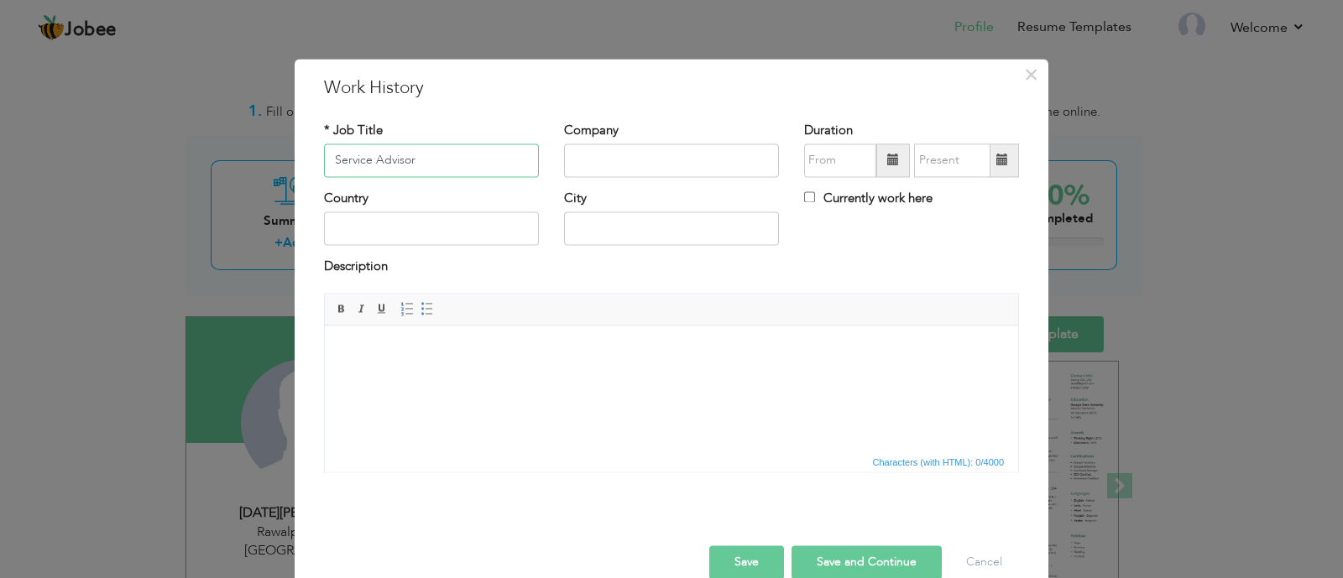
type input "Service Advisor"
type input "Toyota Rawal Motors Private Limited"
type input "08/2025"
